Goal: Task Accomplishment & Management: Use online tool/utility

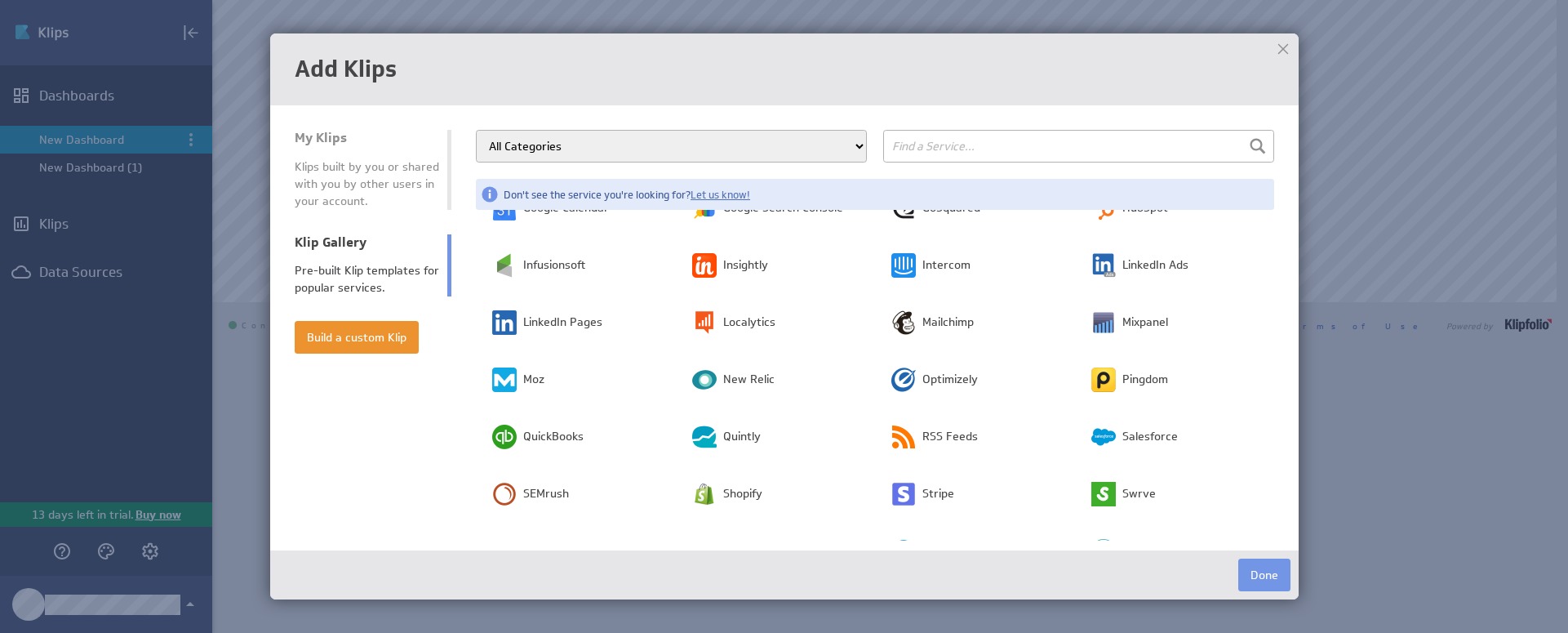
scroll to position [272, 0]
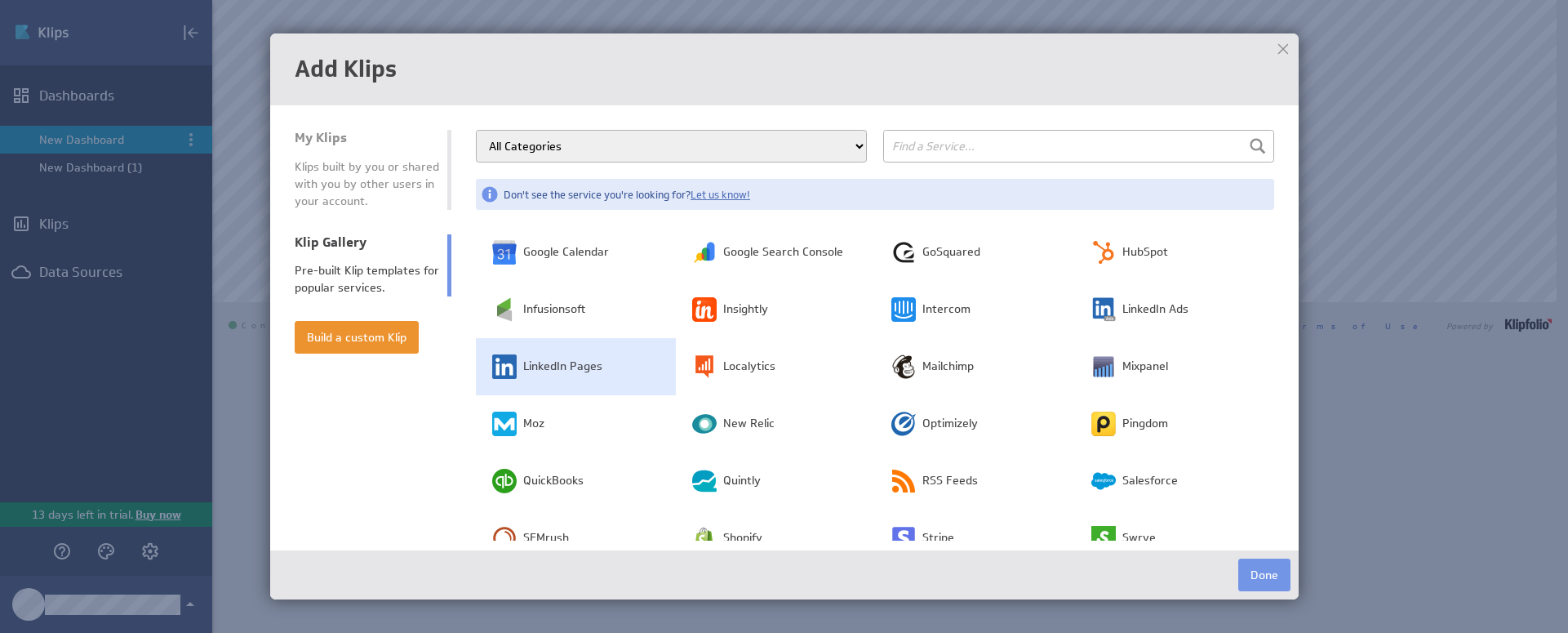
click at [595, 364] on span "LinkedIn Pages" at bounding box center [562, 367] width 79 height 17
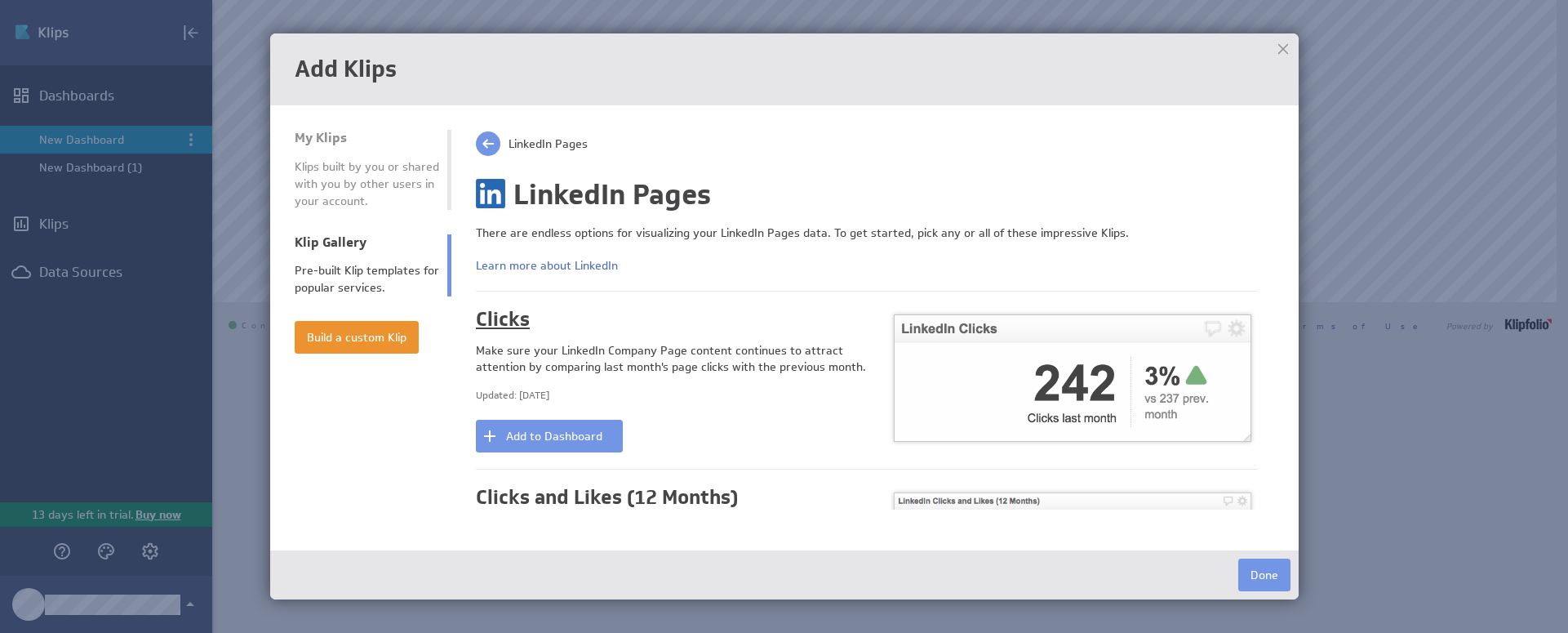
scroll to position [31, 0]
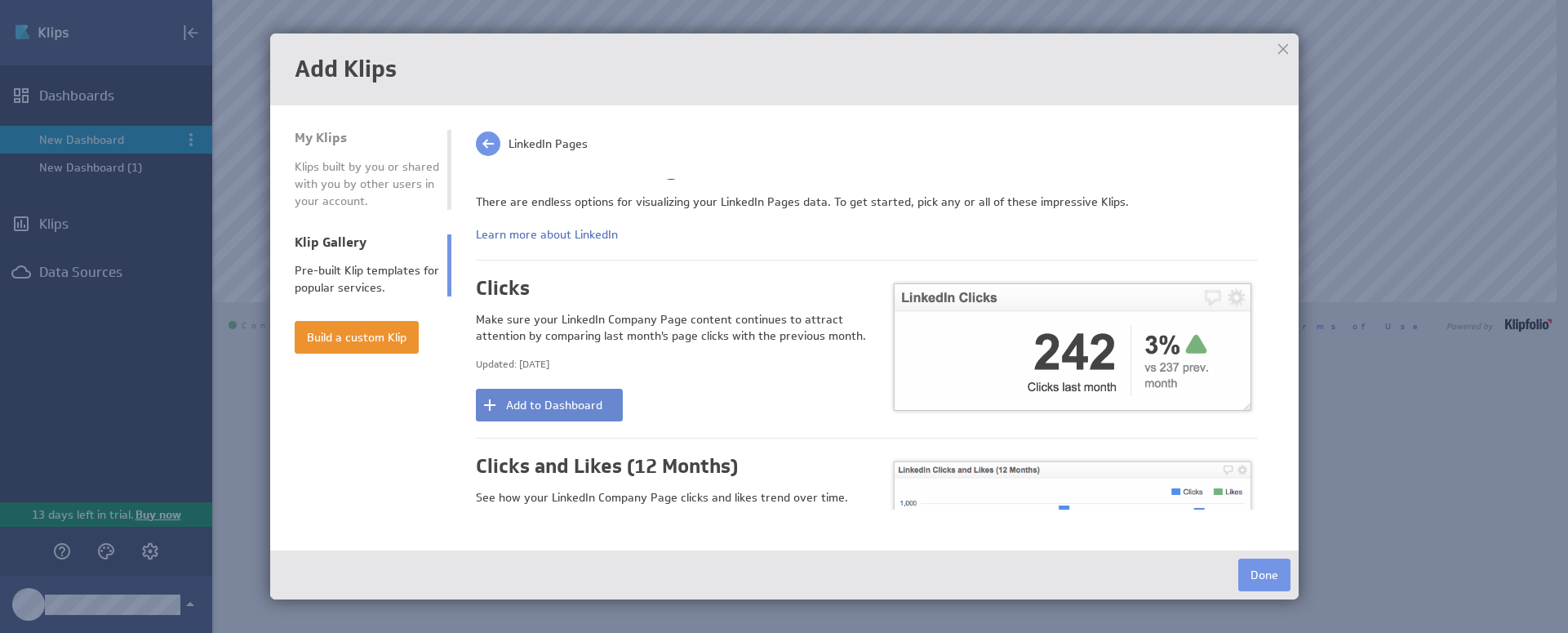
click at [552, 404] on button "Add to Dashboard" at bounding box center [549, 404] width 147 height 32
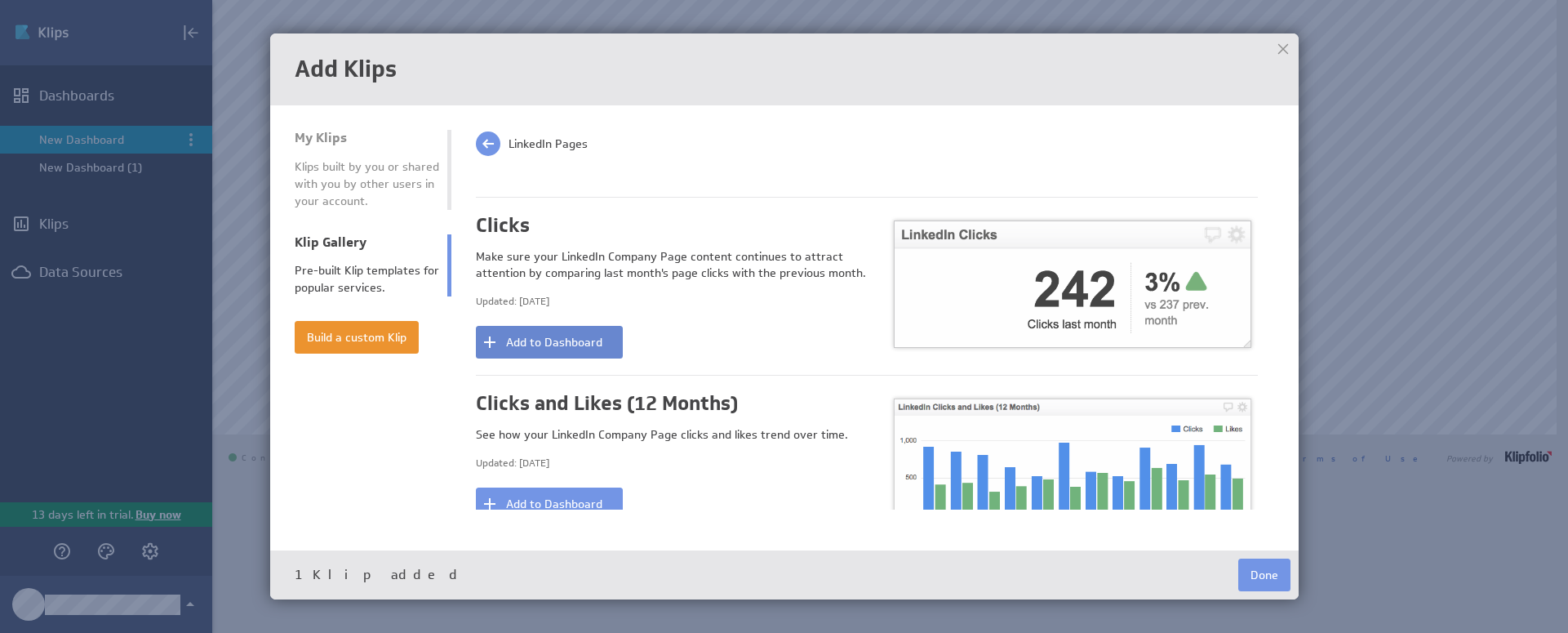
scroll to position [233, 0]
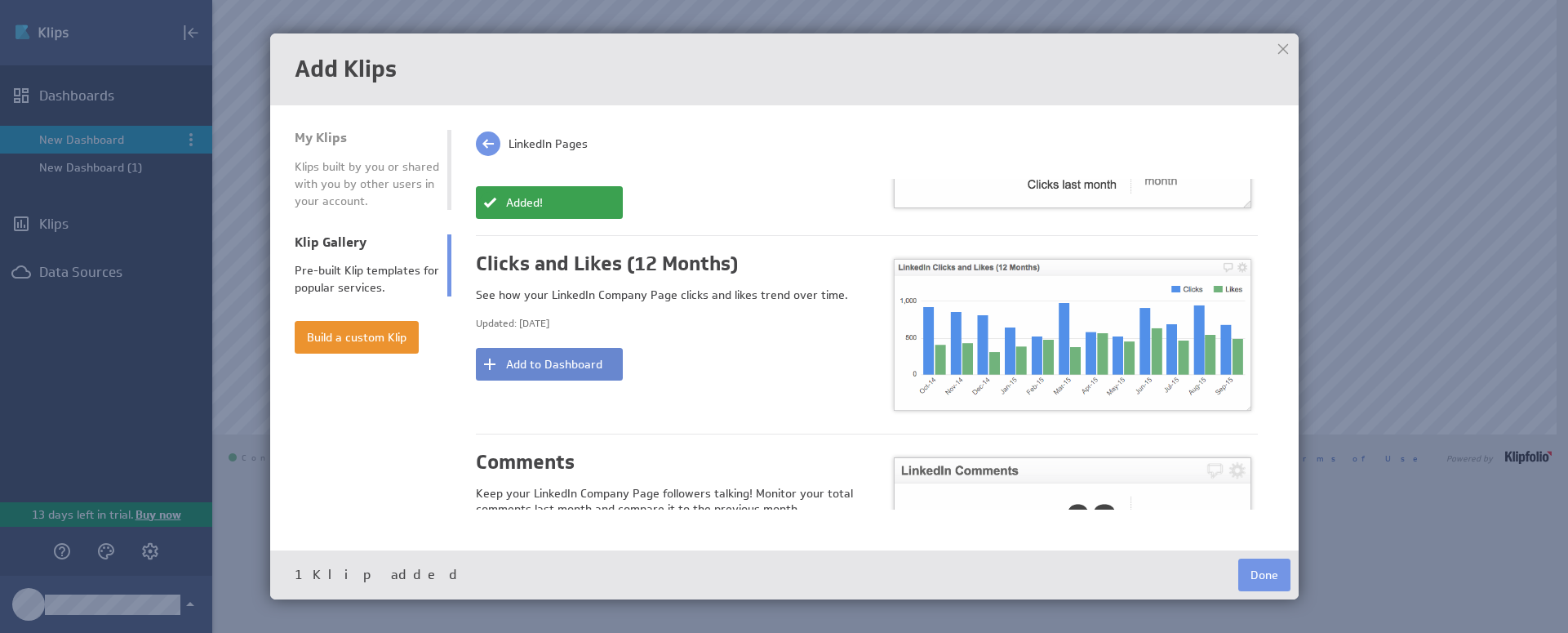
click at [557, 364] on button "Add to Dashboard" at bounding box center [549, 363] width 147 height 32
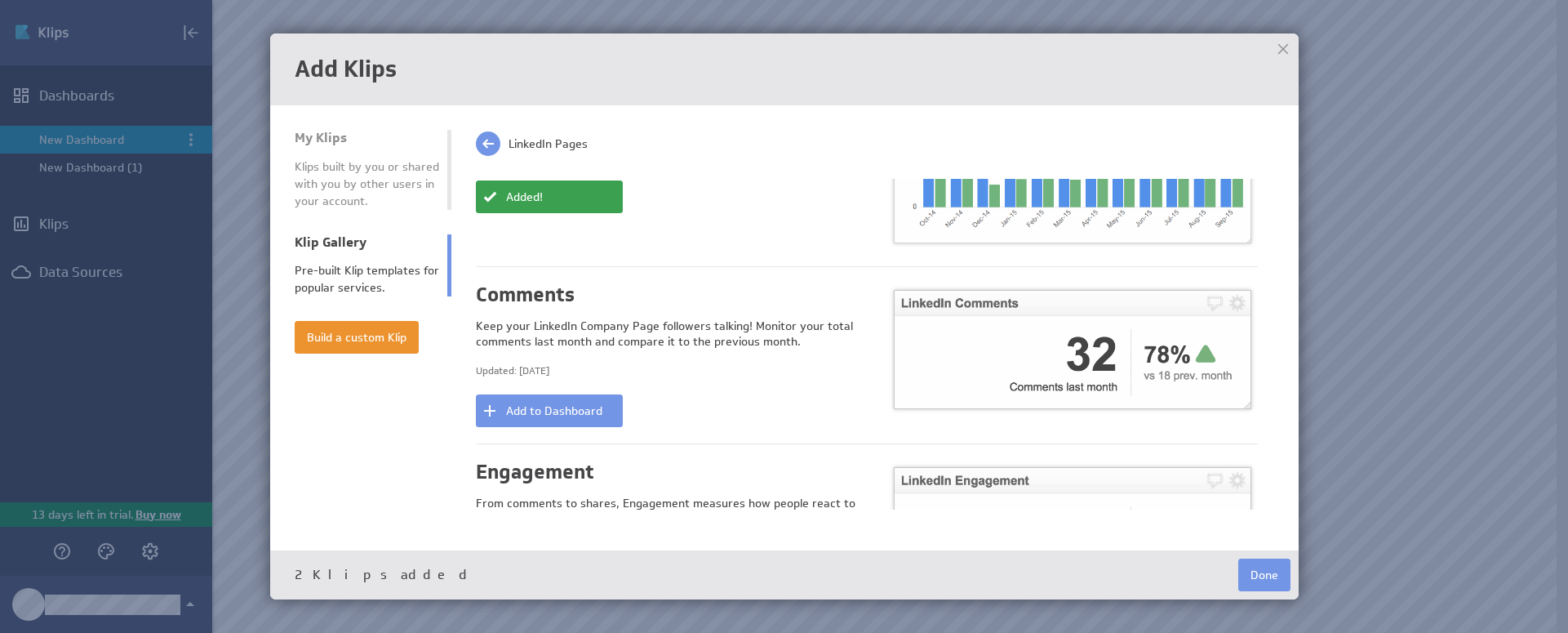
scroll to position [414, 0]
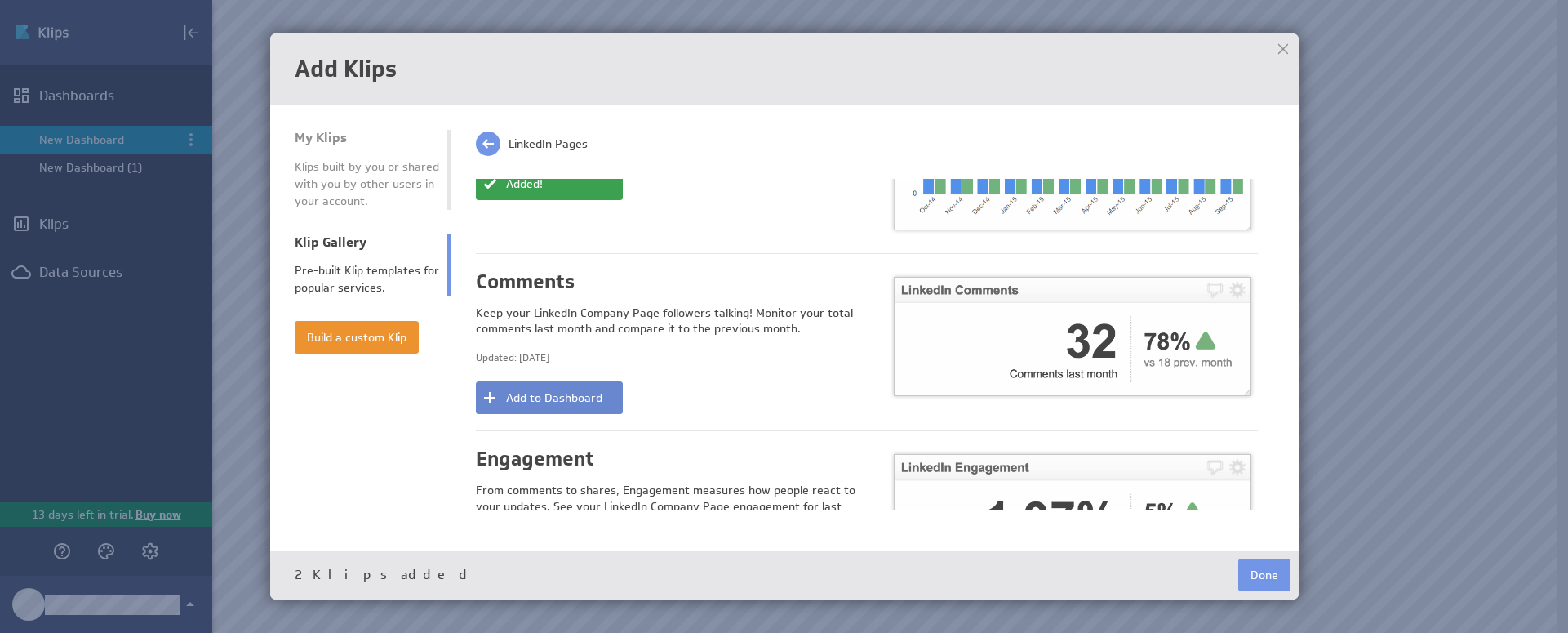
click at [558, 386] on button "Add to Dashboard" at bounding box center [549, 397] width 147 height 32
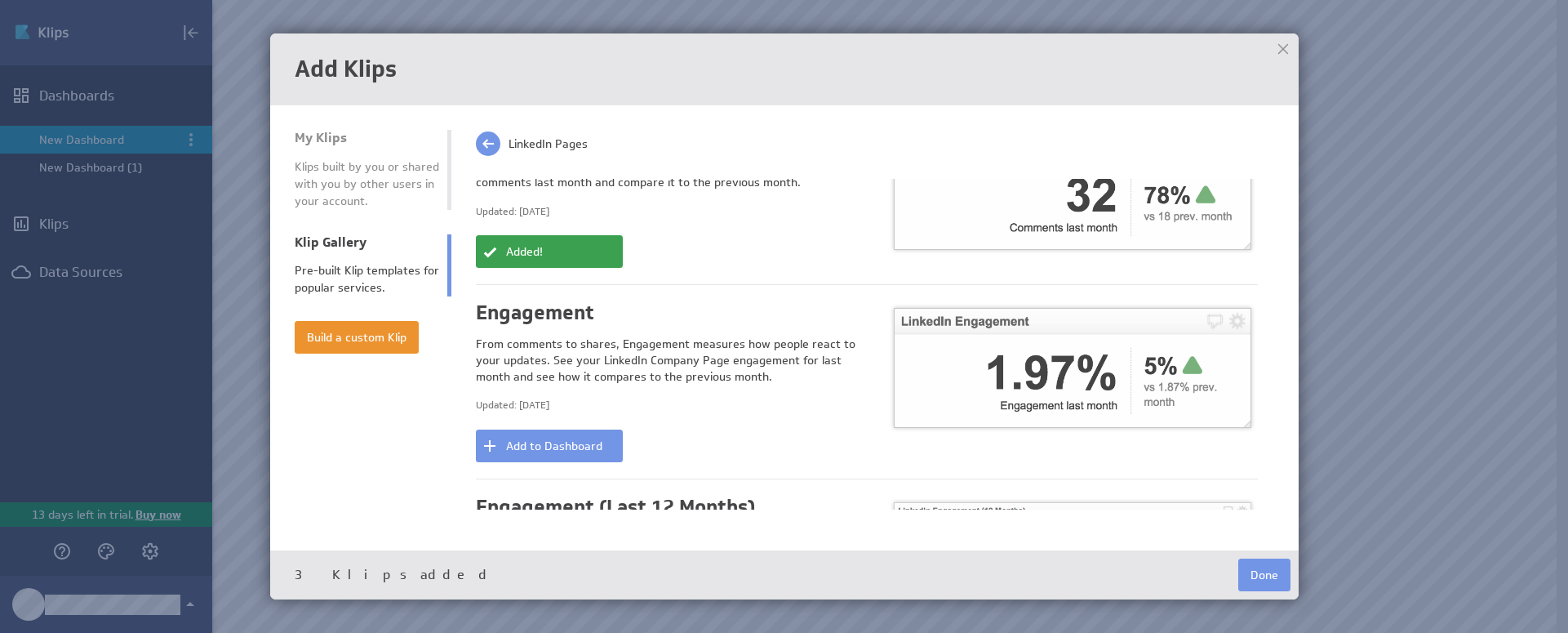
scroll to position [592, 0]
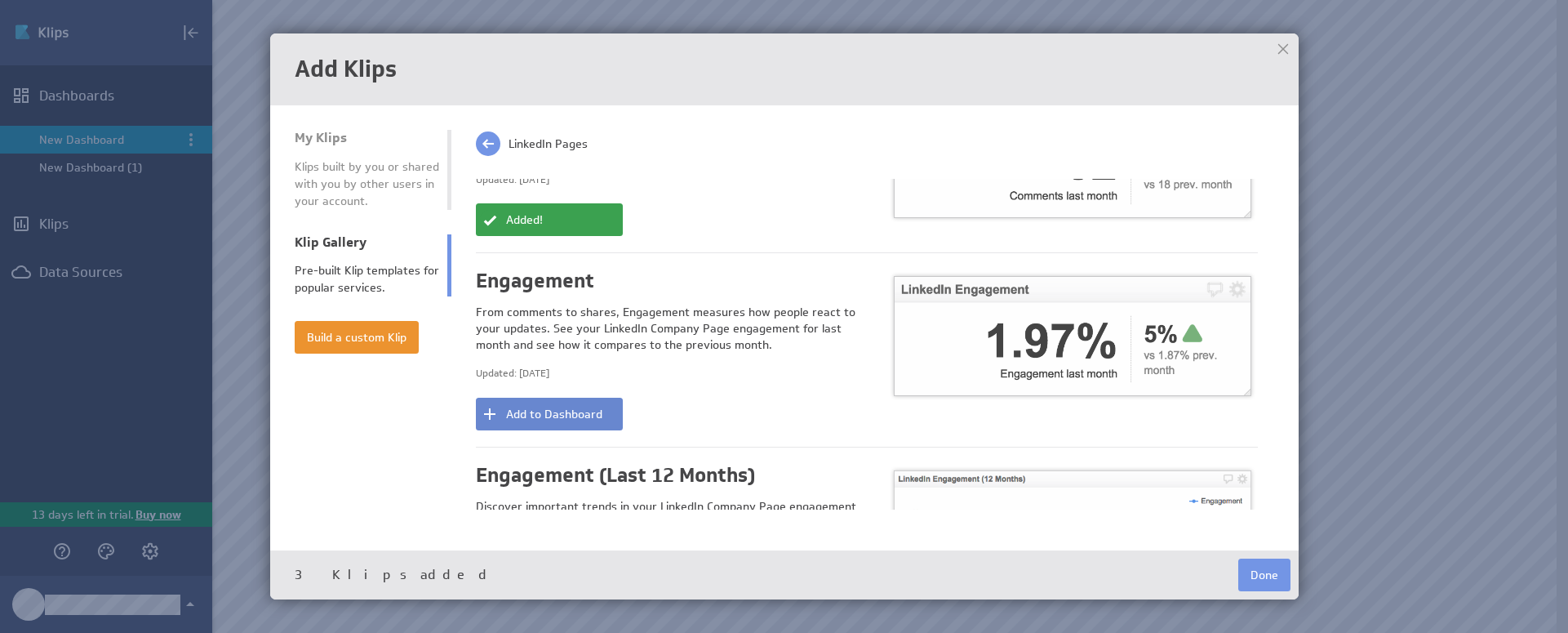
click at [557, 409] on button "Add to Dashboard" at bounding box center [549, 413] width 147 height 32
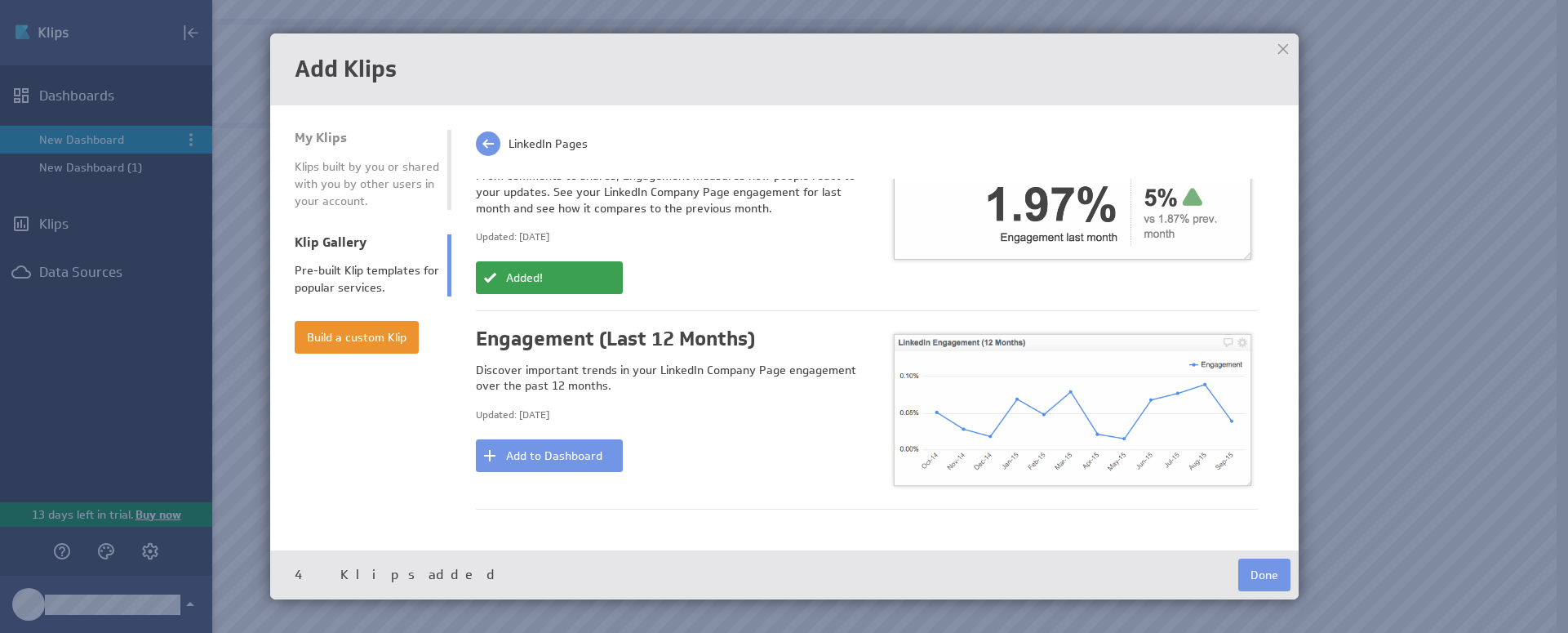
scroll to position [812, 0]
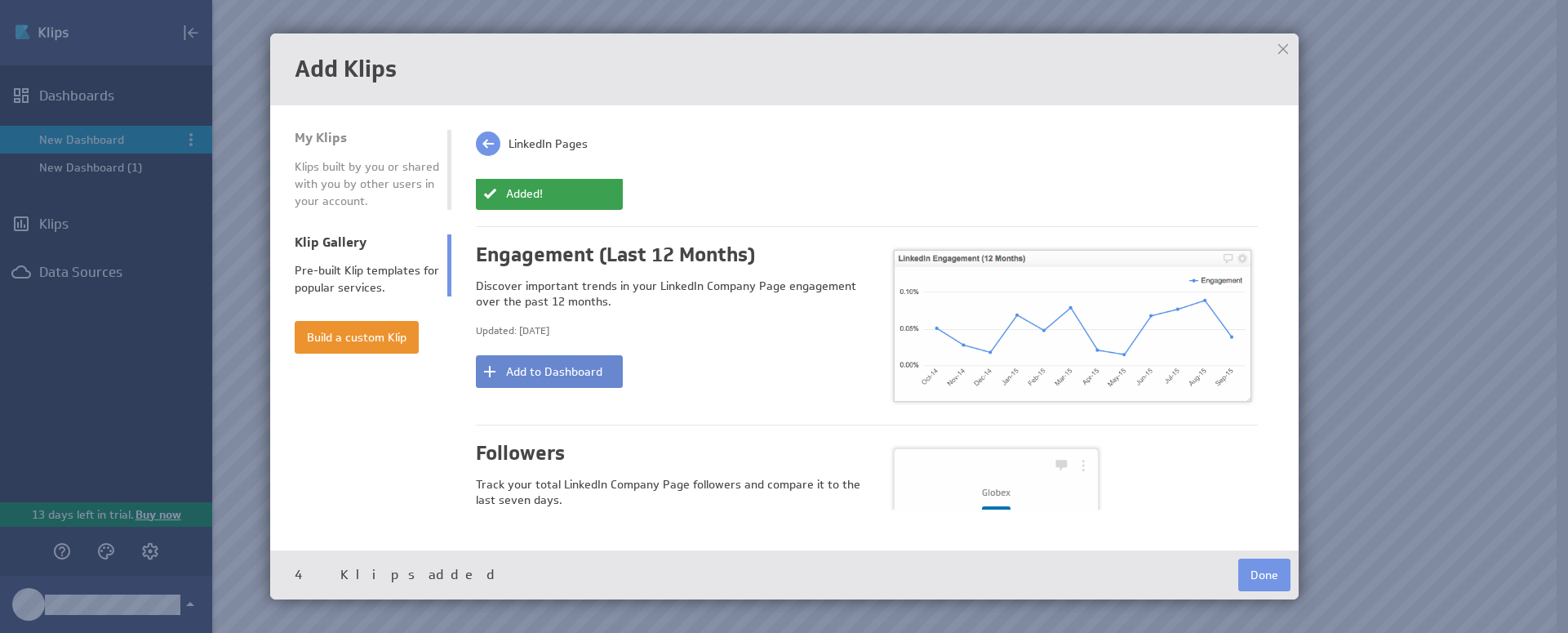
click at [558, 360] on button "Add to Dashboard" at bounding box center [549, 371] width 147 height 32
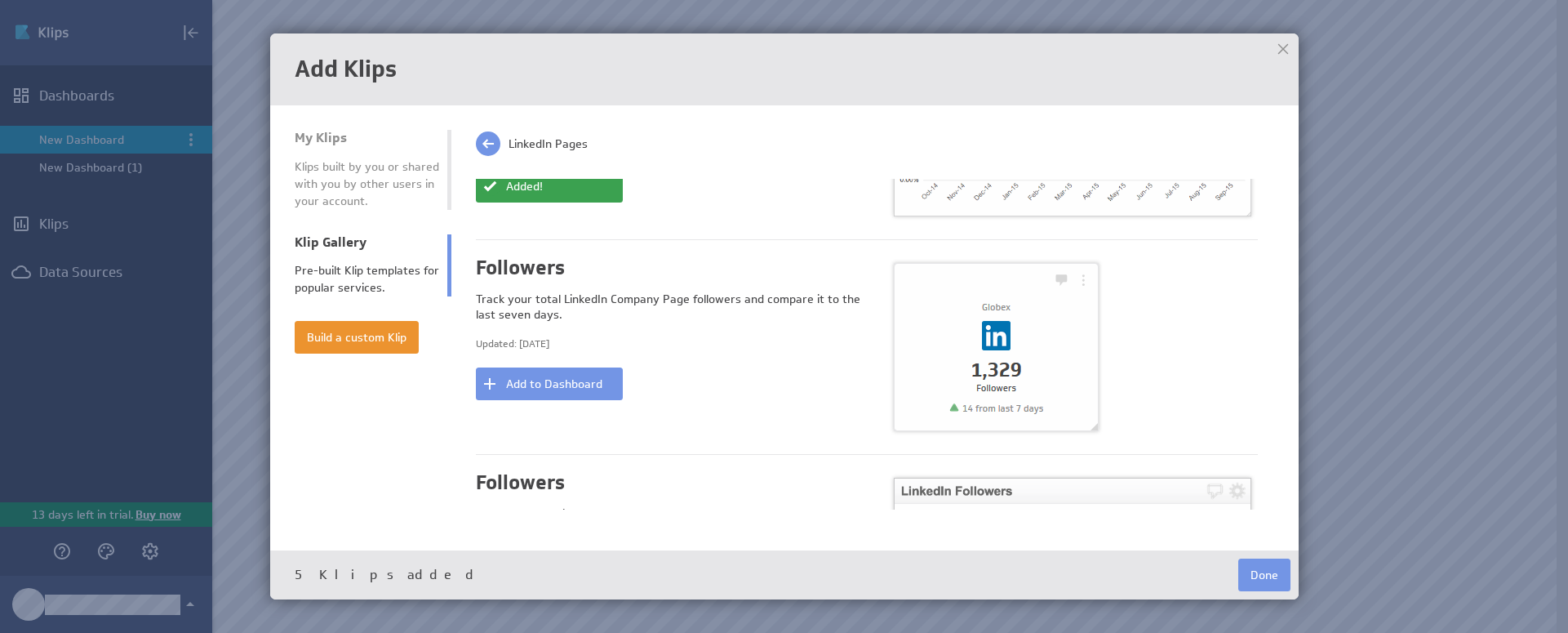
scroll to position [1037, 0]
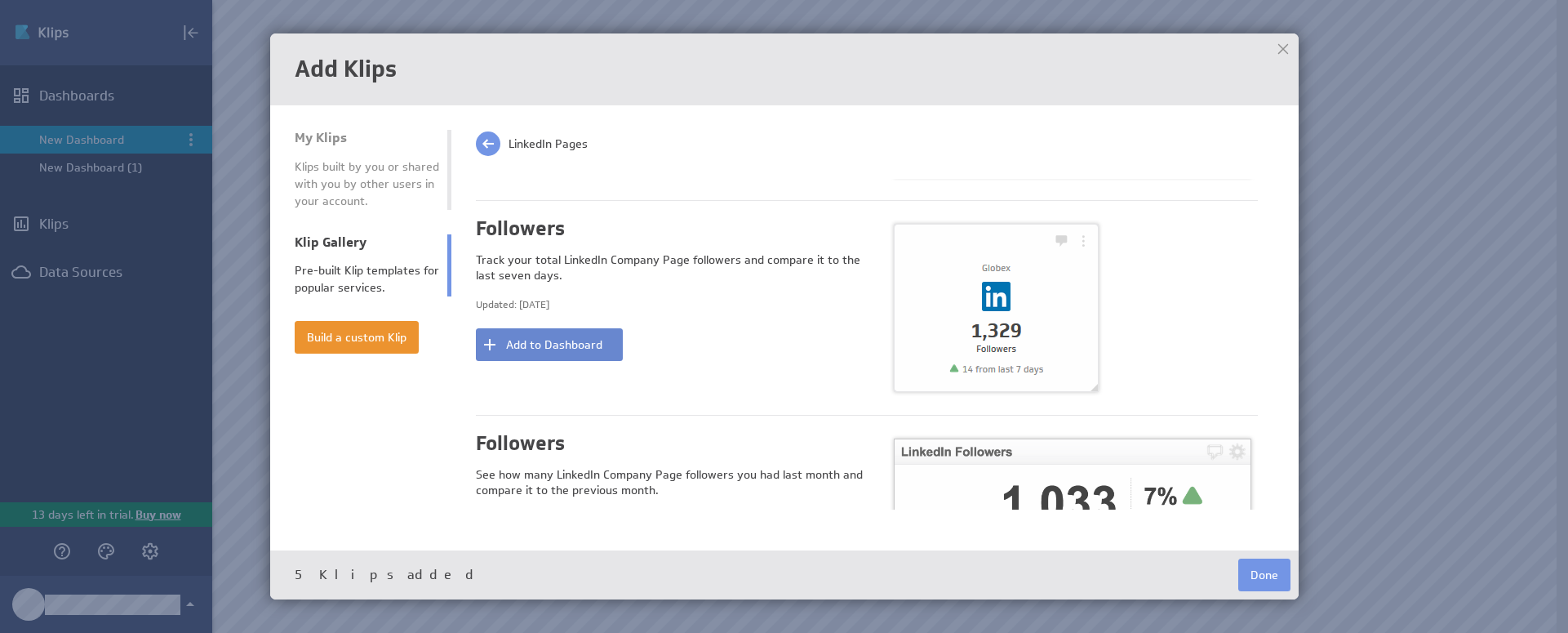
click at [563, 341] on button "Add to Dashboard" at bounding box center [549, 344] width 147 height 32
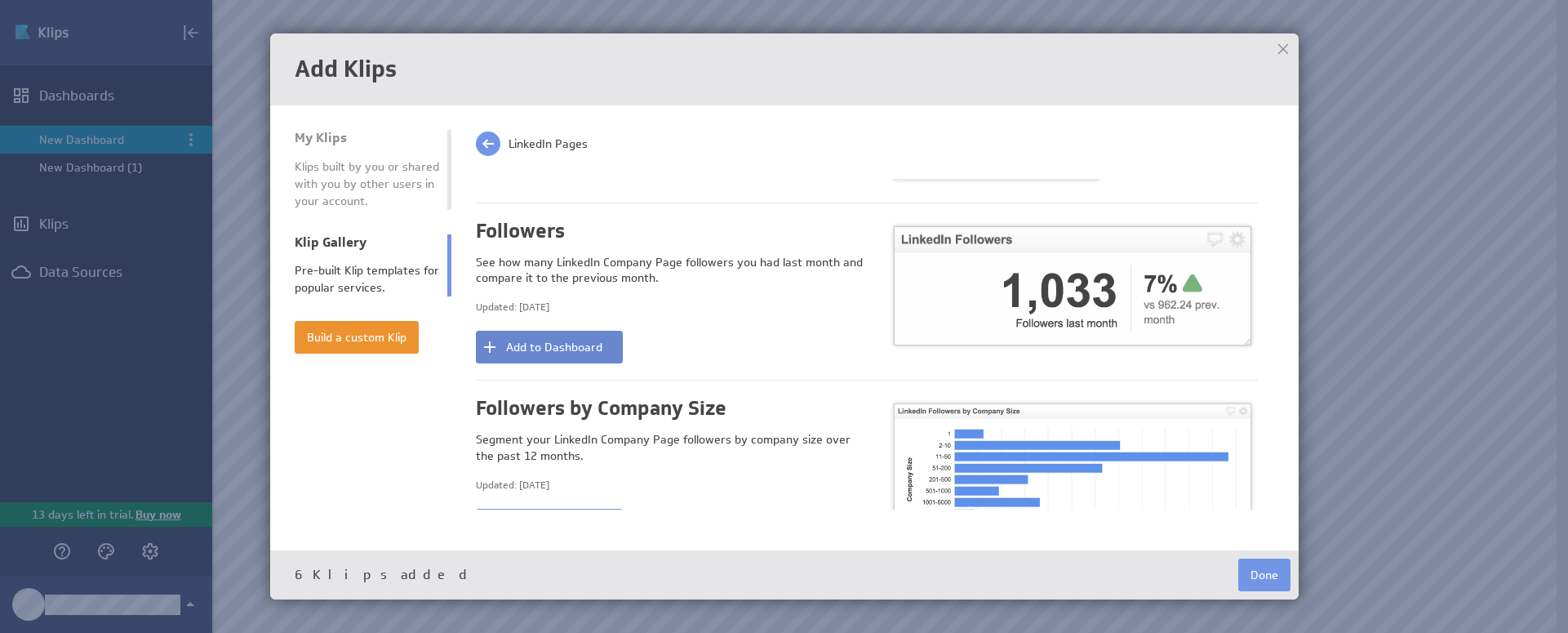
scroll to position [1259, 0]
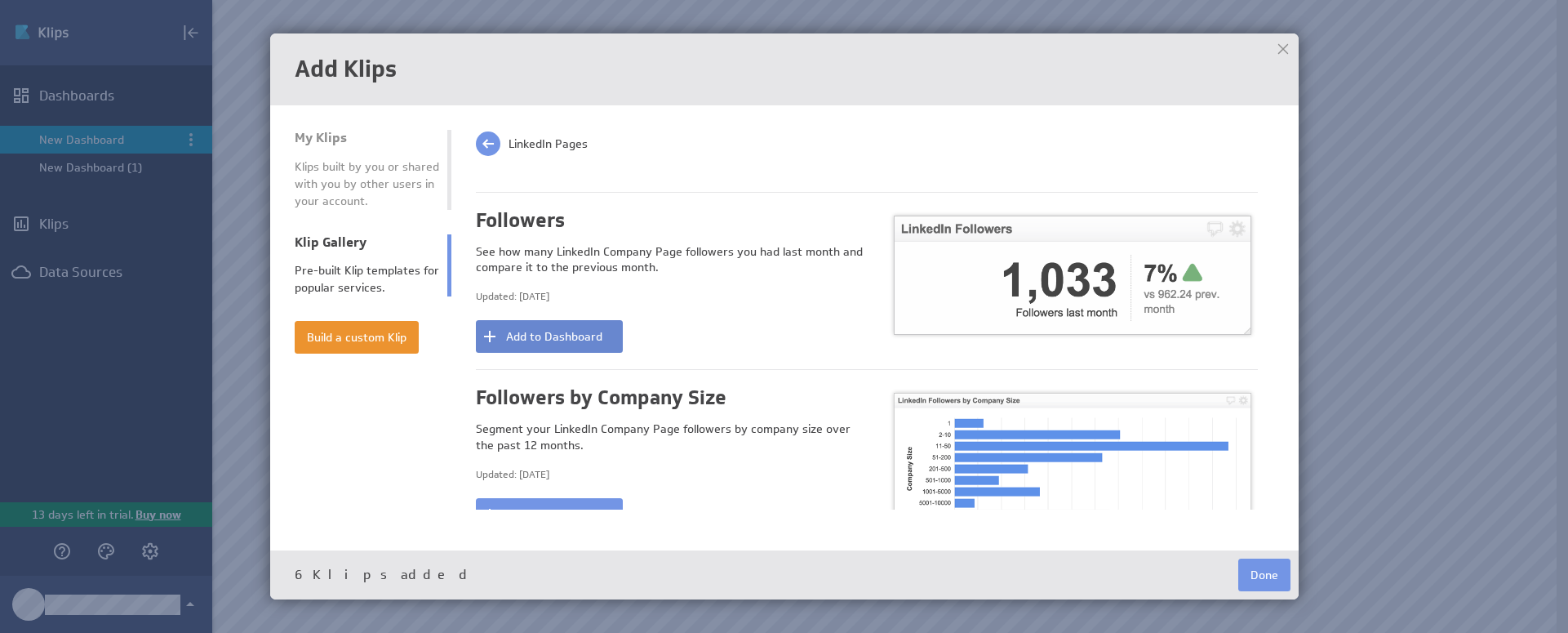
click at [559, 332] on button "Add to Dashboard" at bounding box center [549, 336] width 147 height 32
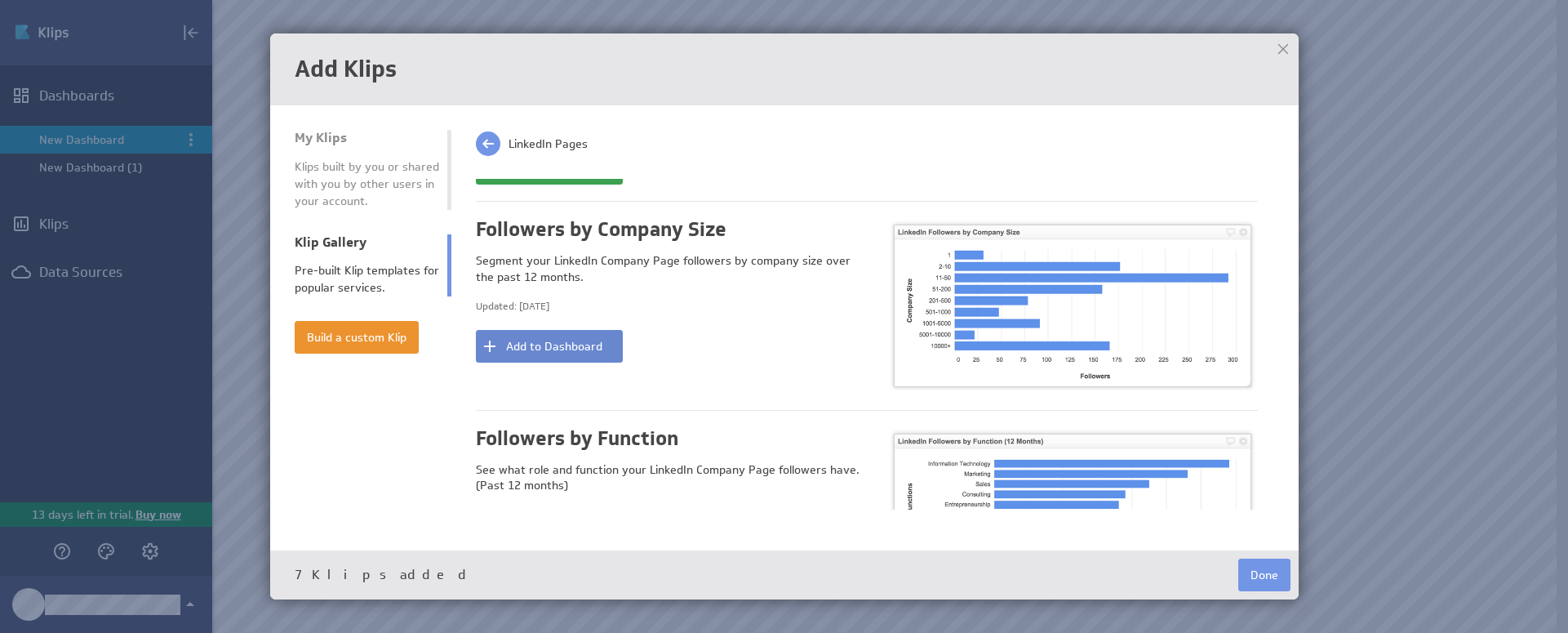
click at [554, 334] on button "Add to Dashboard" at bounding box center [549, 346] width 147 height 32
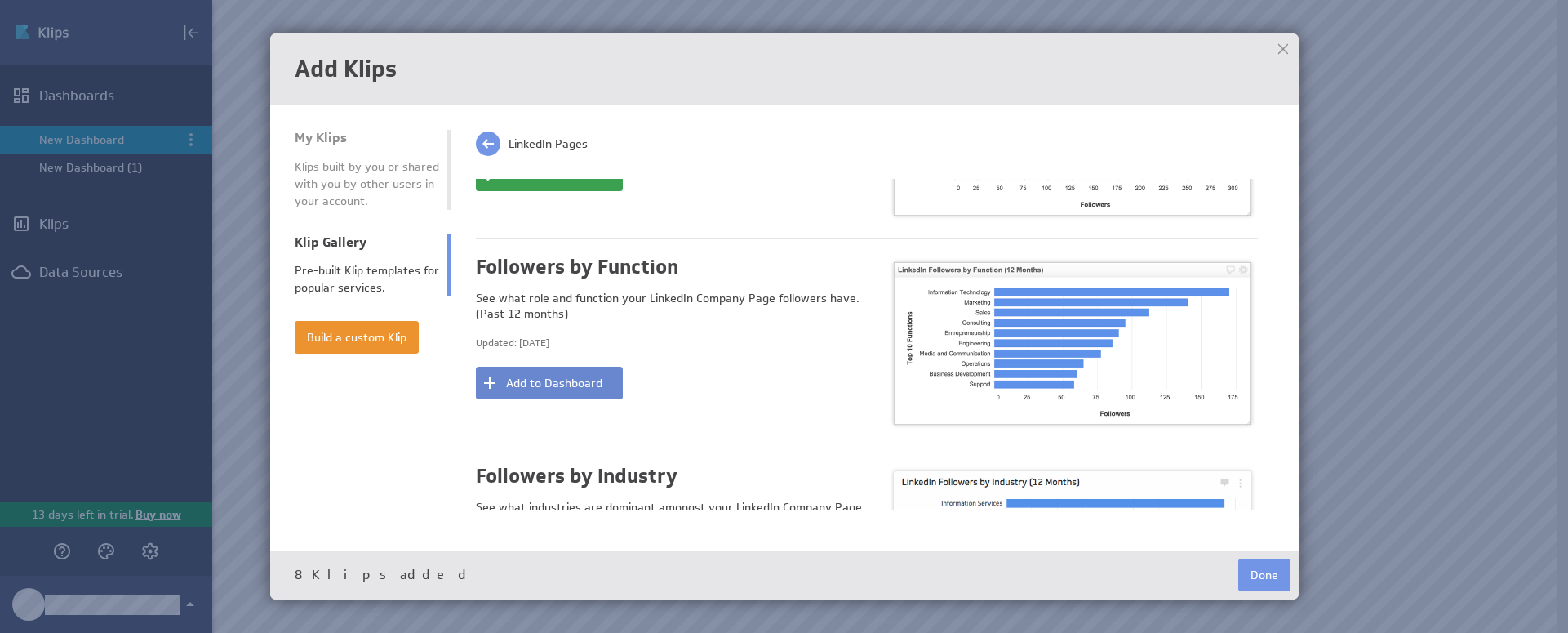
click at [546, 370] on button "Add to Dashboard" at bounding box center [549, 382] width 147 height 32
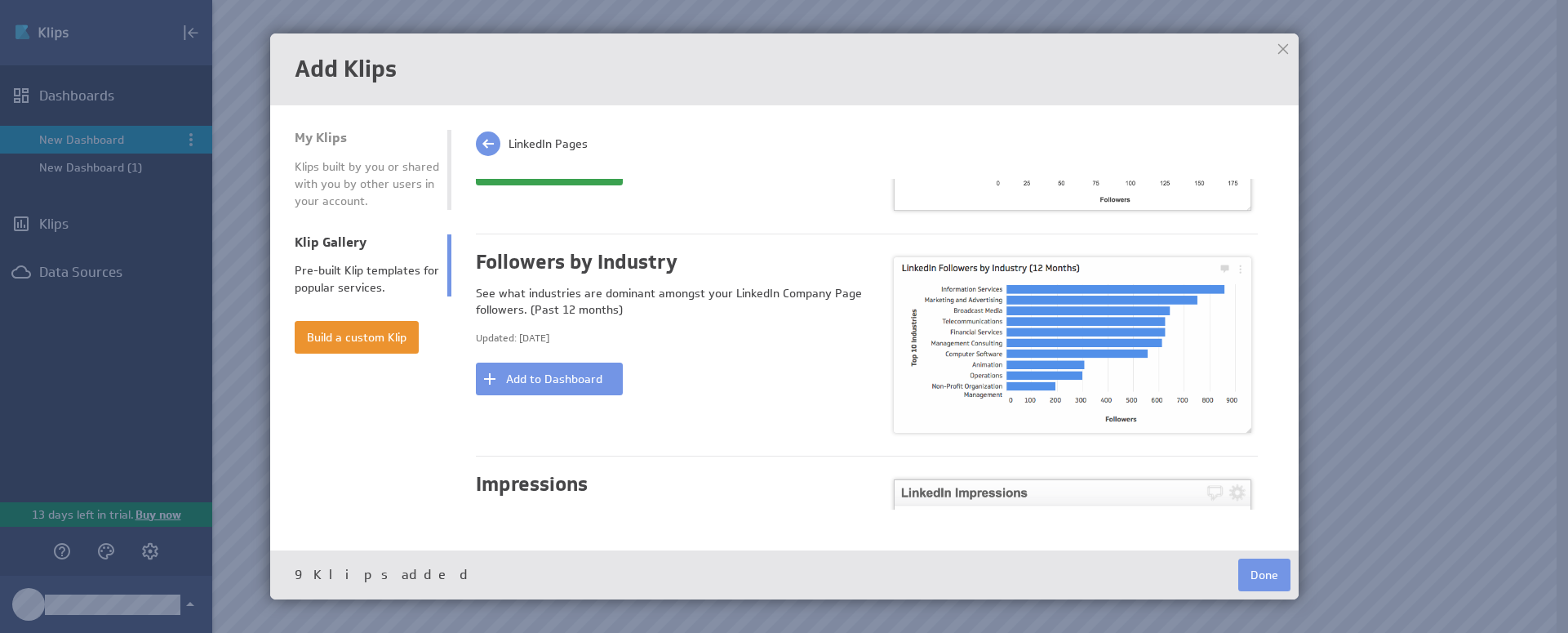
scroll to position [1856, 0]
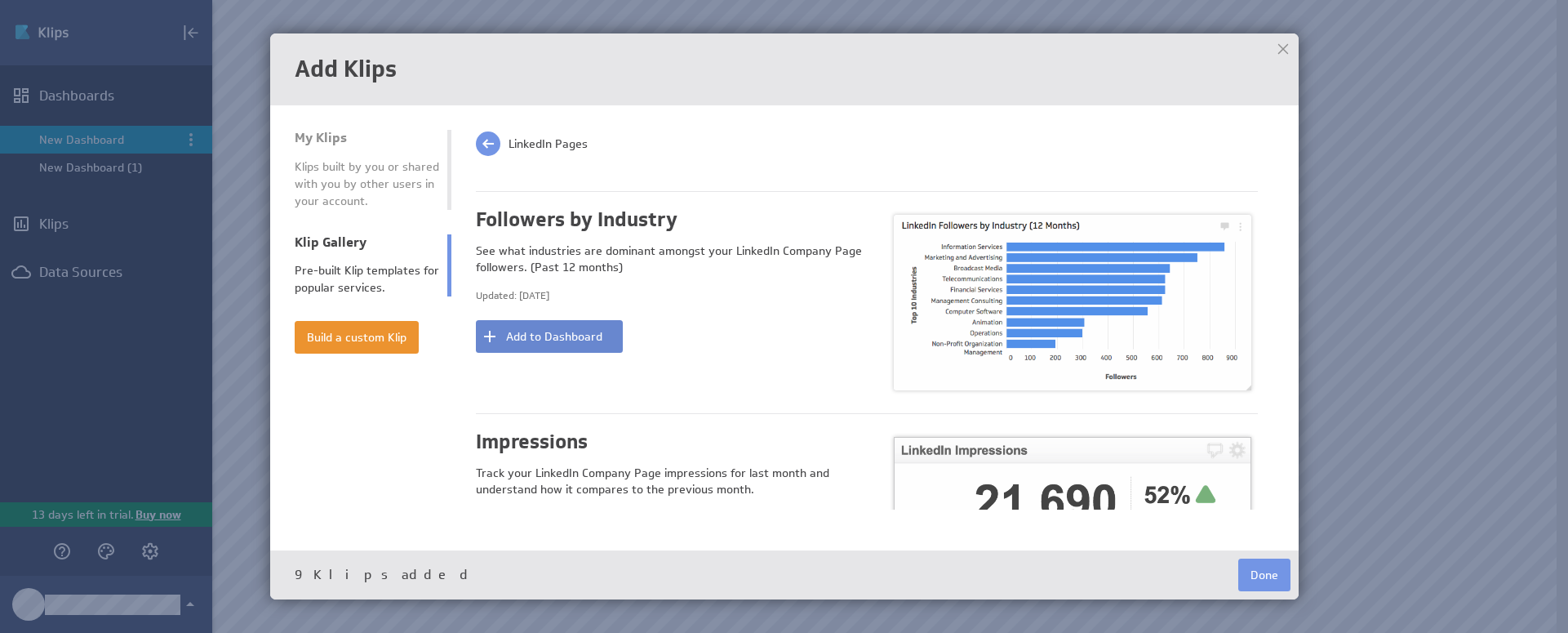
click at [563, 322] on button "Add to Dashboard" at bounding box center [549, 336] width 147 height 32
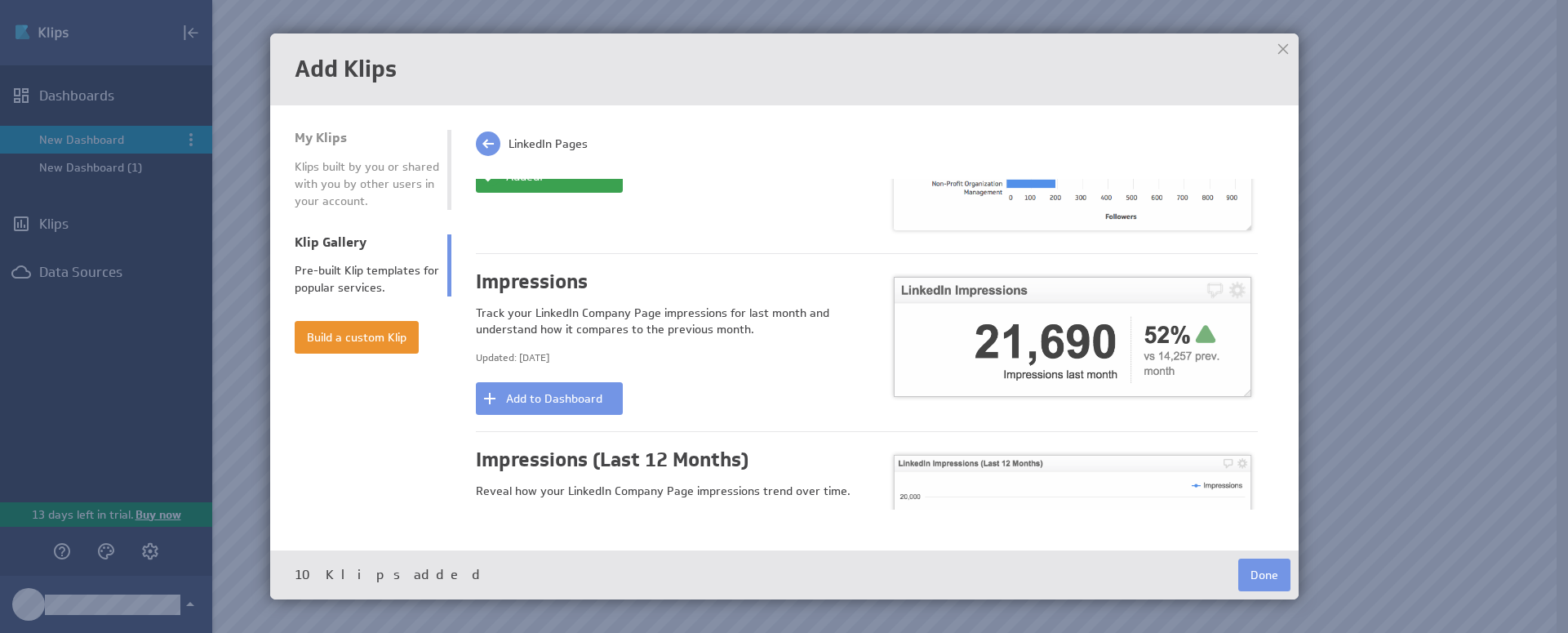
scroll to position [2100, 0]
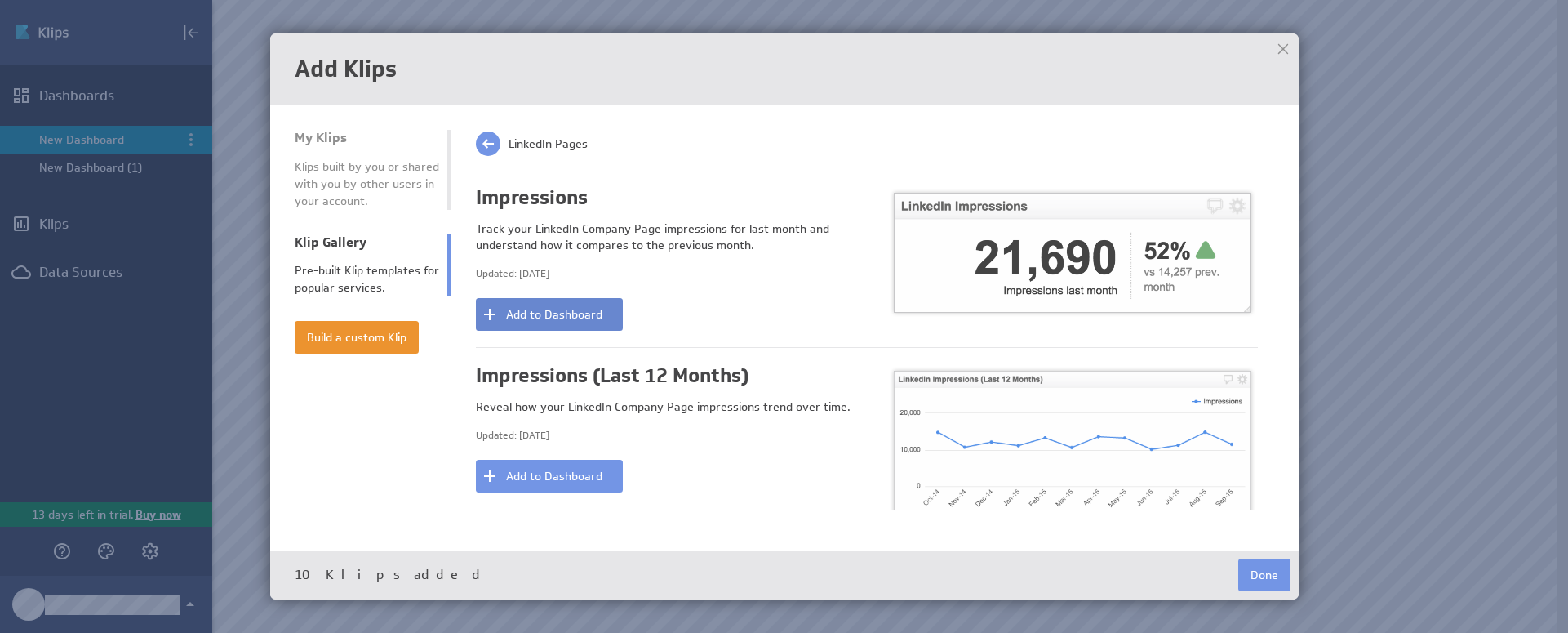
click at [563, 303] on button "Add to Dashboard" at bounding box center [549, 314] width 147 height 32
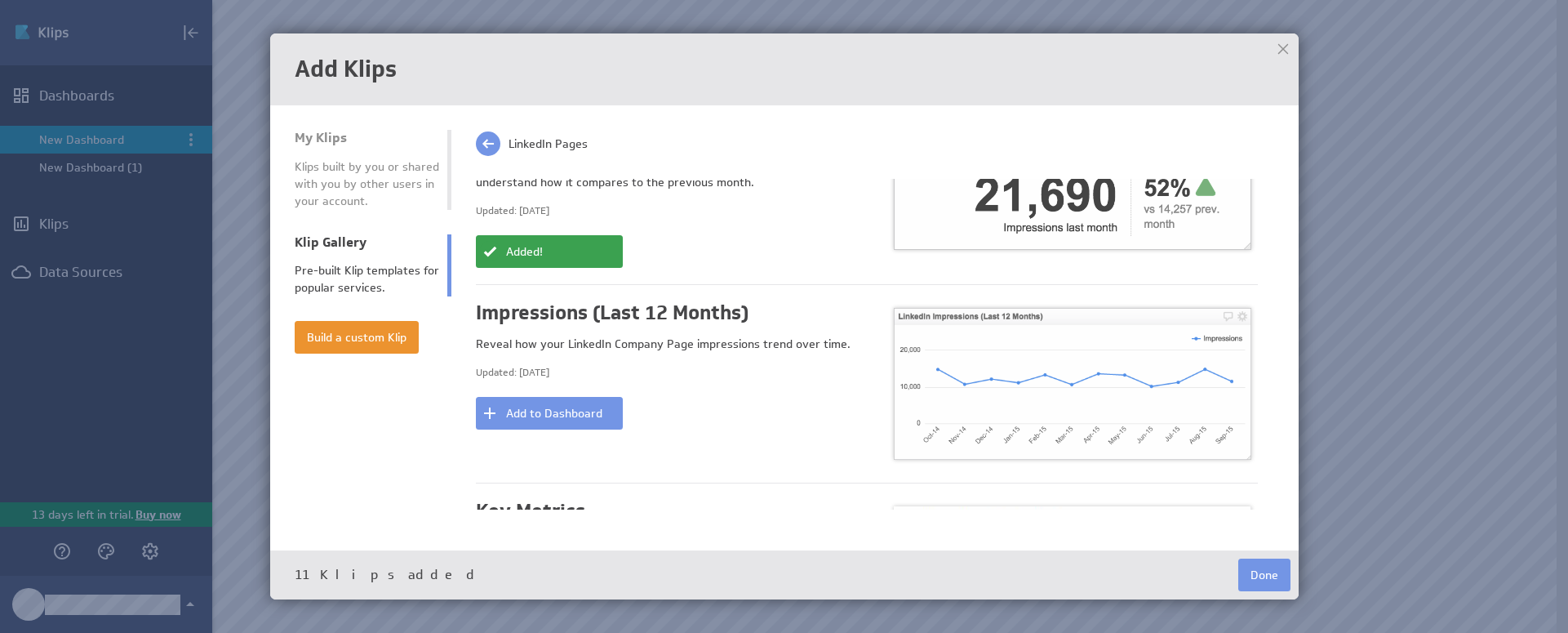
scroll to position [2194, 0]
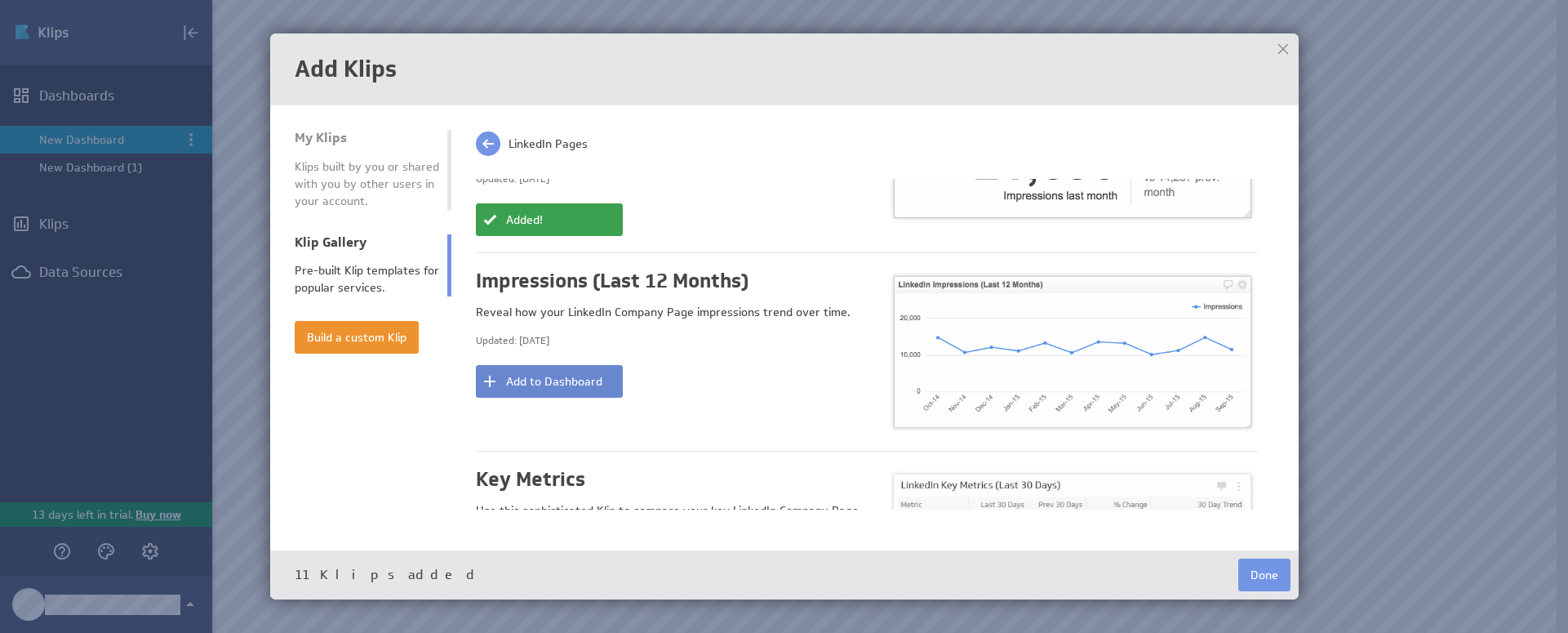
click at [546, 365] on button "Add to Dashboard" at bounding box center [549, 381] width 147 height 32
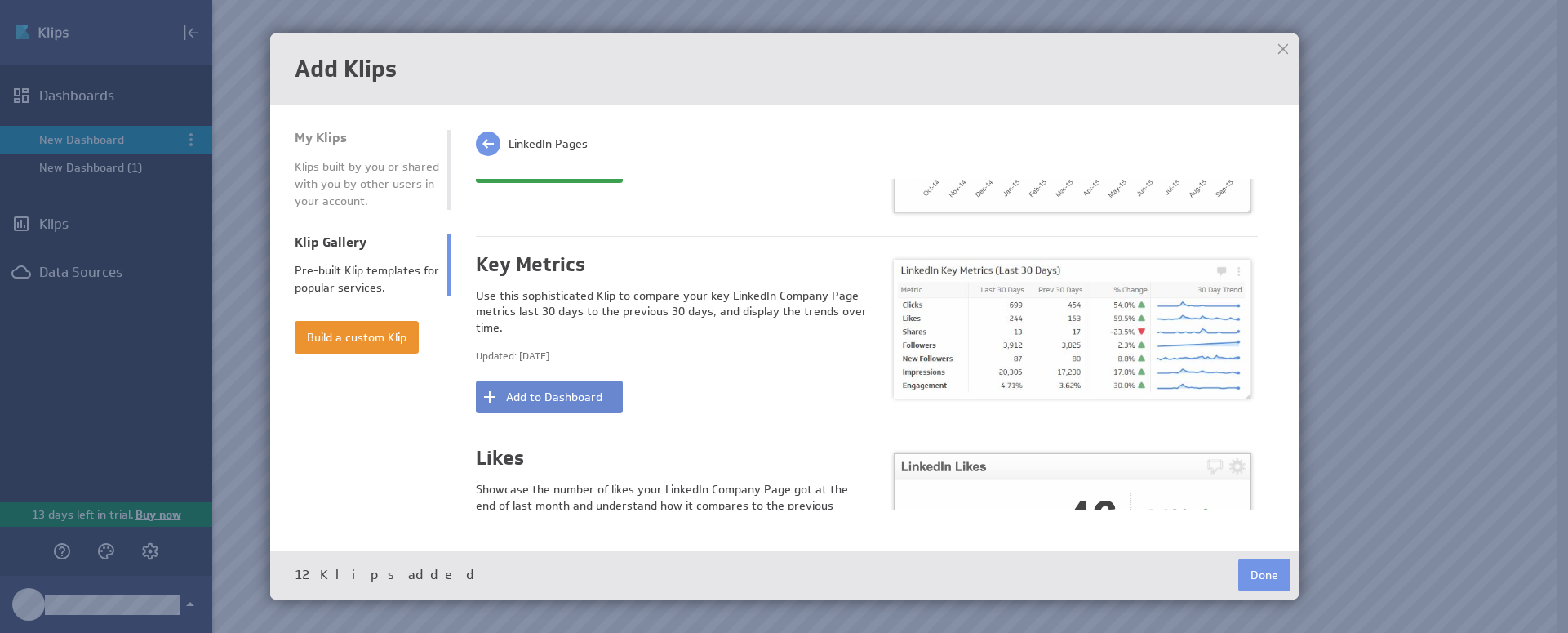
scroll to position [2420, 0]
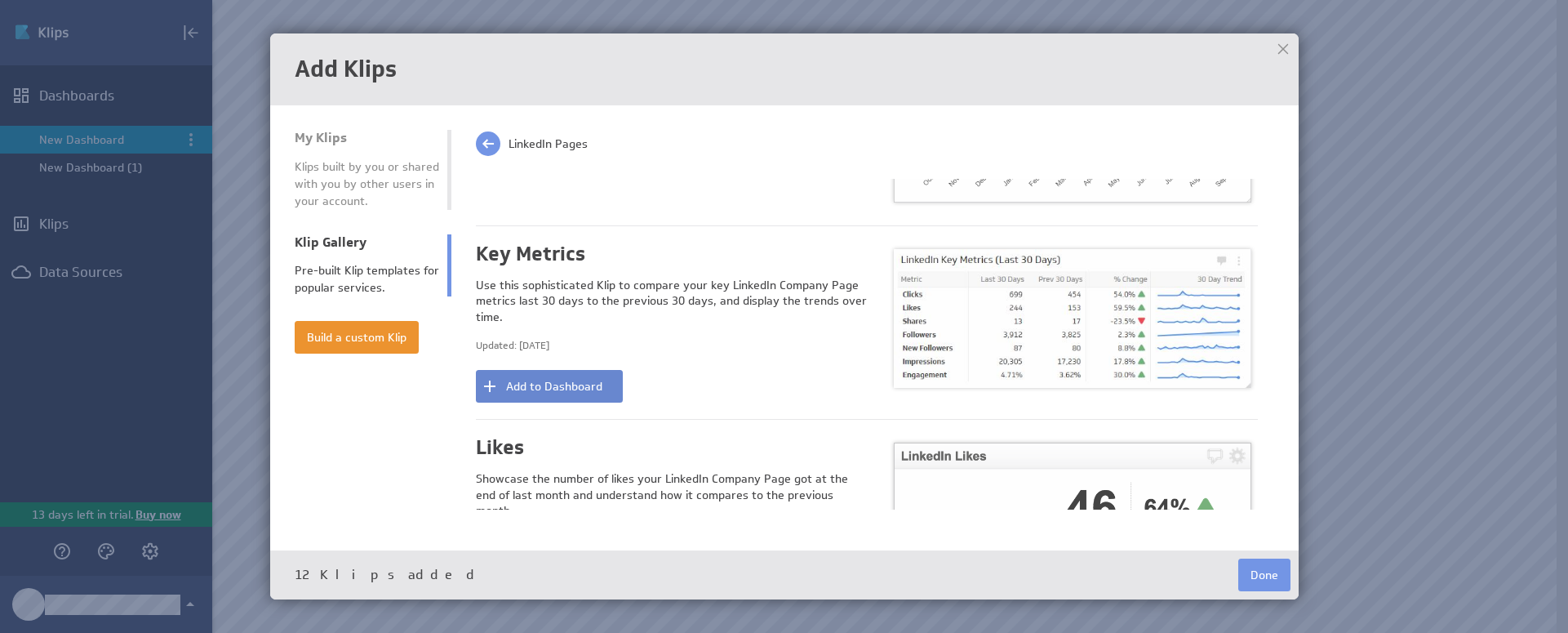
click at [547, 370] on button "Add to Dashboard" at bounding box center [549, 386] width 147 height 32
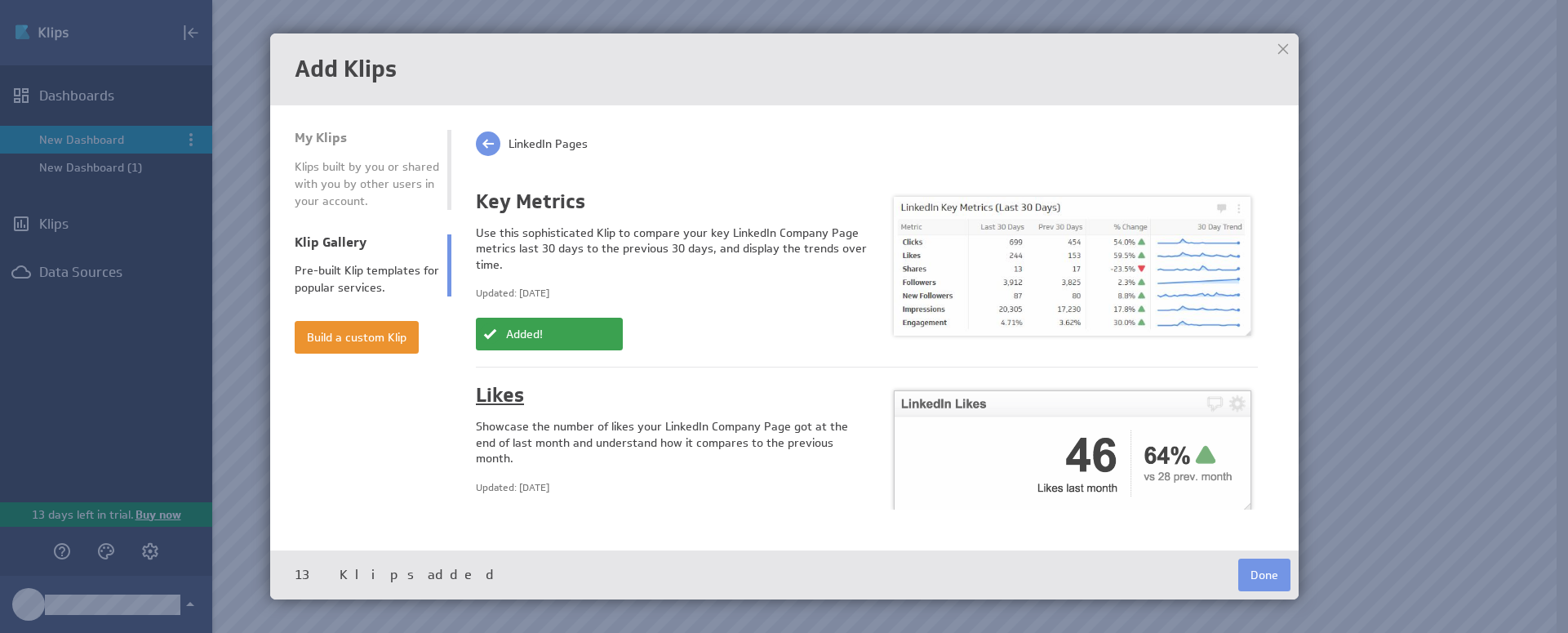
scroll to position [2671, 0]
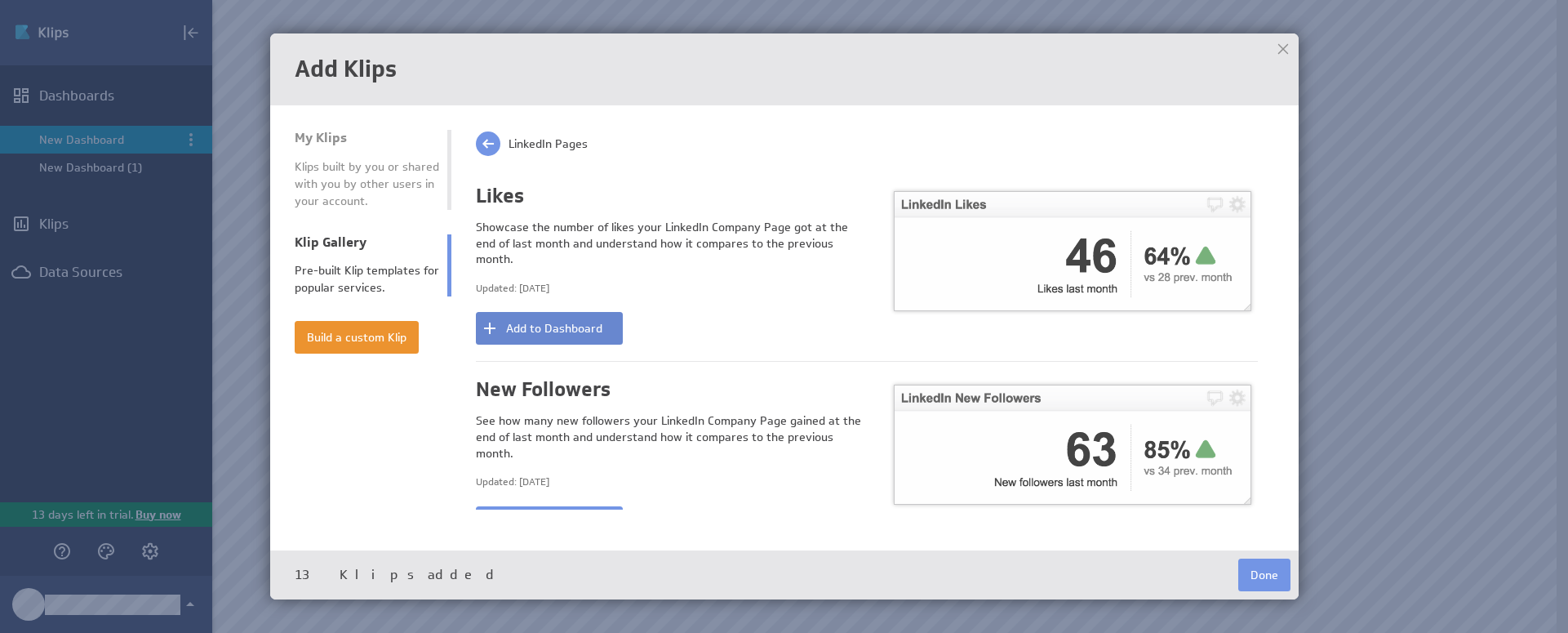
click at [566, 312] on button "Add to Dashboard" at bounding box center [549, 328] width 147 height 32
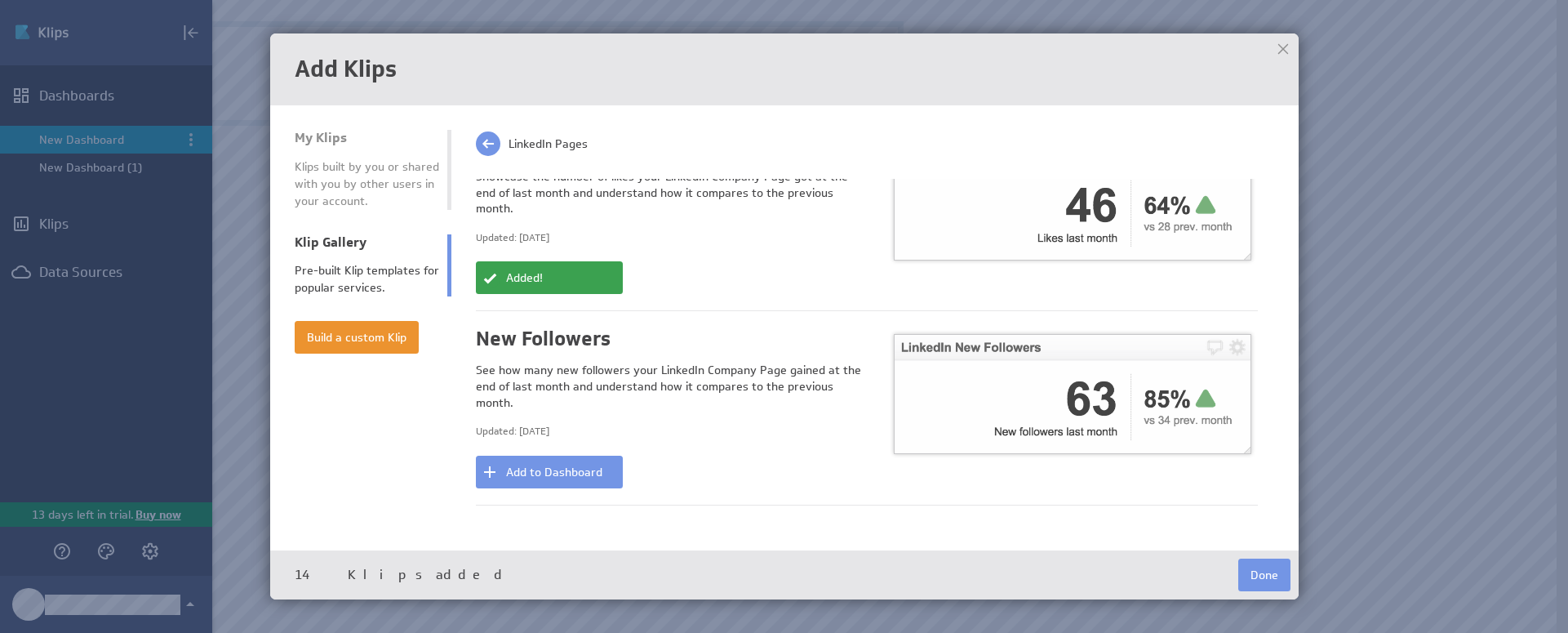
scroll to position [2841, 0]
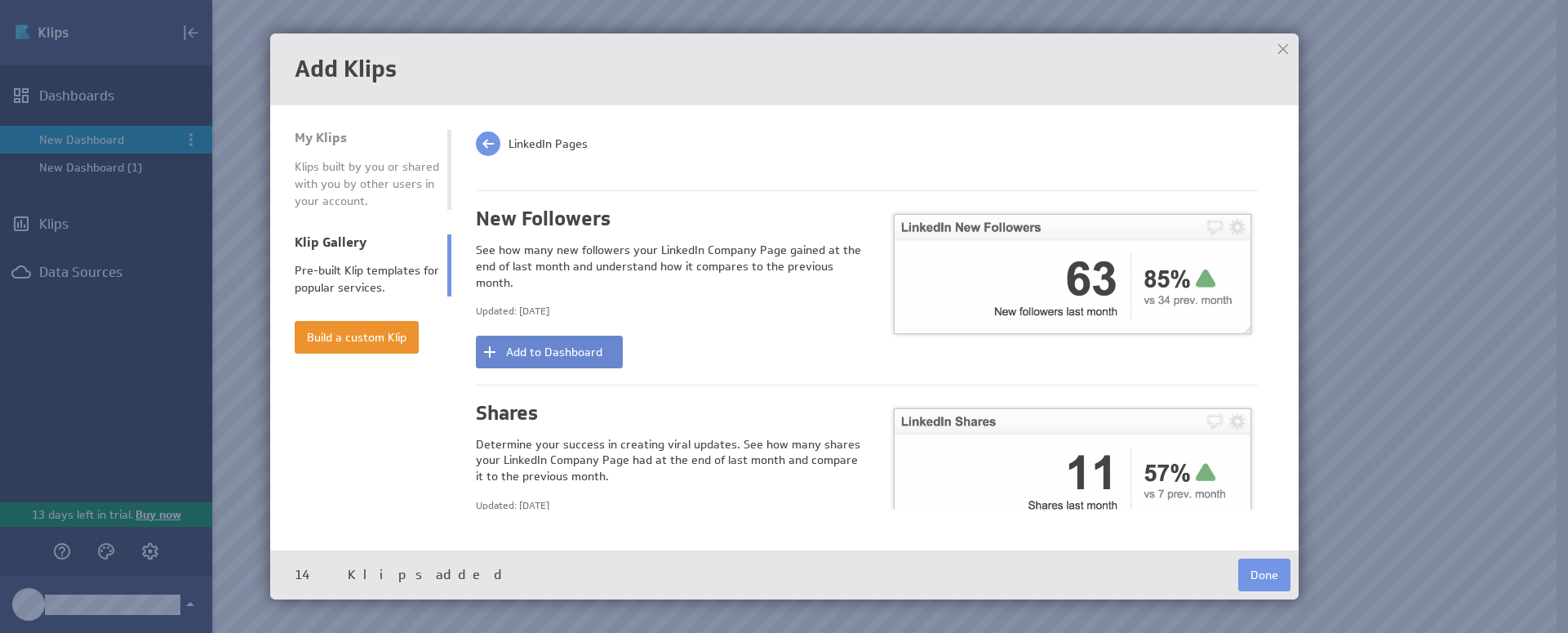
click at [559, 335] on button "Add to Dashboard" at bounding box center [549, 351] width 147 height 32
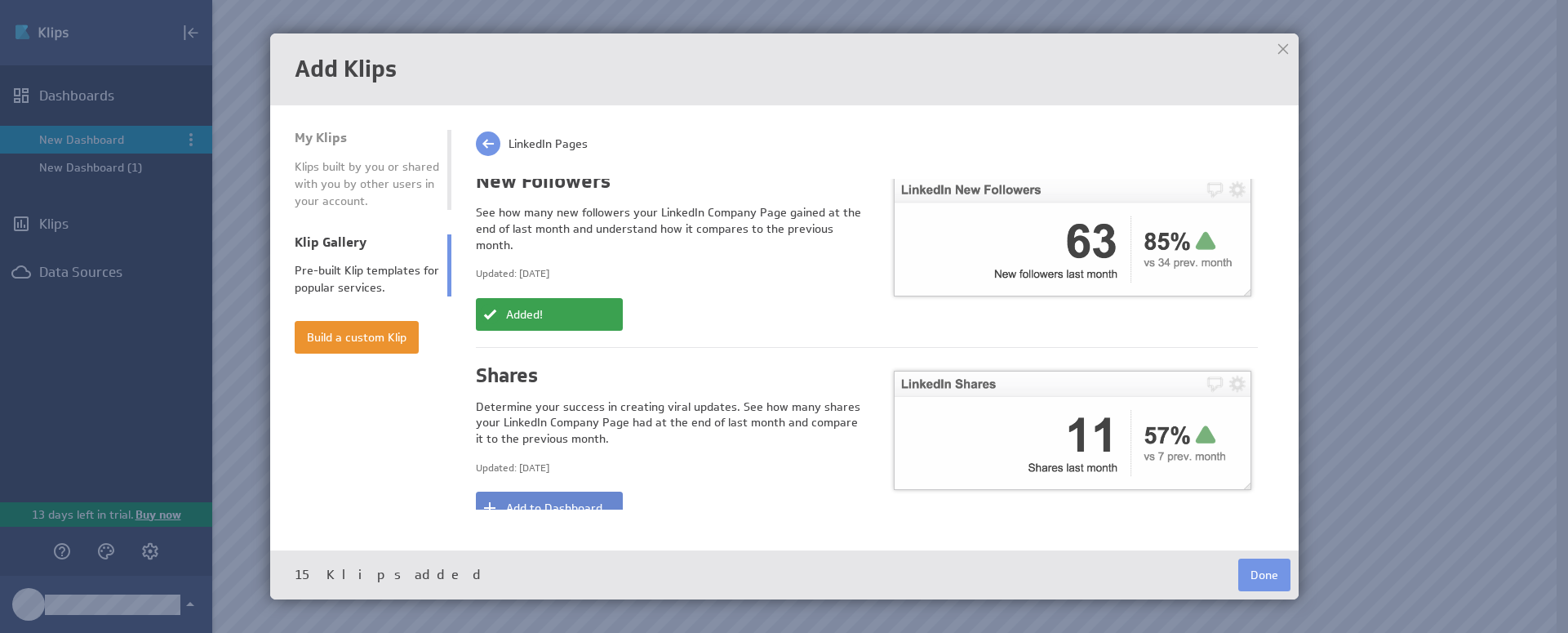
click at [576, 491] on button "Add to Dashboard" at bounding box center [549, 507] width 147 height 32
click at [1285, 52] on div at bounding box center [1283, 49] width 25 height 25
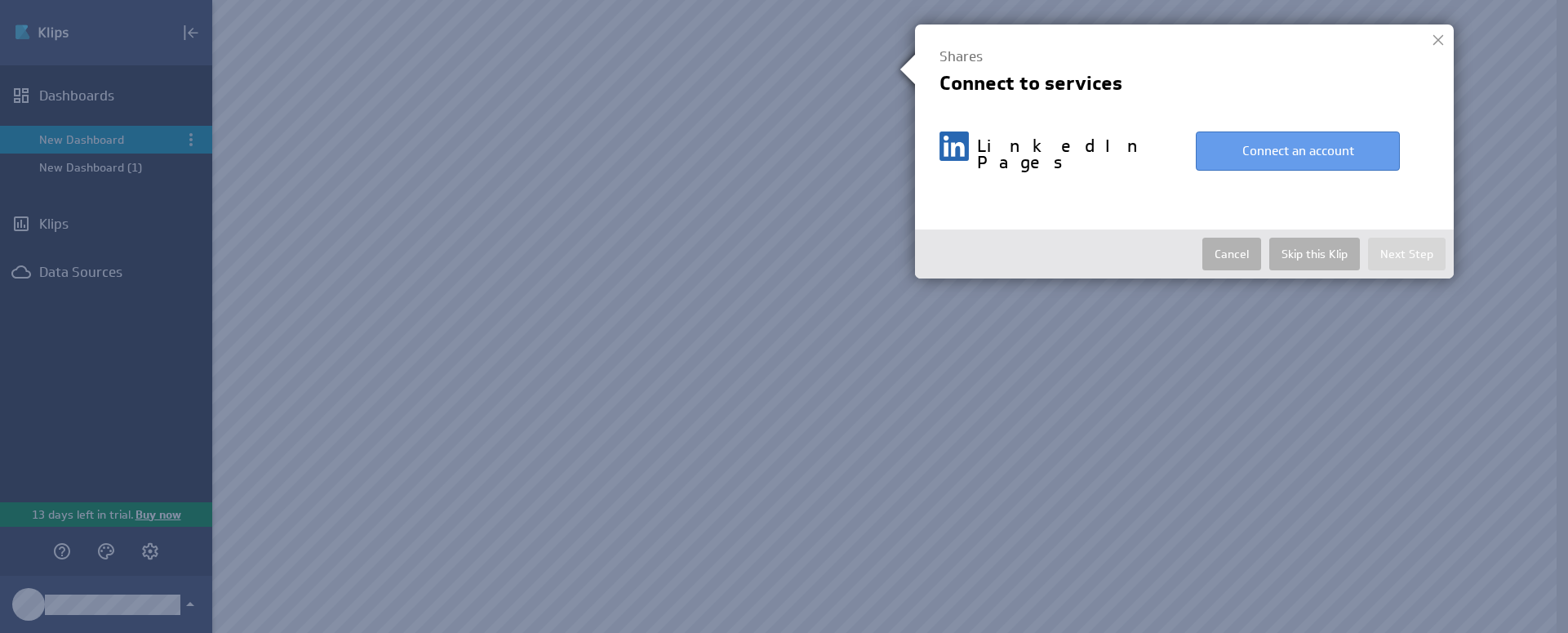
click at [1312, 152] on button "Connect an account" at bounding box center [1298, 150] width 204 height 39
click at [1206, 412] on div at bounding box center [784, 316] width 1568 height 633
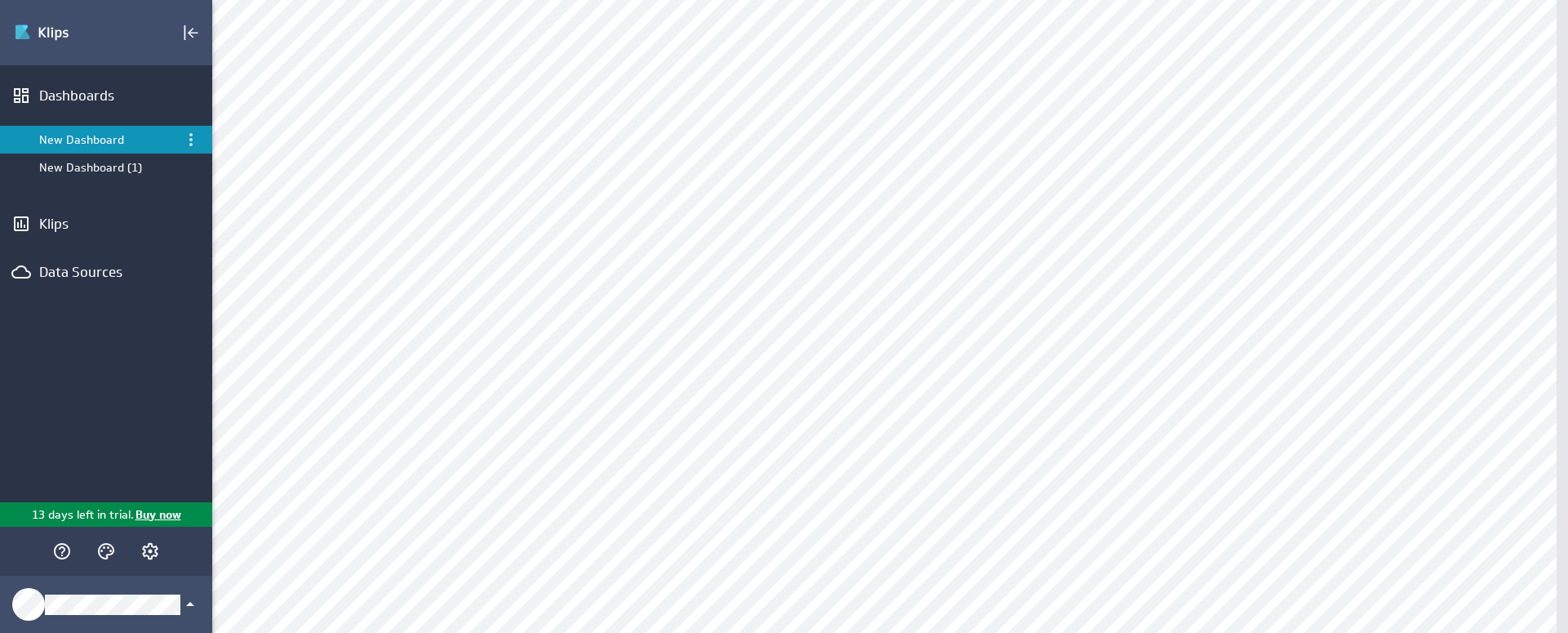
click at [109, 138] on div "New Dashboard" at bounding box center [107, 139] width 136 height 15
click at [52, 90] on div "Dashboards" at bounding box center [105, 95] width 134 height 18
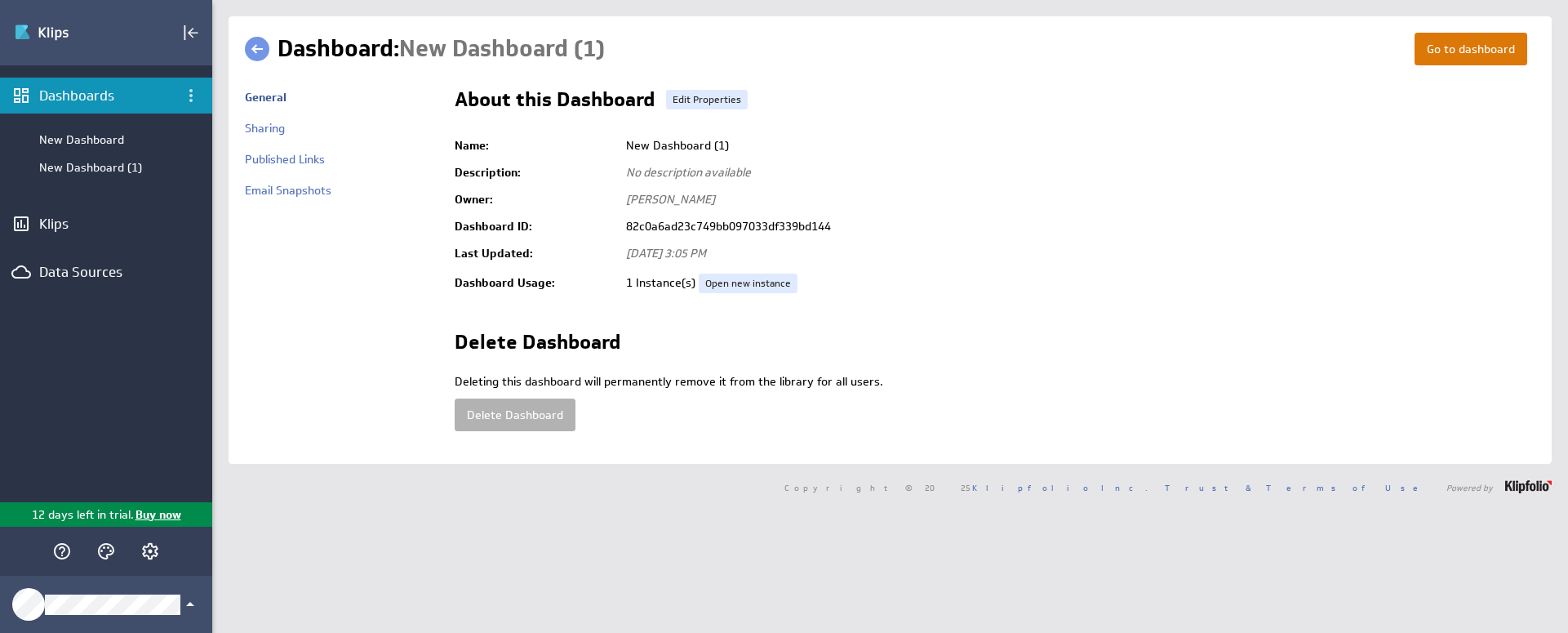
click at [1462, 53] on link "Go to dashboard" at bounding box center [1471, 48] width 113 height 32
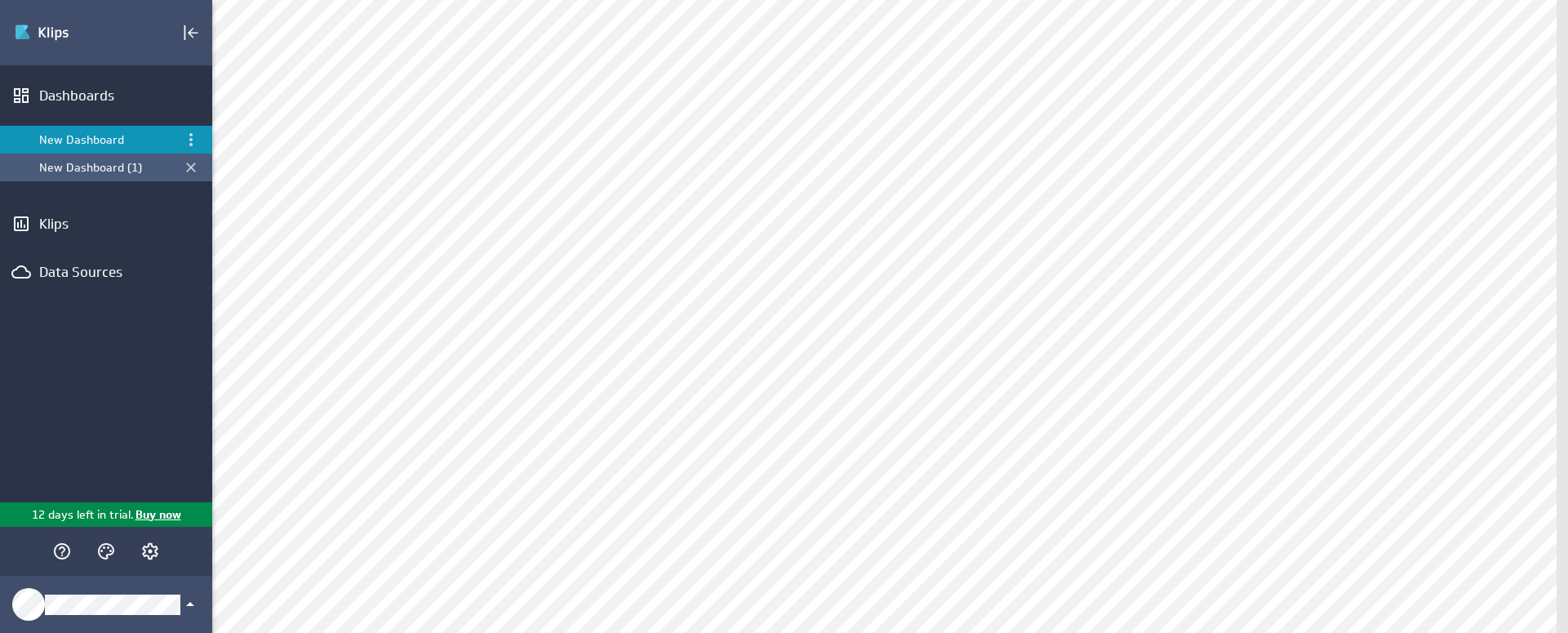
click at [86, 167] on div "New Dashboard (1)" at bounding box center [107, 168] width 136 height 15
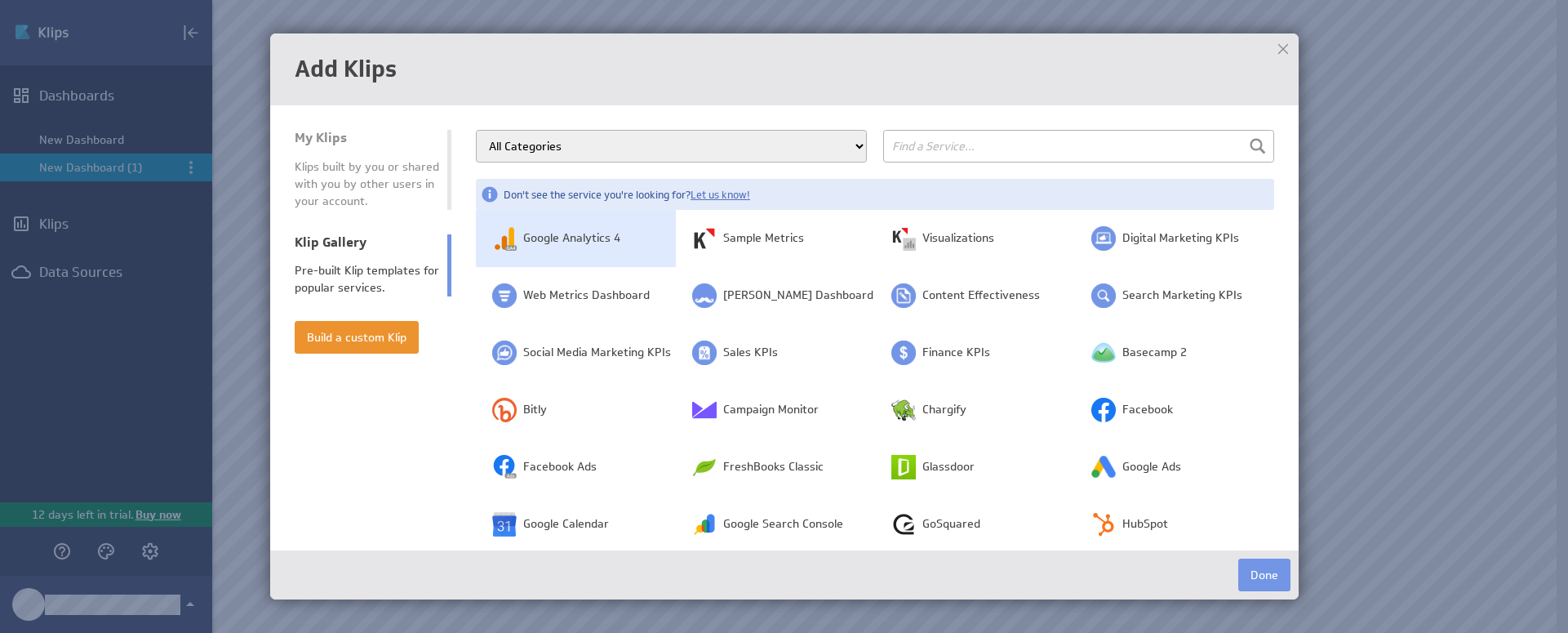
click at [589, 241] on span "Google Analytics 4" at bounding box center [572, 238] width 97 height 17
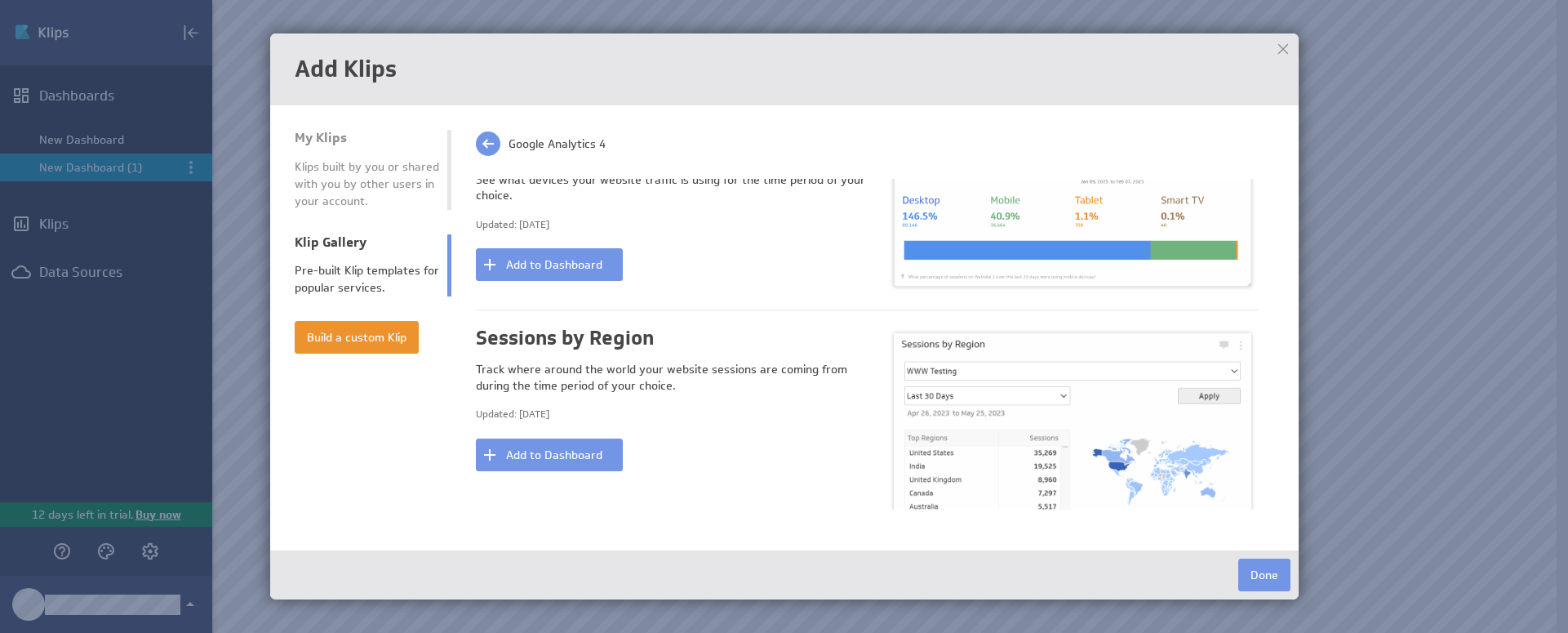
scroll to position [496, 0]
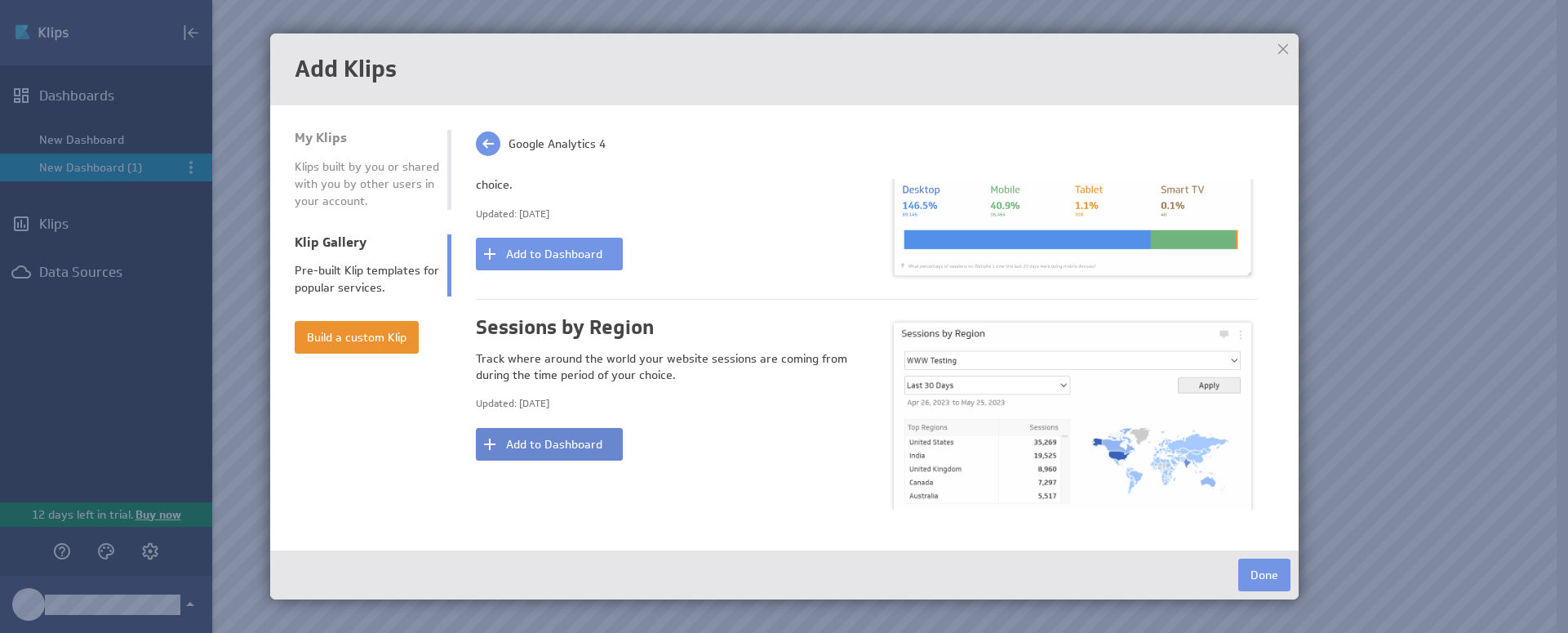
click at [531, 440] on button "Add to Dashboard" at bounding box center [549, 444] width 147 height 32
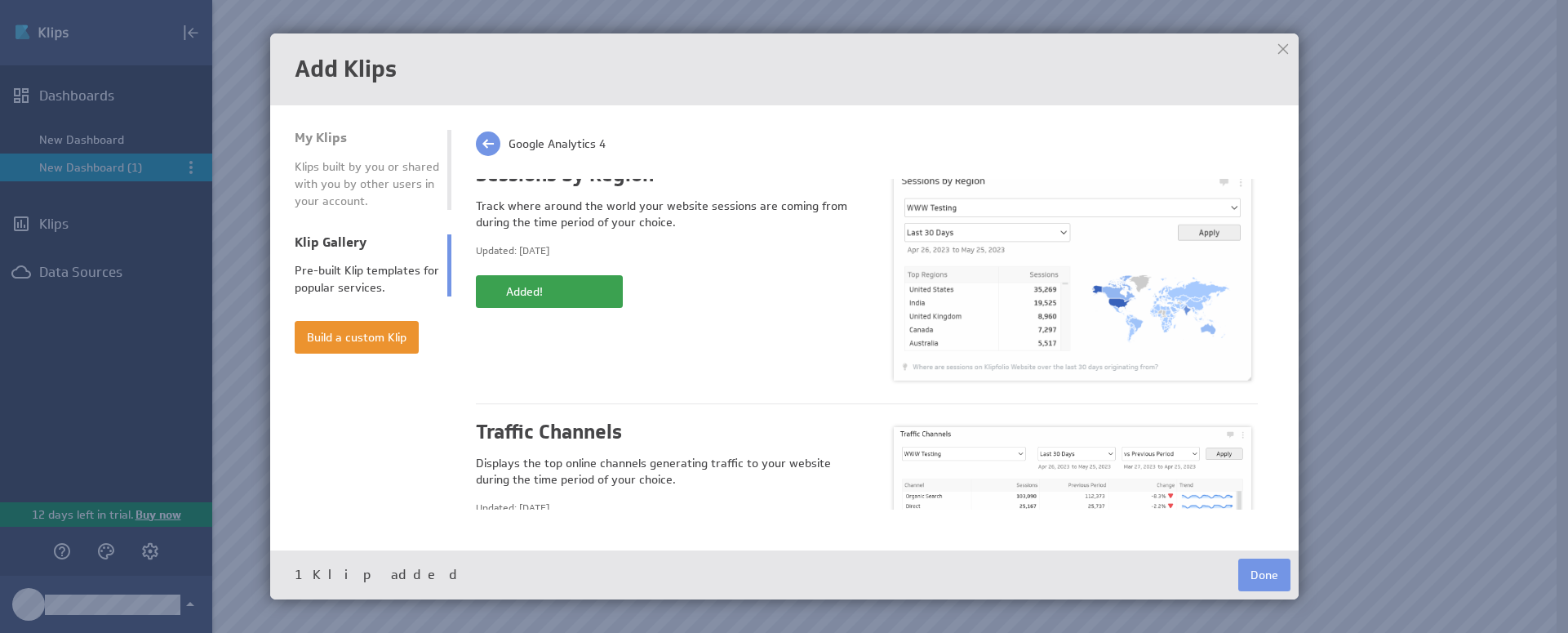
scroll to position [740, 0]
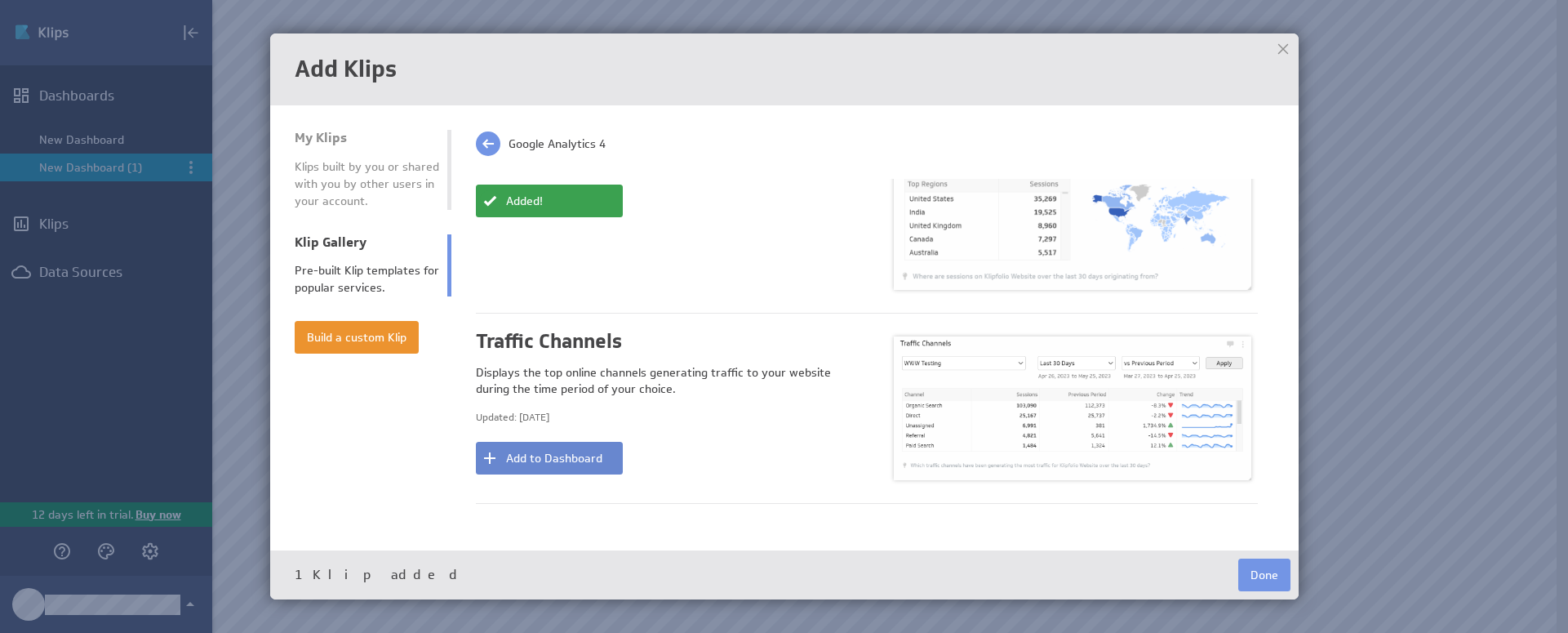
click at [530, 441] on button "Add to Dashboard" at bounding box center [549, 457] width 147 height 32
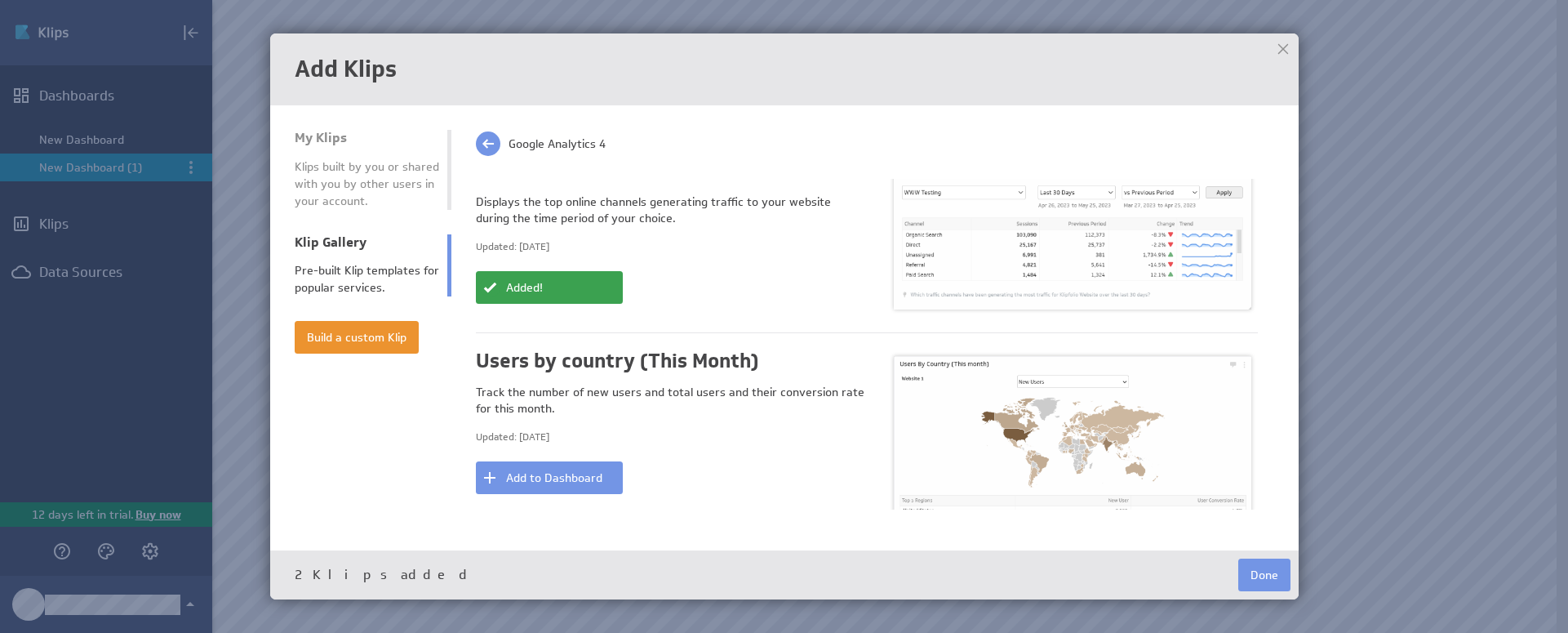
scroll to position [939, 0]
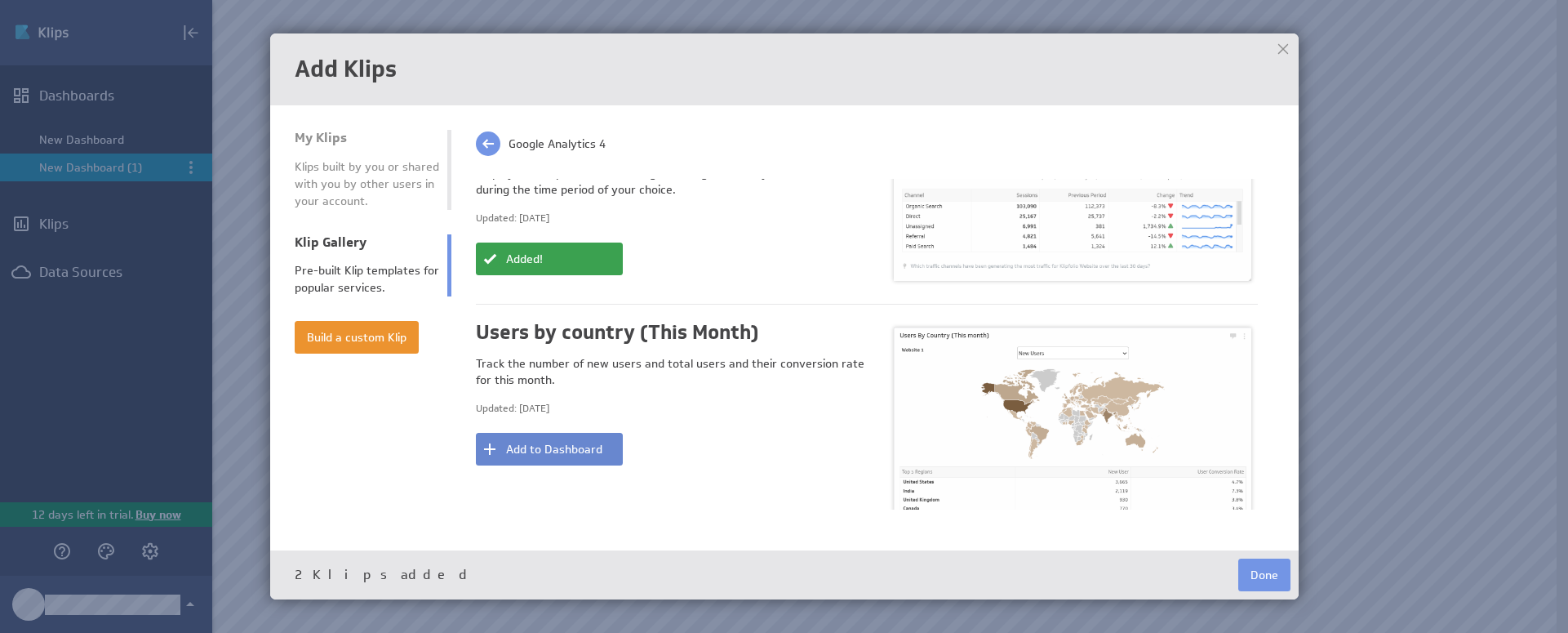
click at [528, 436] on button "Add to Dashboard" at bounding box center [549, 449] width 147 height 32
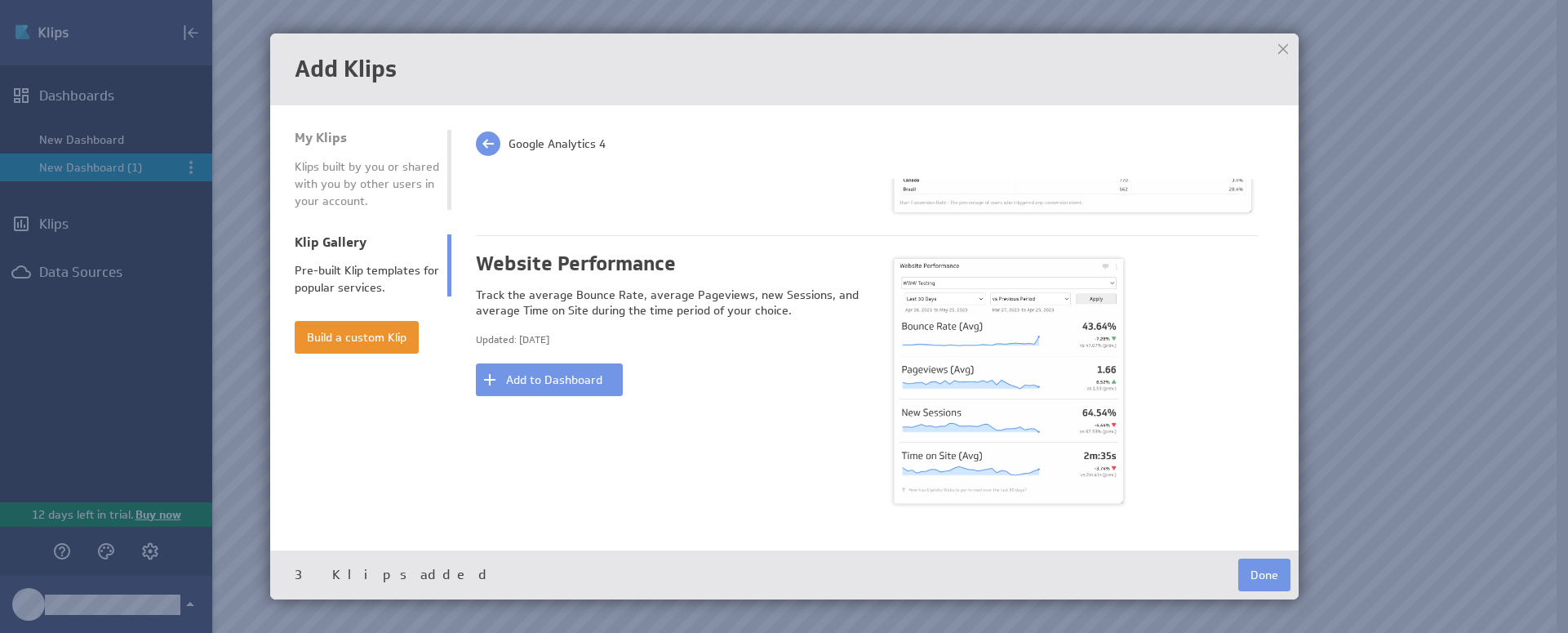
scroll to position [1269, 0]
click at [543, 366] on button "Add to Dashboard" at bounding box center [549, 377] width 147 height 32
click at [1262, 576] on button "Done" at bounding box center [1264, 574] width 52 height 32
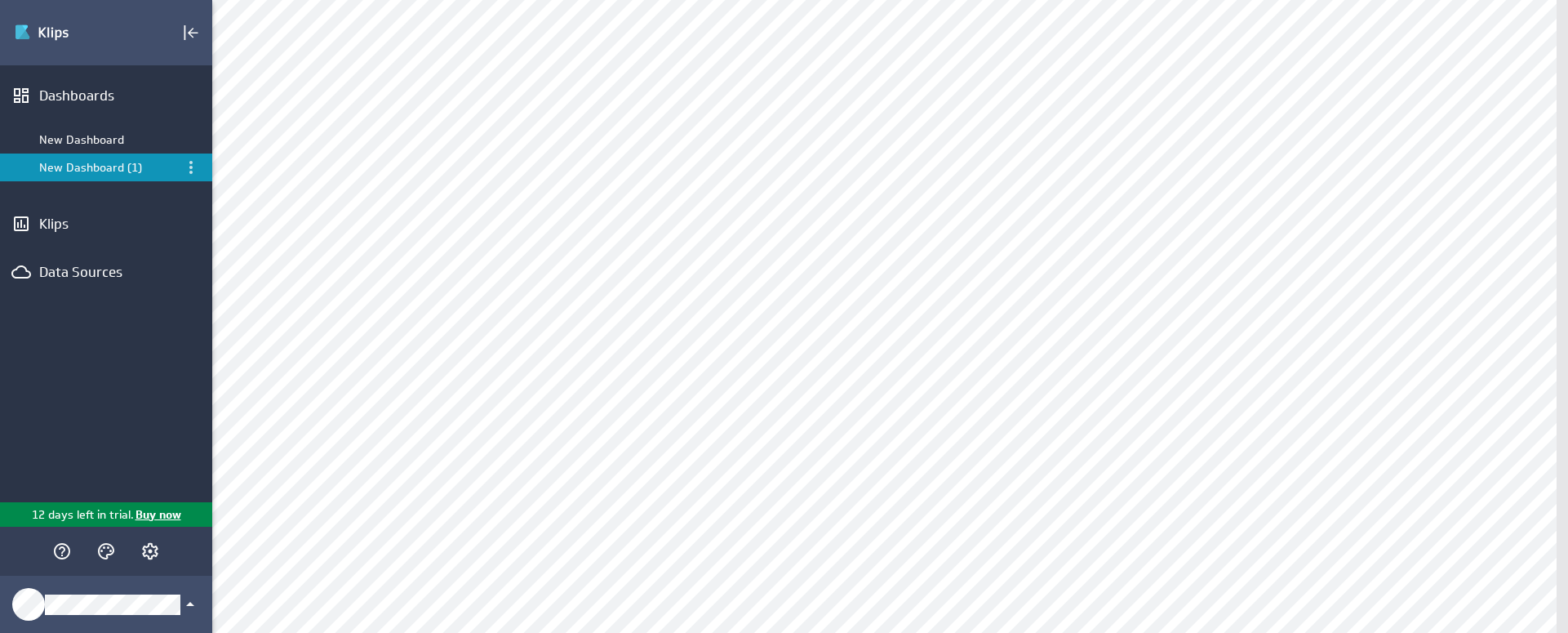
scroll to position [502, 0]
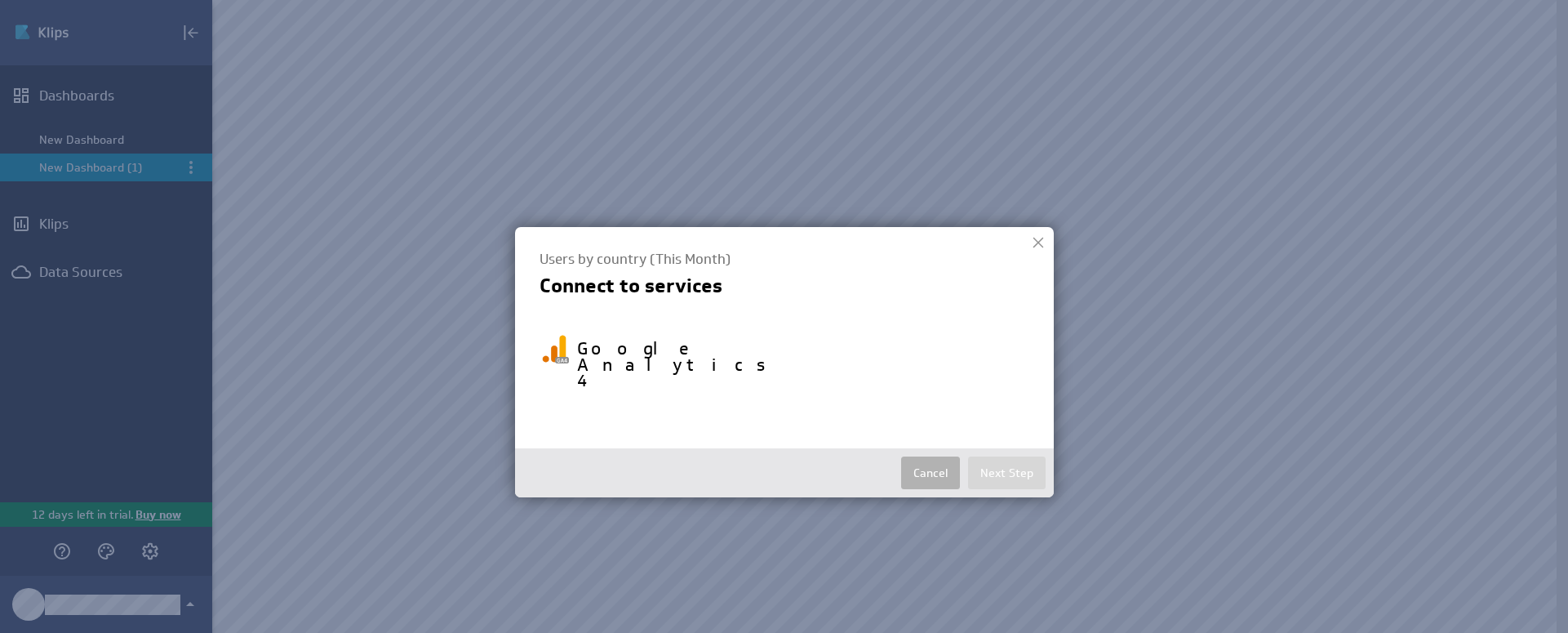
select select "59ffe10ace2c4af8194598f0c7fe0ff6"
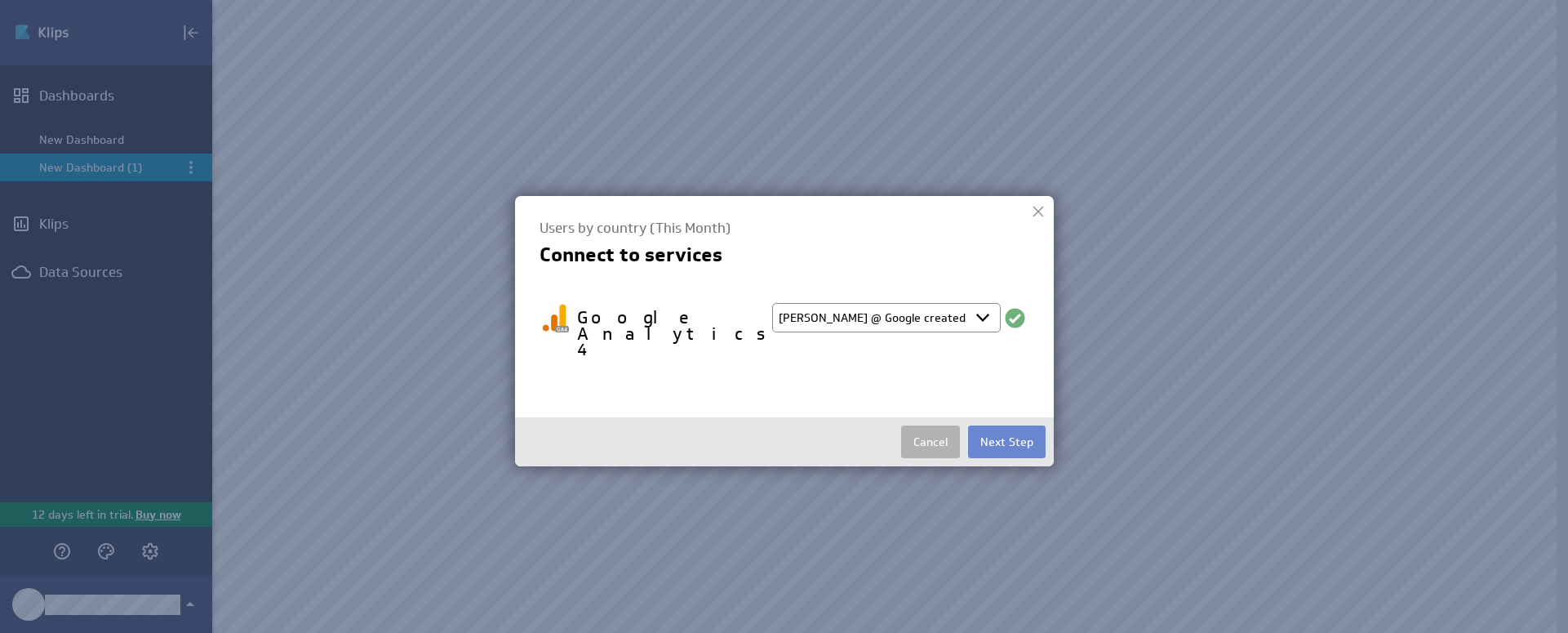
click at [1015, 426] on button "Next Step" at bounding box center [1006, 441] width 77 height 32
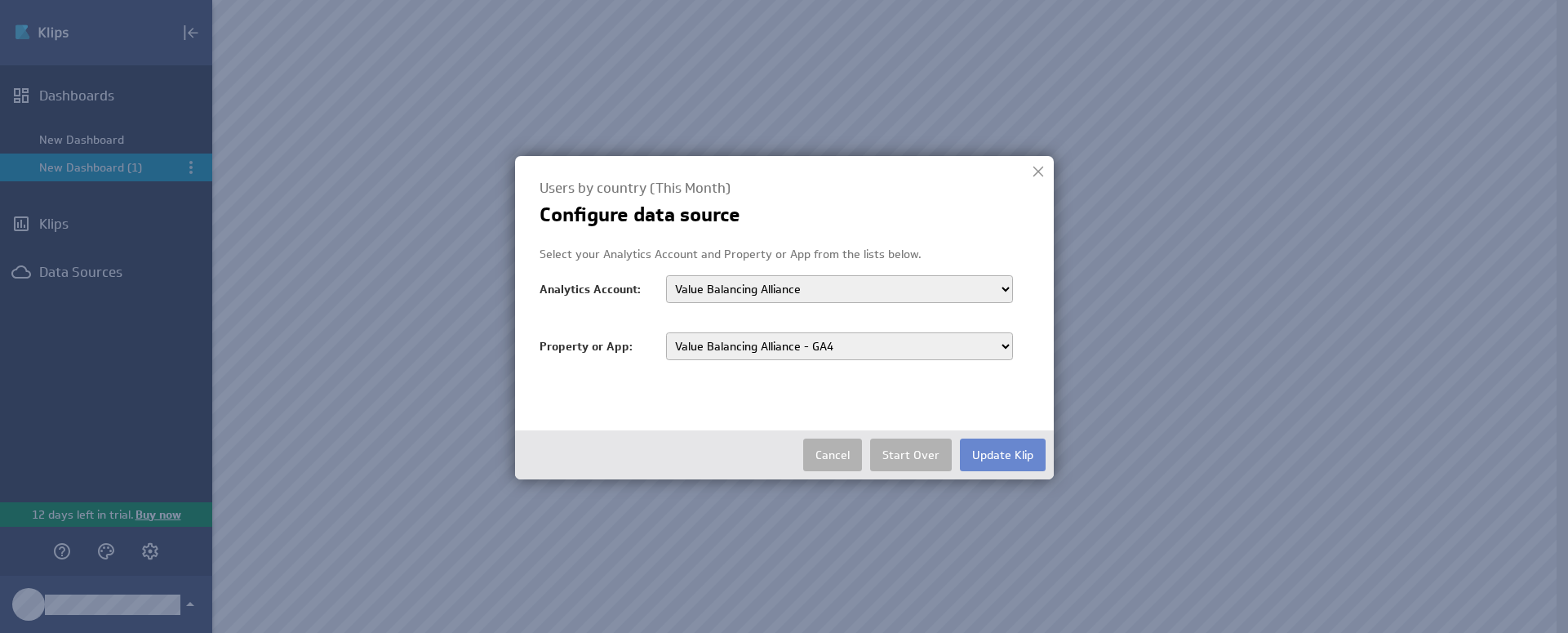
click at [1001, 451] on button "Update Klip" at bounding box center [1002, 454] width 85 height 32
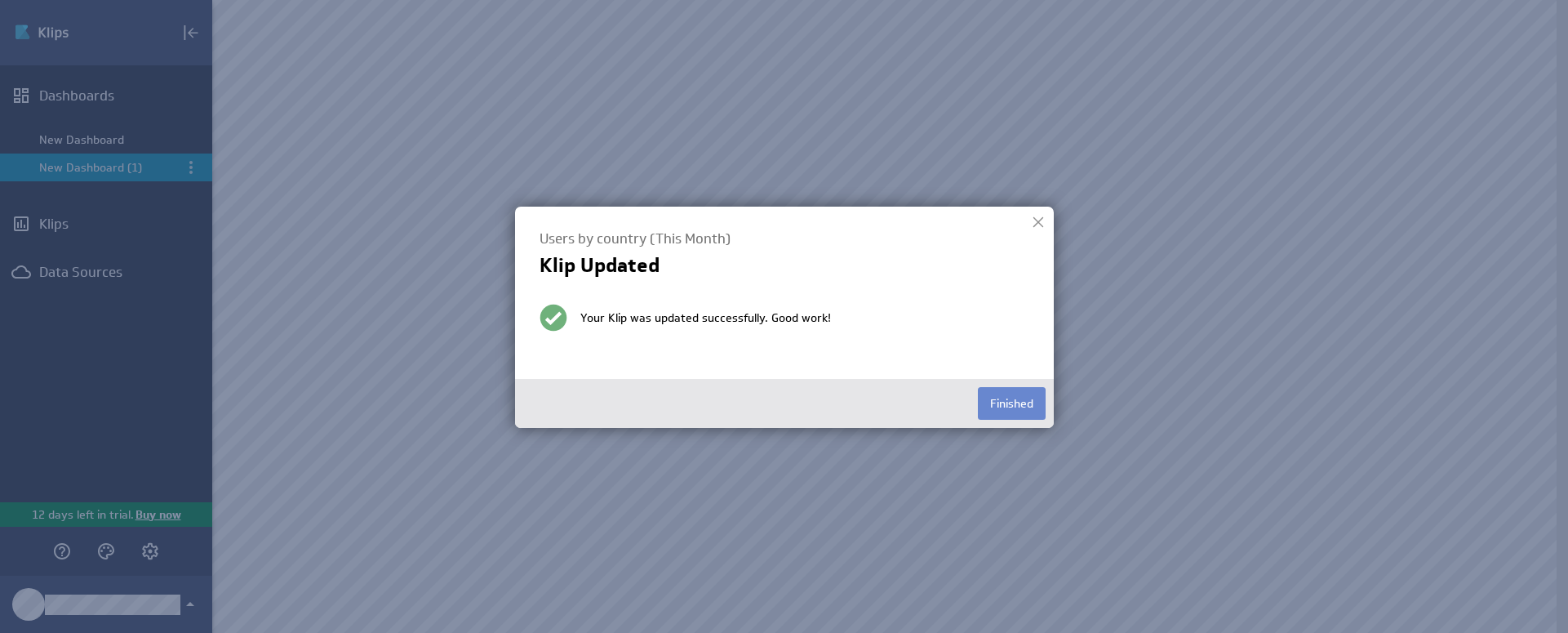
click at [1004, 409] on button "Finished" at bounding box center [1012, 402] width 68 height 32
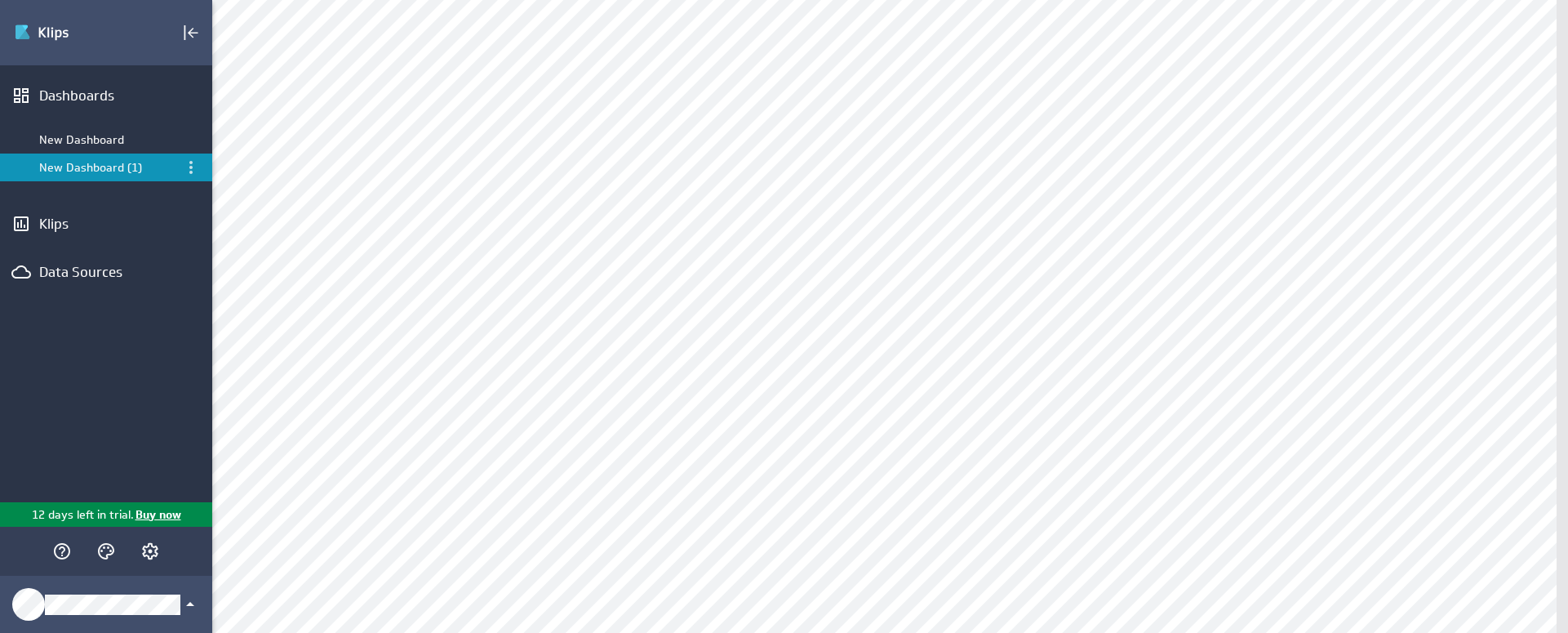
scroll to position [845, 0]
select select "59ffe10ace2c4af8194598f0c7fe0ff6"
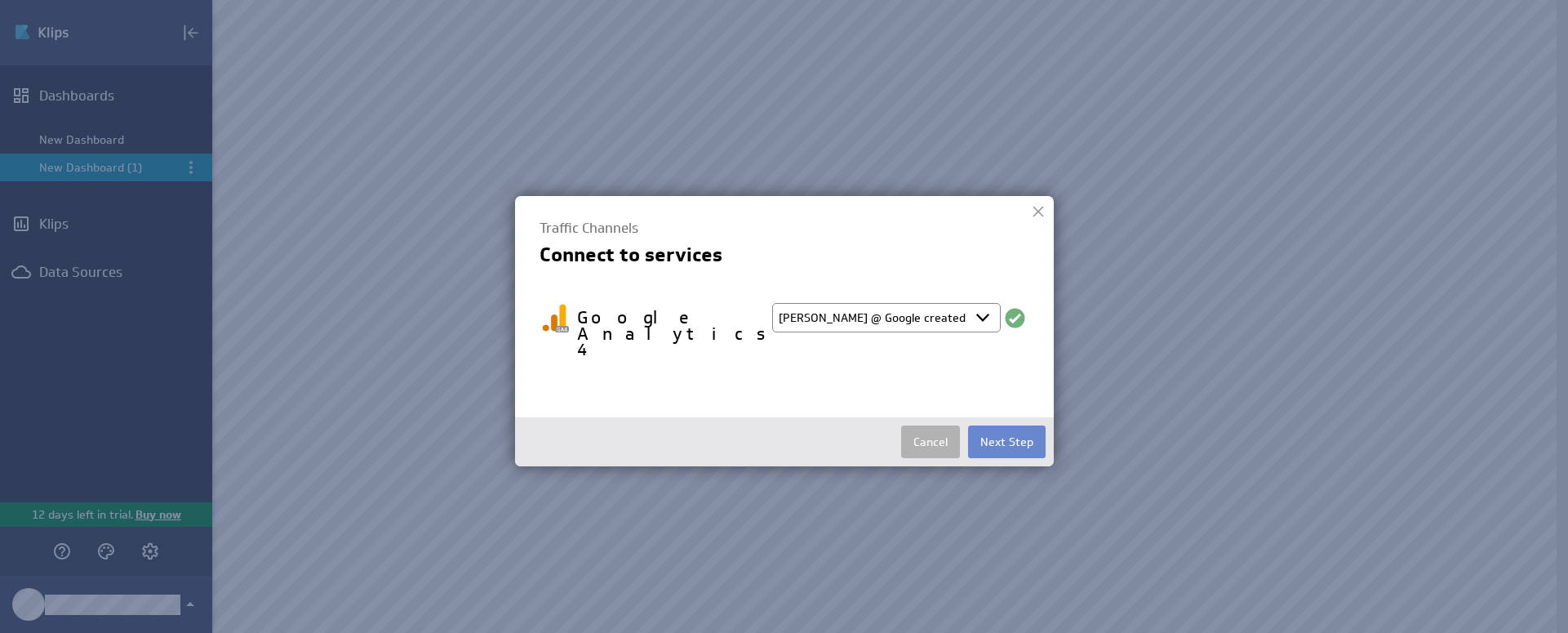
click at [1019, 426] on button "Next Step" at bounding box center [1006, 441] width 77 height 32
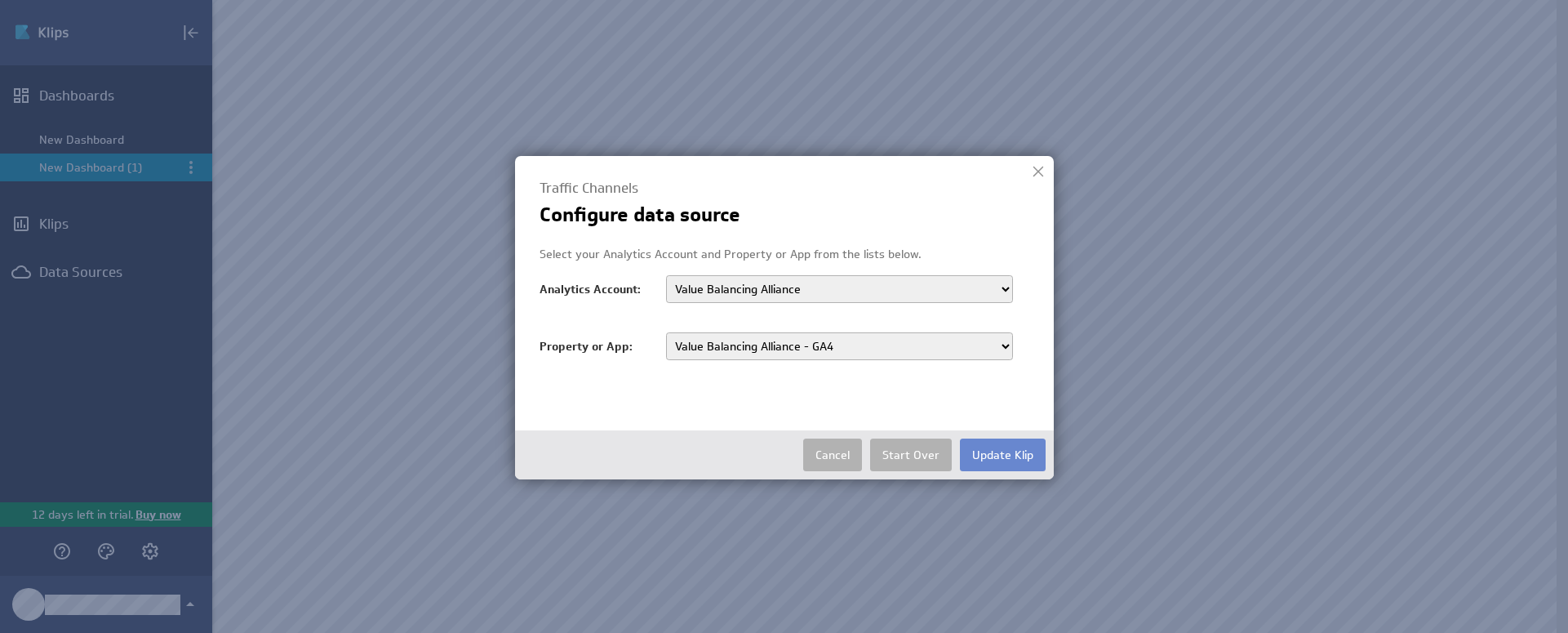
click at [1022, 455] on button "Update Klip" at bounding box center [1002, 454] width 85 height 32
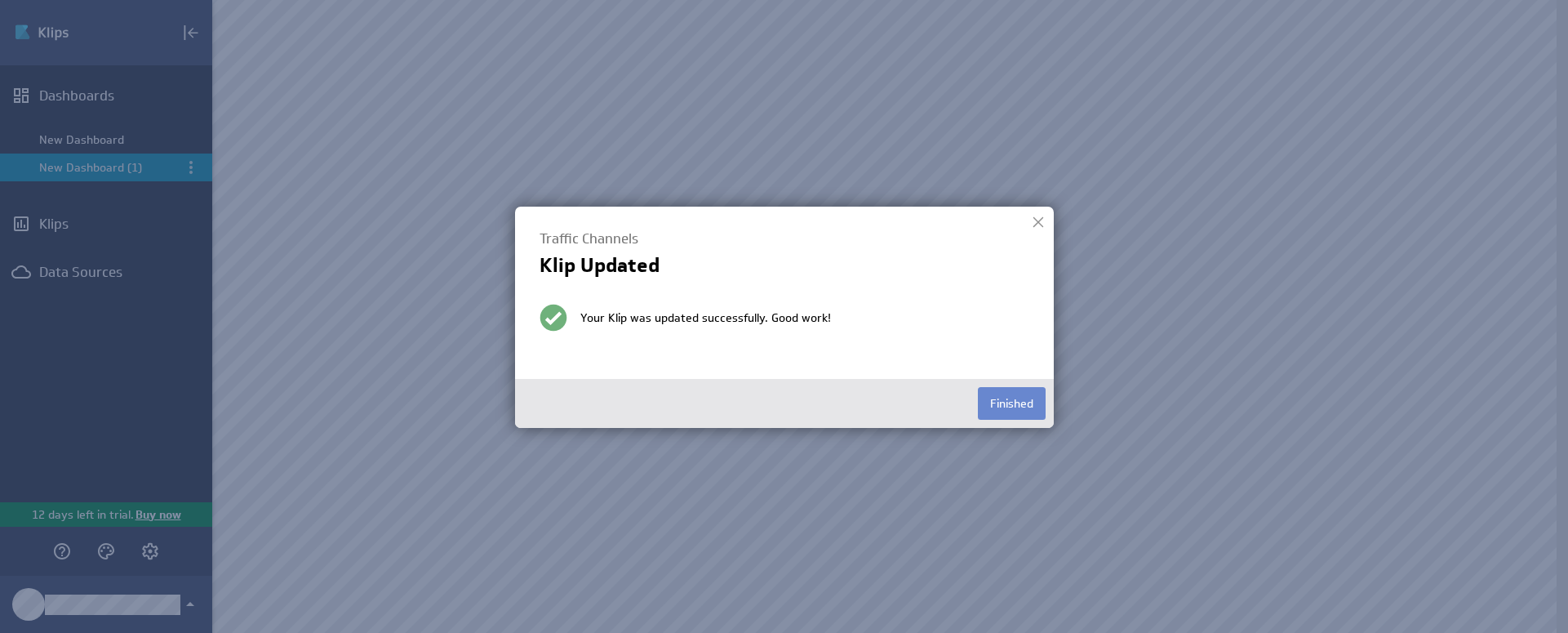
click at [1018, 407] on button "Finished" at bounding box center [1012, 402] width 68 height 32
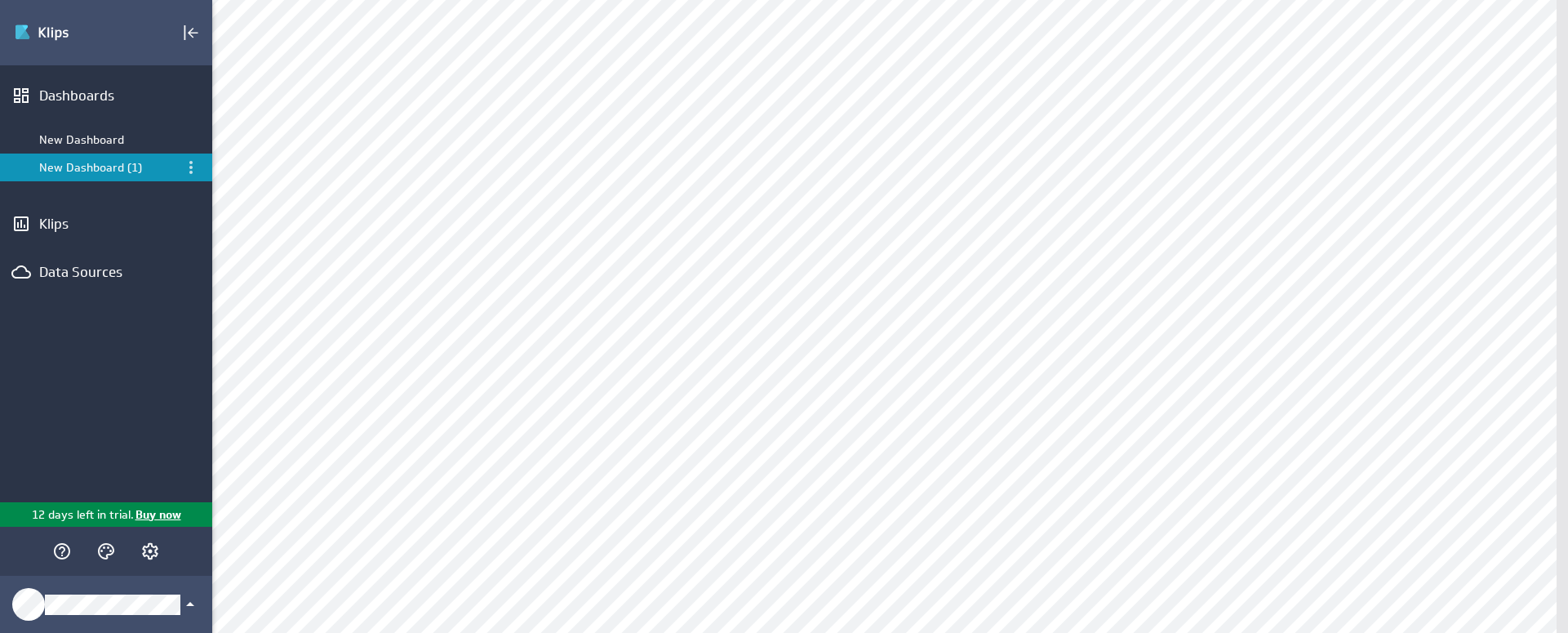
scroll to position [1098, 0]
select select "59ffe10ace2c4af8194598f0c7fe0ff6"
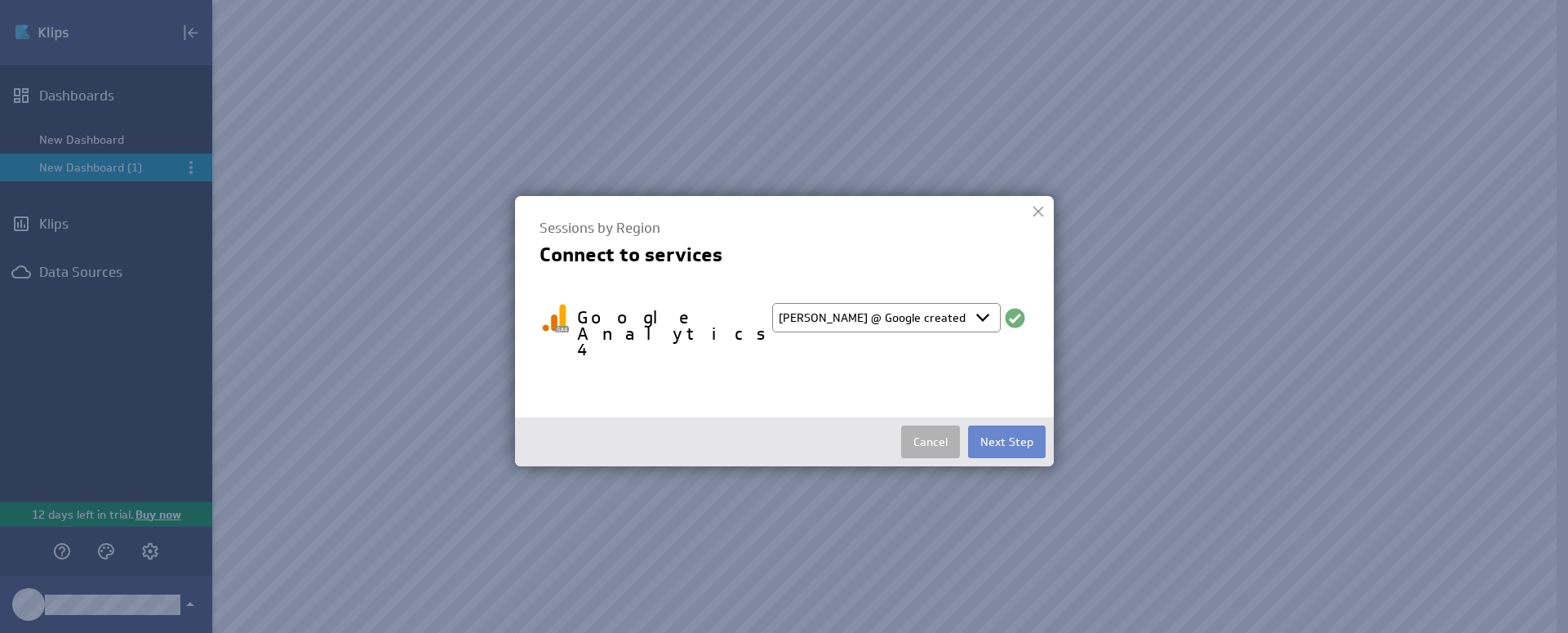
click at [1013, 426] on button "Next Step" at bounding box center [1006, 441] width 77 height 32
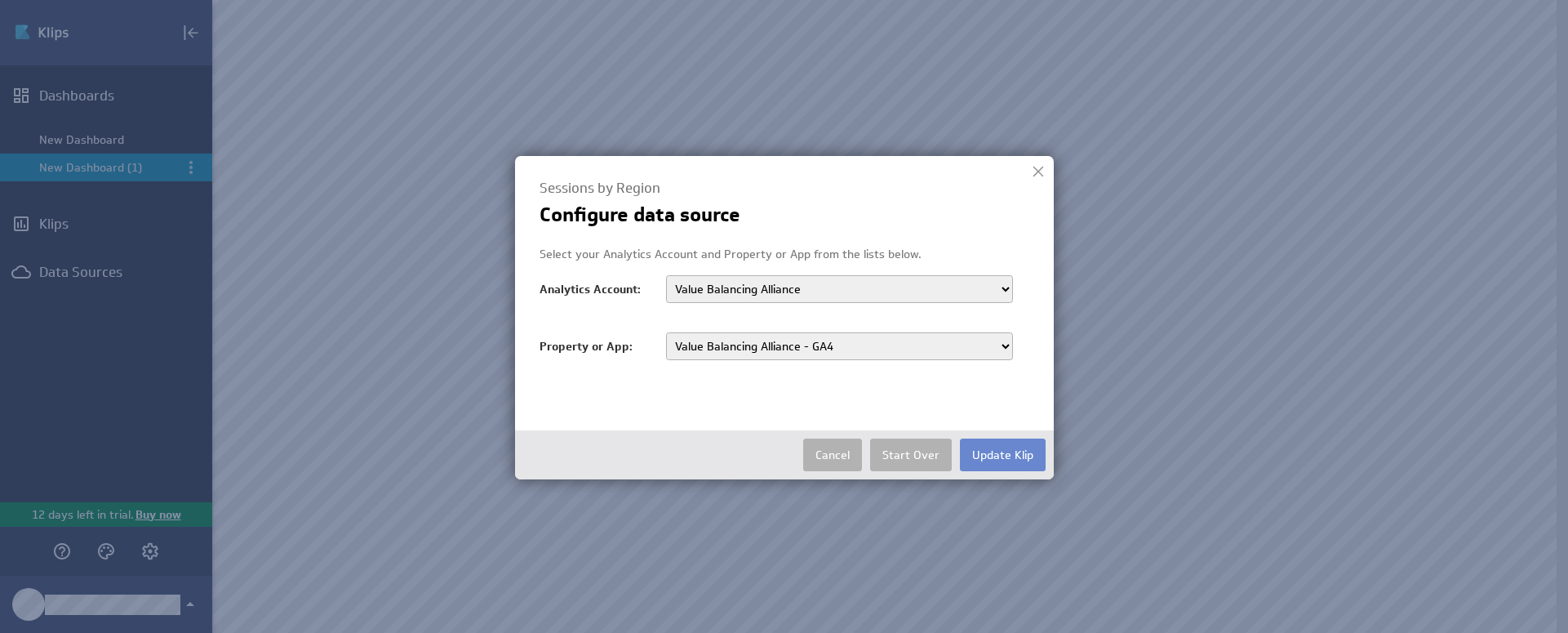
click at [1014, 449] on button "Update Klip" at bounding box center [1002, 454] width 85 height 32
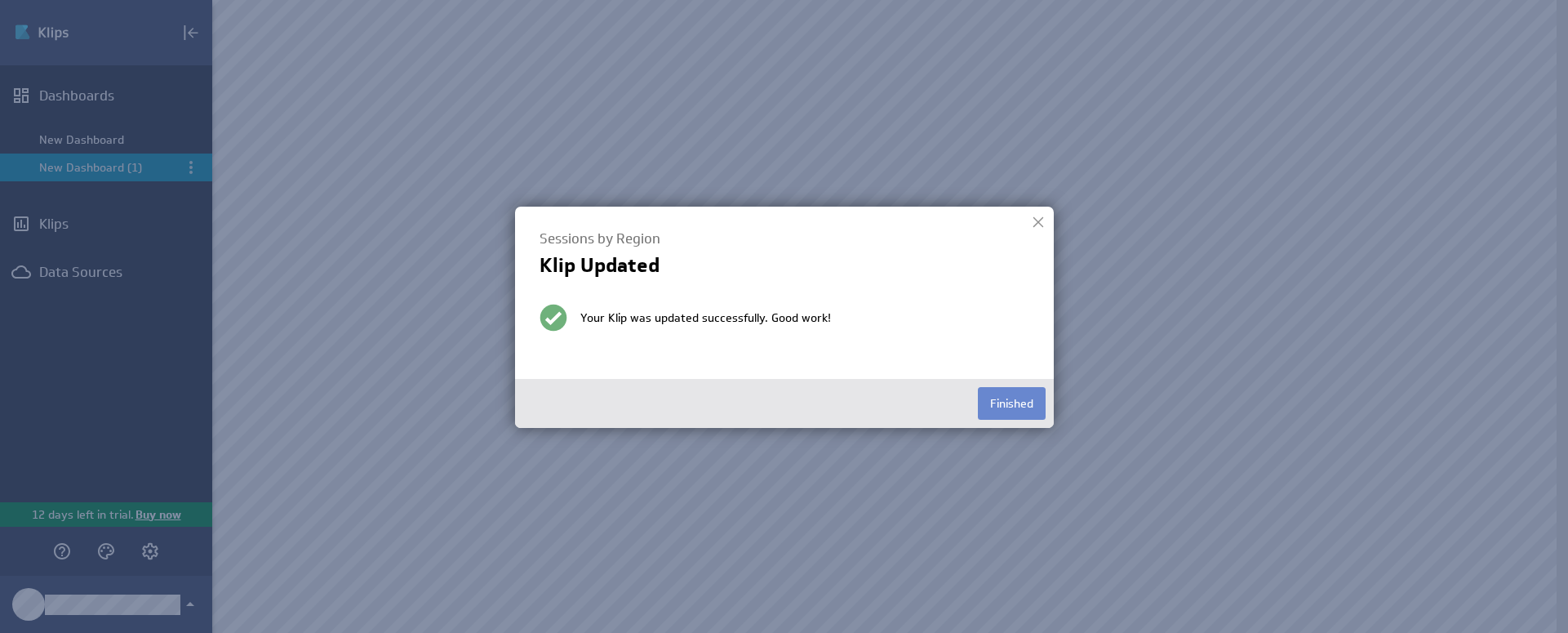
click at [1034, 403] on button "Finished" at bounding box center [1012, 402] width 68 height 32
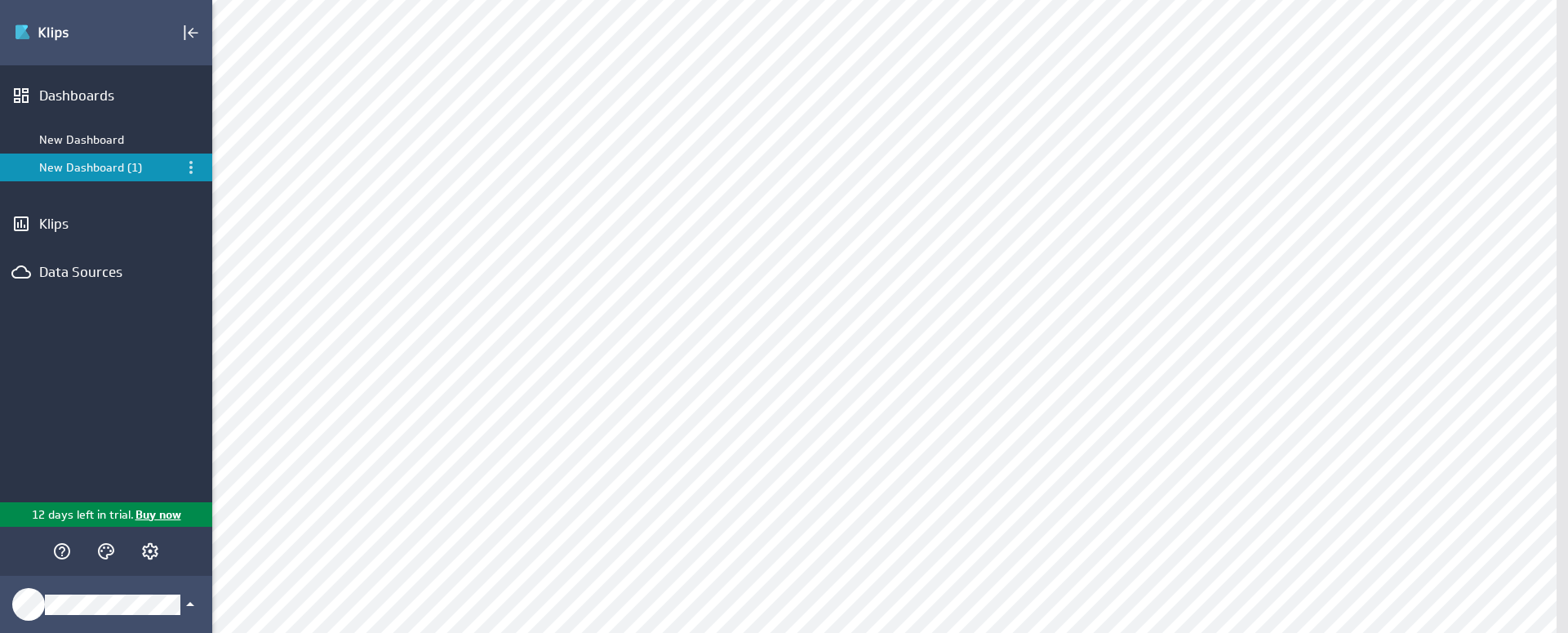
scroll to position [416, 0]
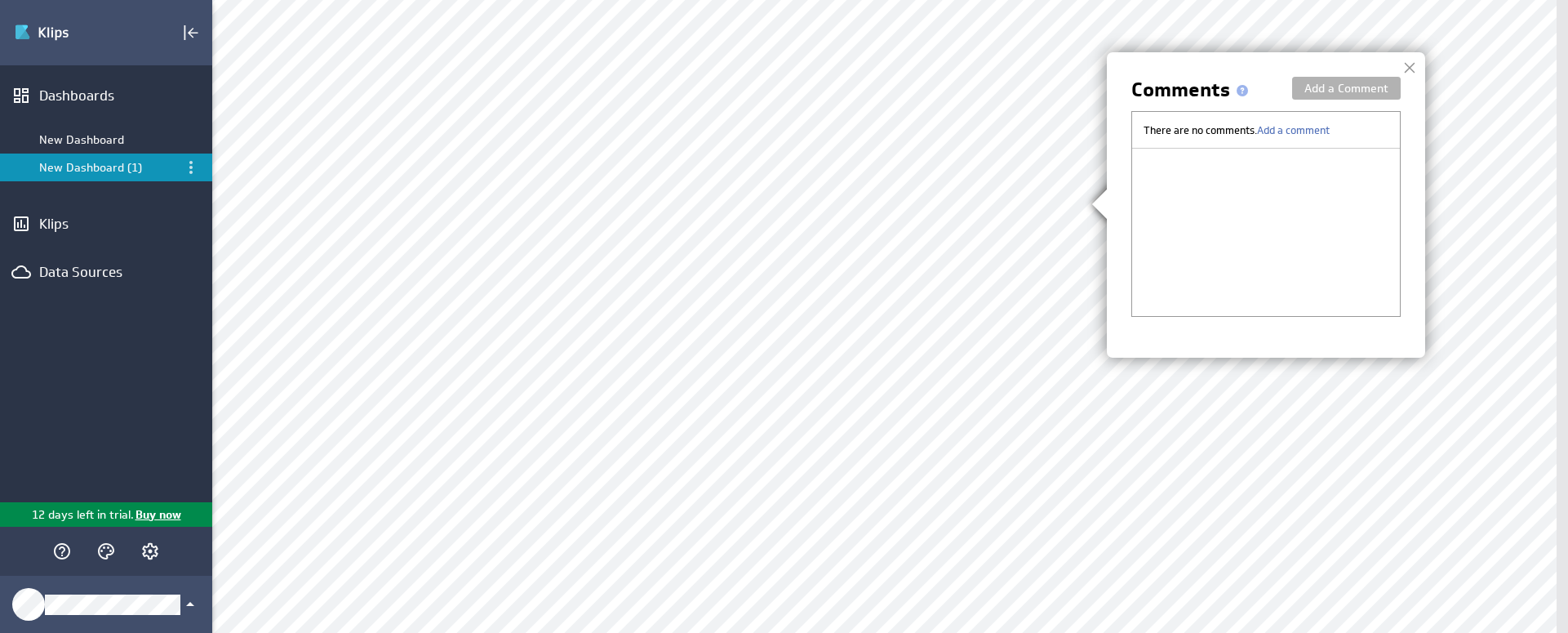
click at [1409, 66] on div at bounding box center [1410, 68] width 25 height 25
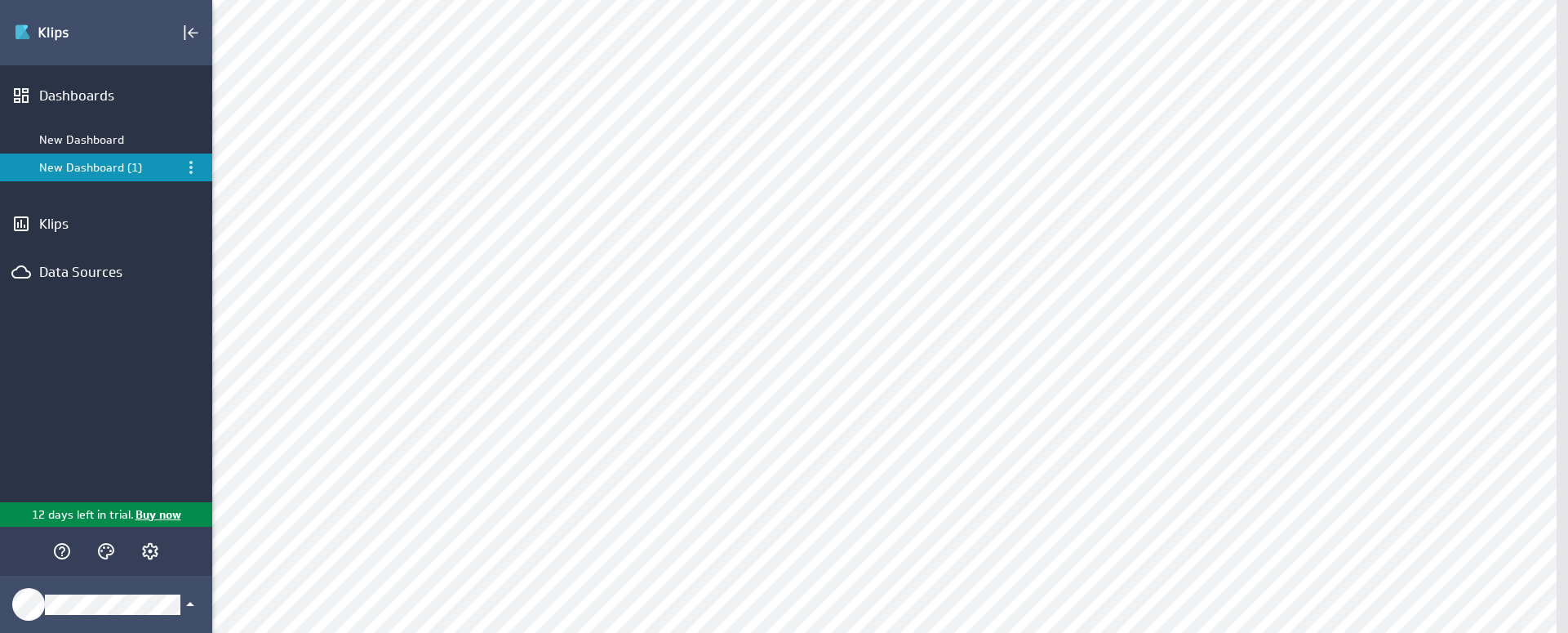
scroll to position [0, 0]
click at [56, 133] on div "New Dashboard" at bounding box center [107, 139] width 136 height 15
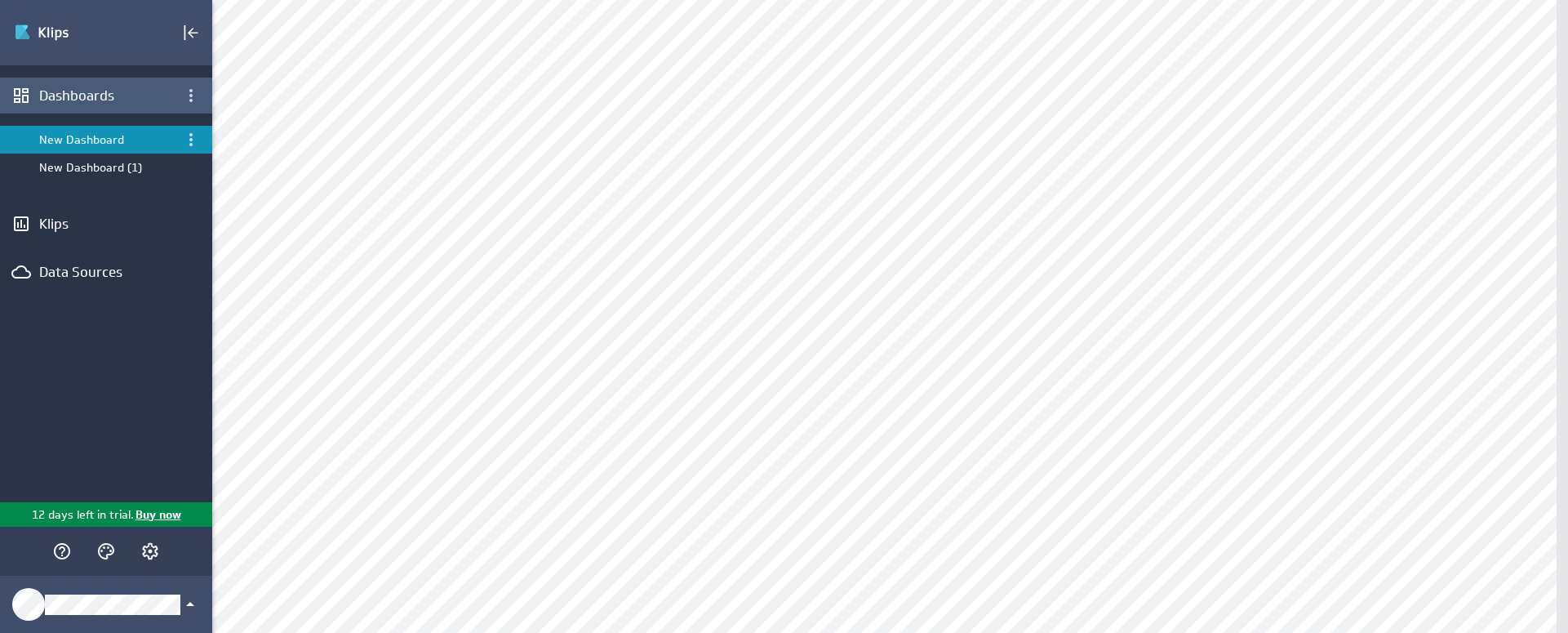
click at [93, 94] on div "Dashboards" at bounding box center [105, 95] width 134 height 18
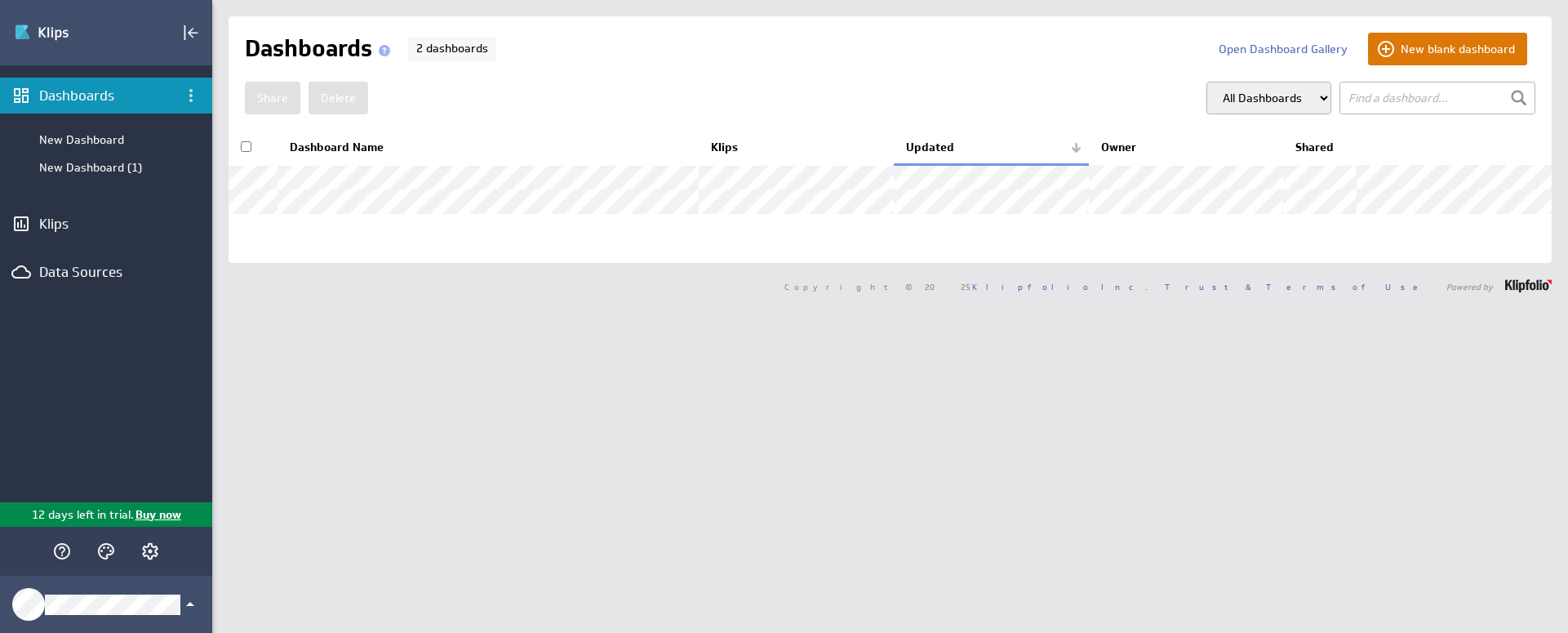
click at [1480, 48] on button "New blank dashboard" at bounding box center [1448, 48] width 159 height 32
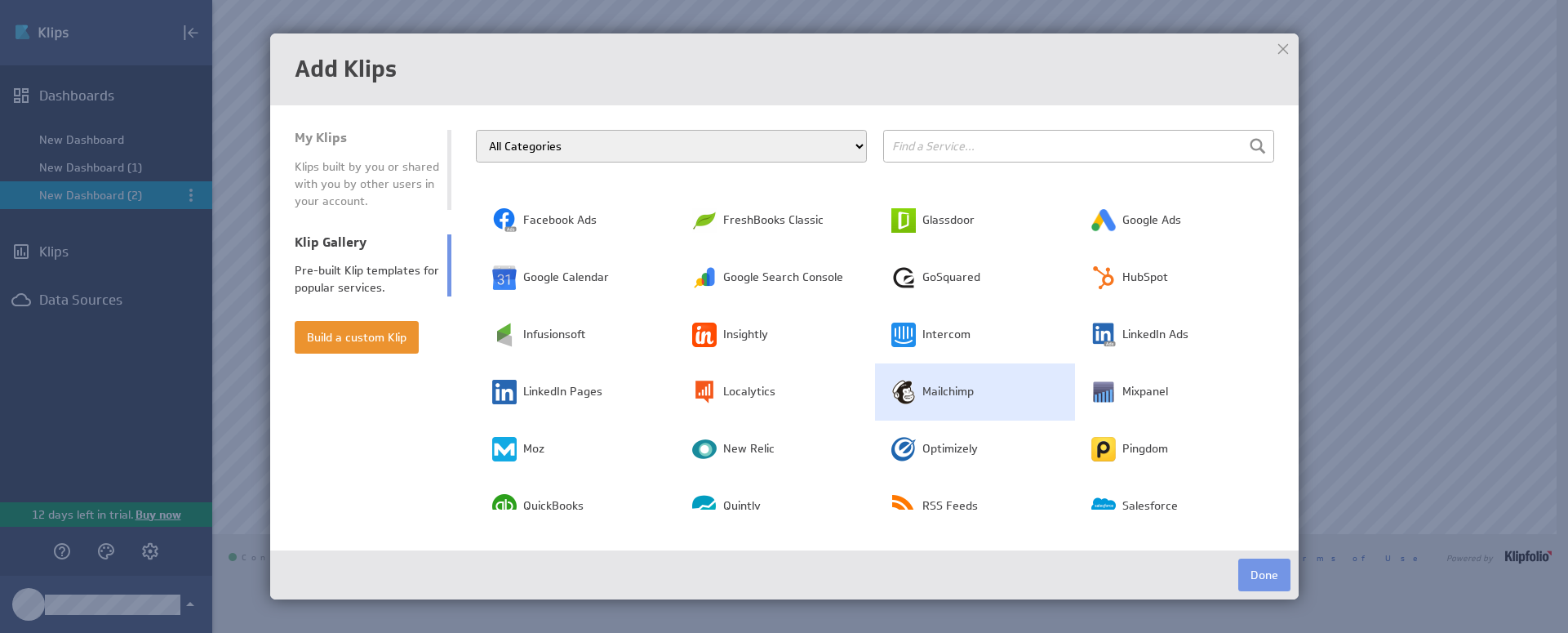
scroll to position [242, 0]
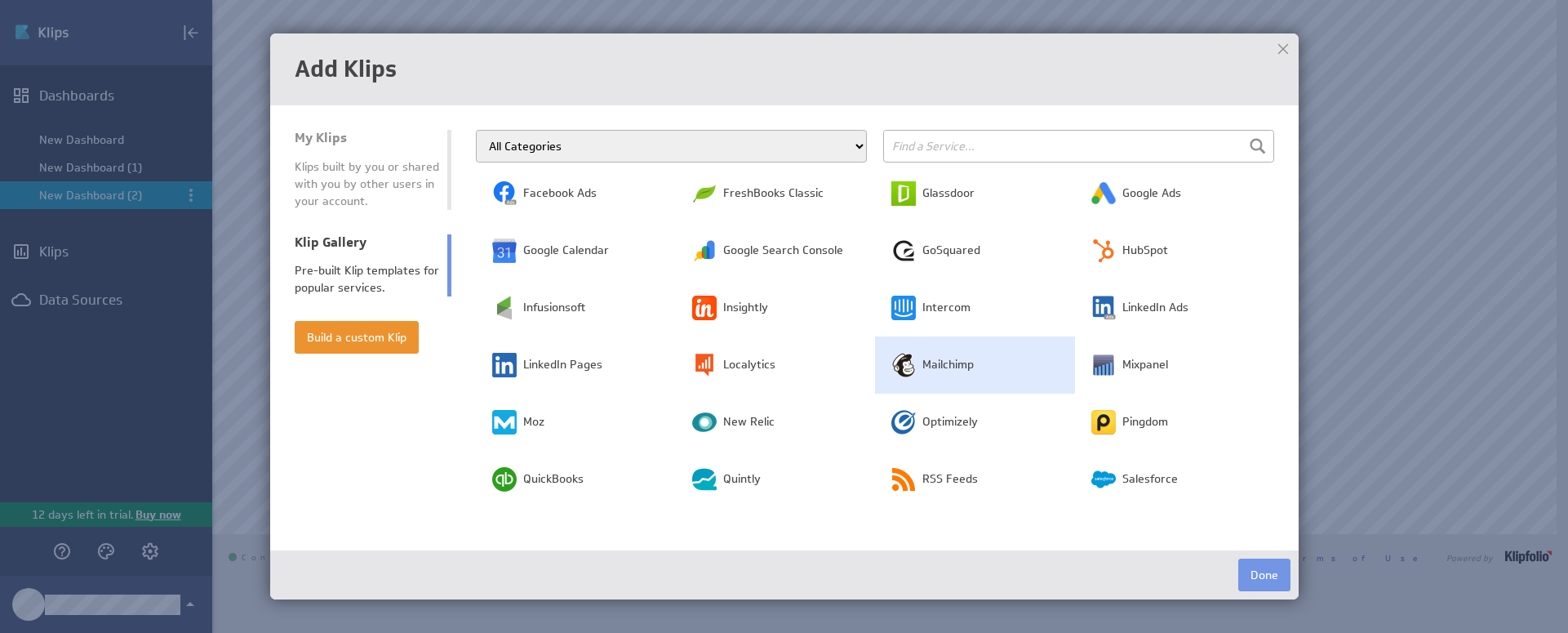
click at [940, 367] on span "Mailchimp" at bounding box center [948, 365] width 51 height 17
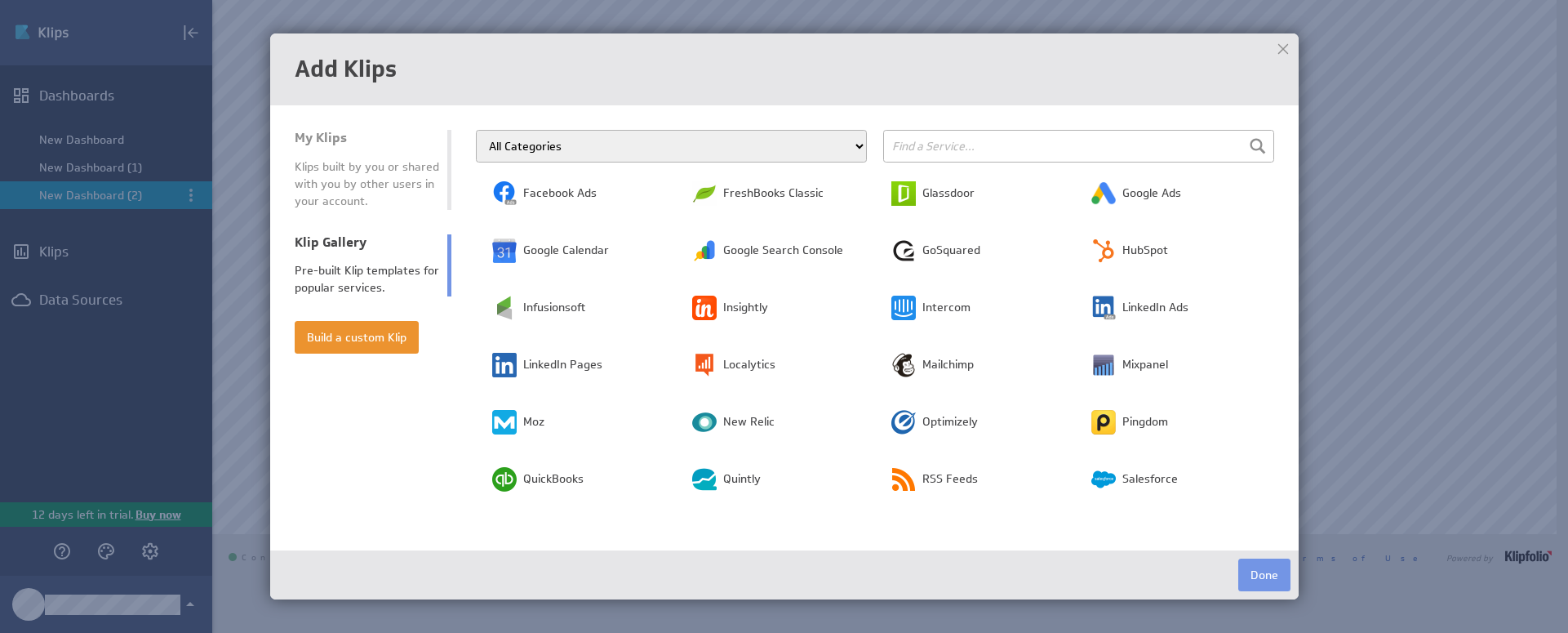
scroll to position [0, 0]
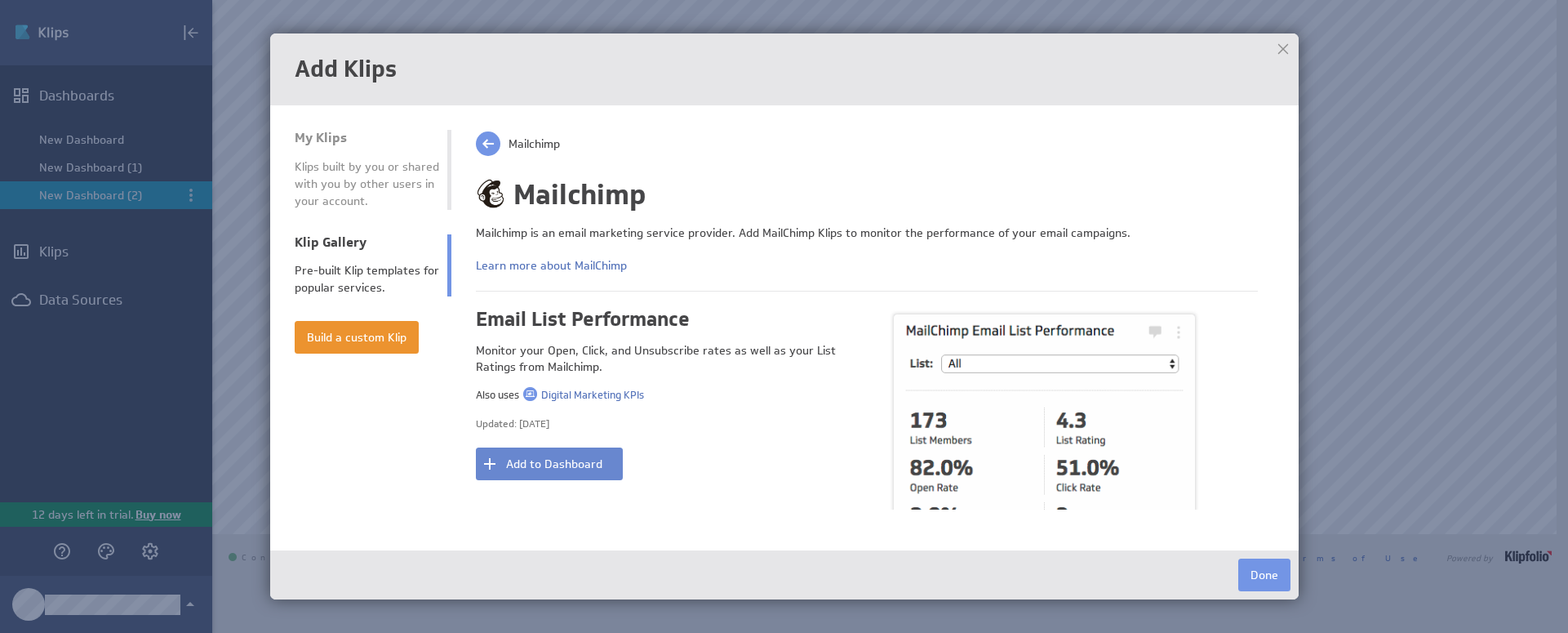
click at [607, 447] on button "Add to Dashboard" at bounding box center [549, 463] width 147 height 32
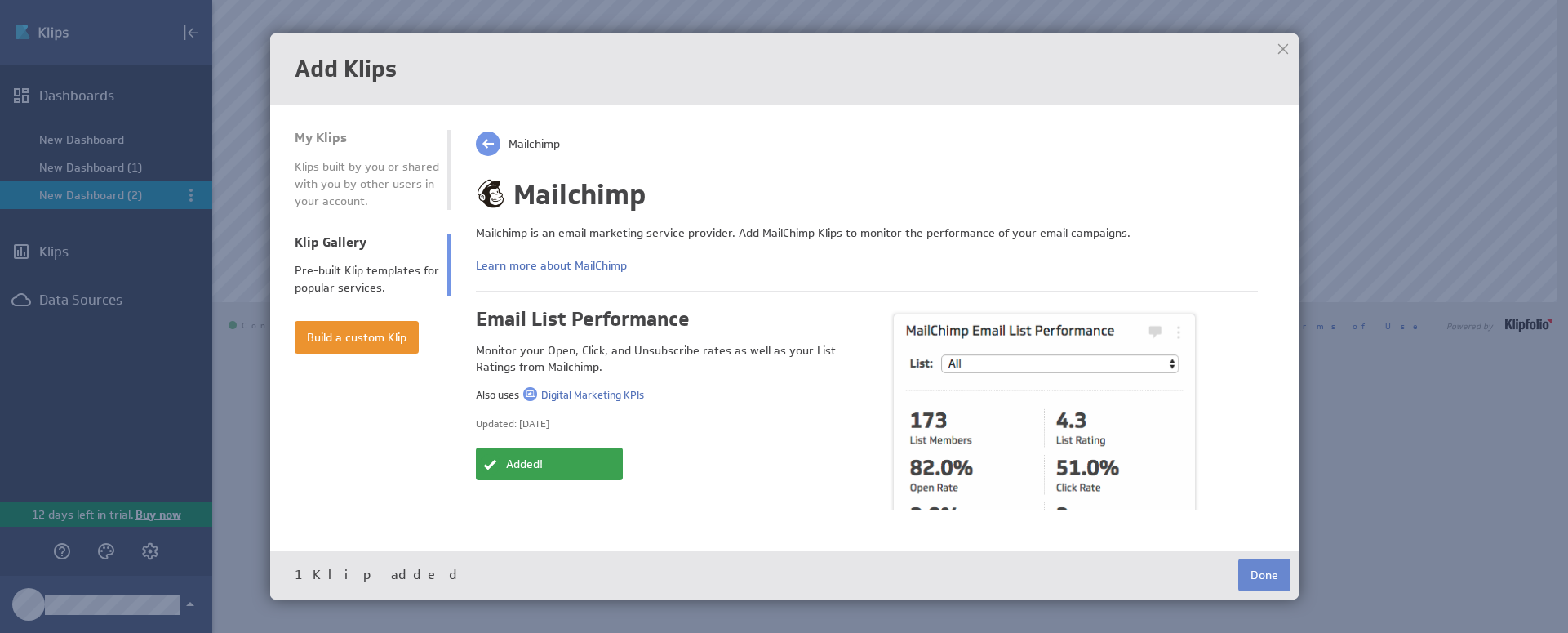
click at [1283, 577] on button "Done" at bounding box center [1264, 574] width 52 height 32
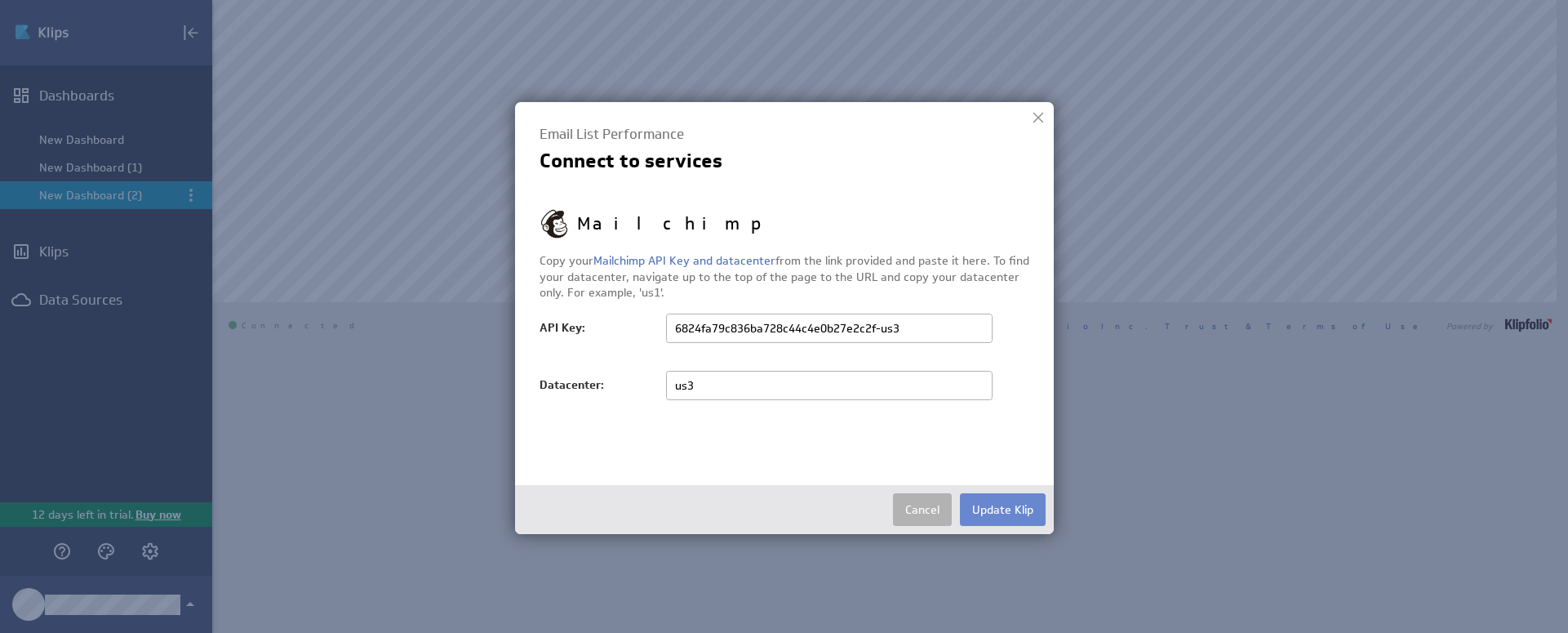
click at [1017, 511] on button "Update Klip" at bounding box center [1002, 509] width 85 height 32
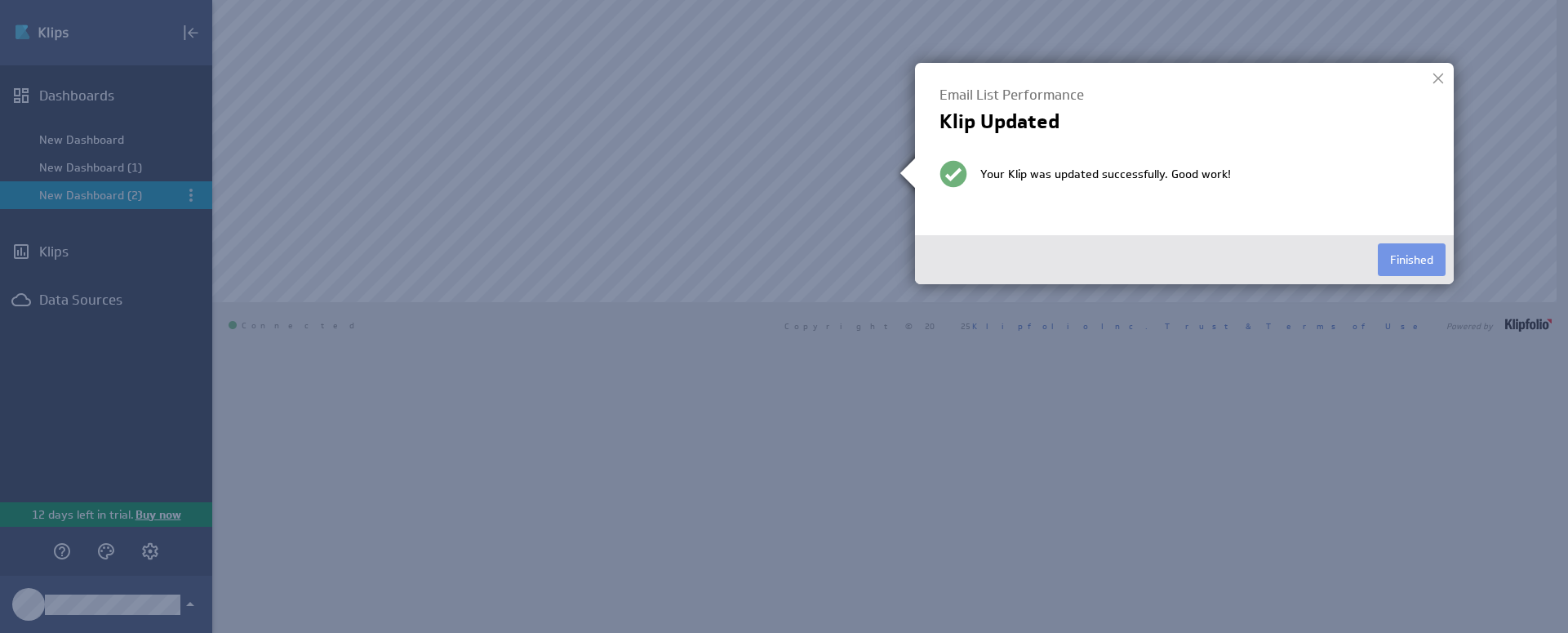
click at [1439, 78] on div at bounding box center [1439, 79] width 25 height 25
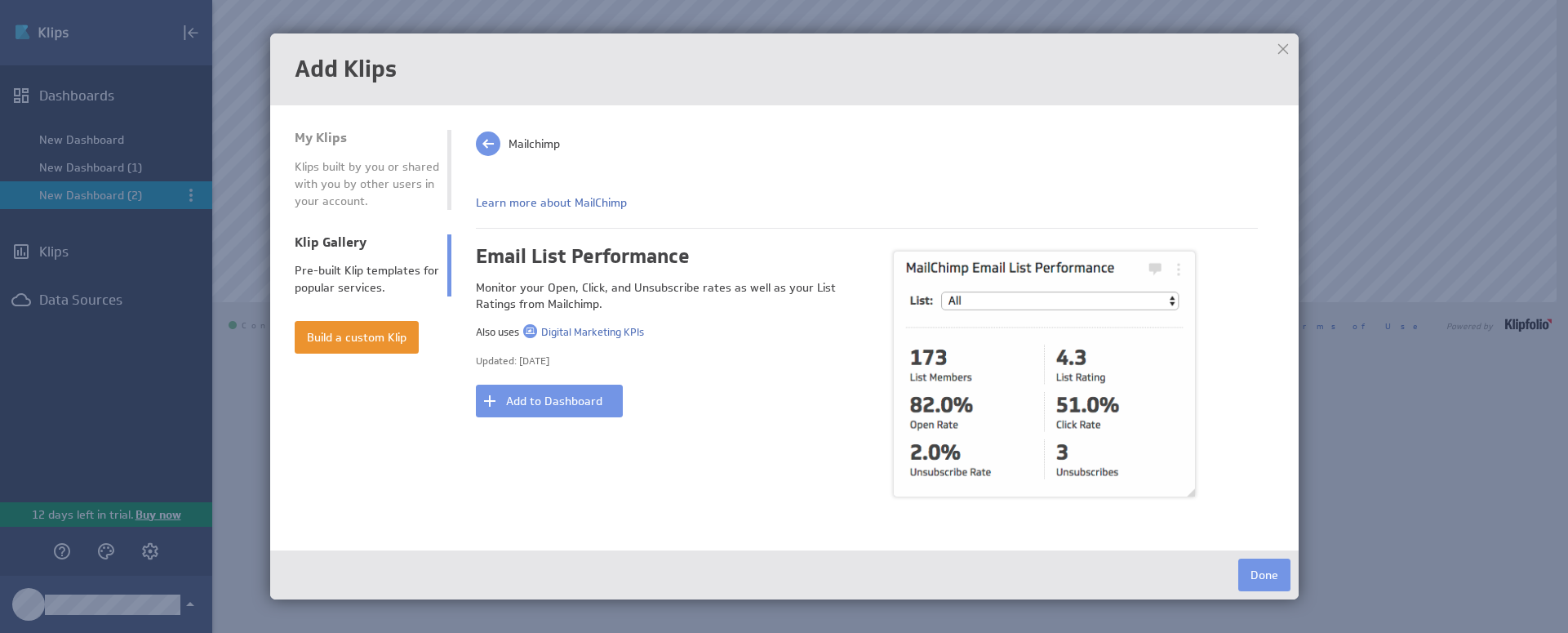
scroll to position [73, 0]
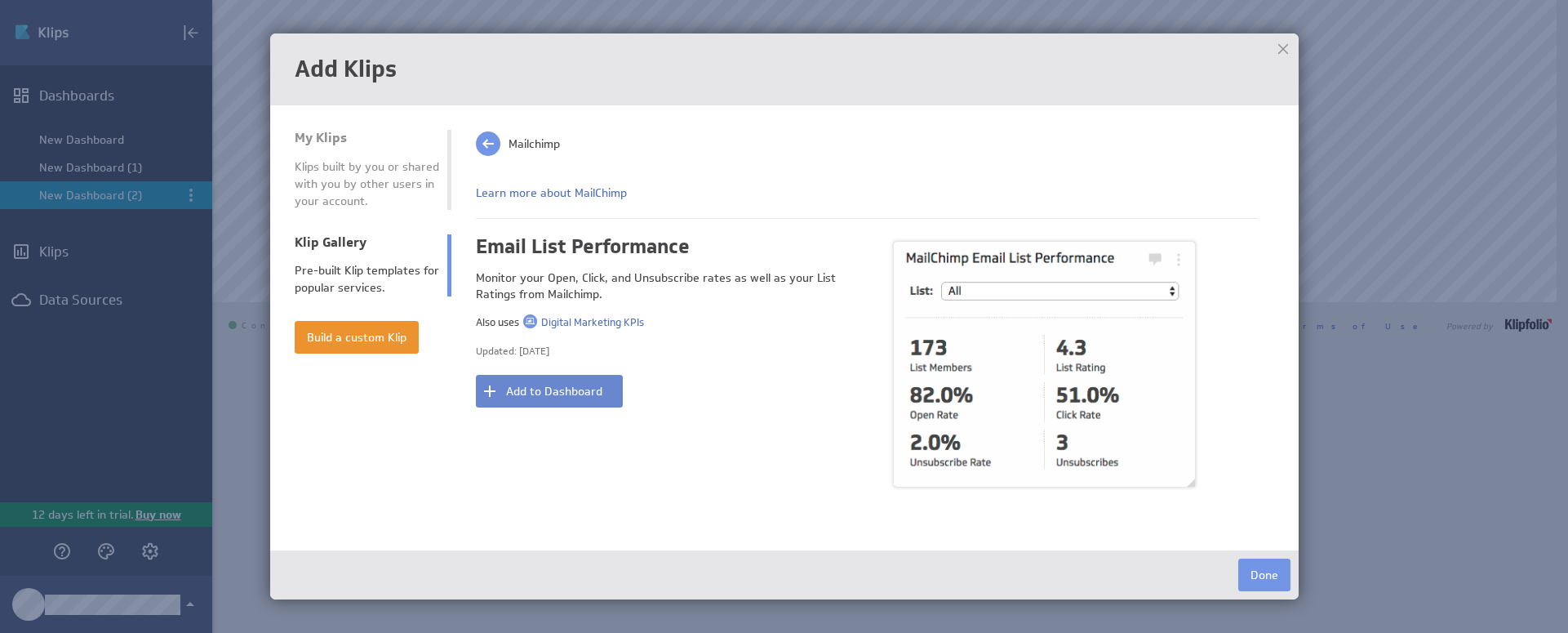
click at [601, 399] on button "Add to Dashboard" at bounding box center [549, 391] width 147 height 32
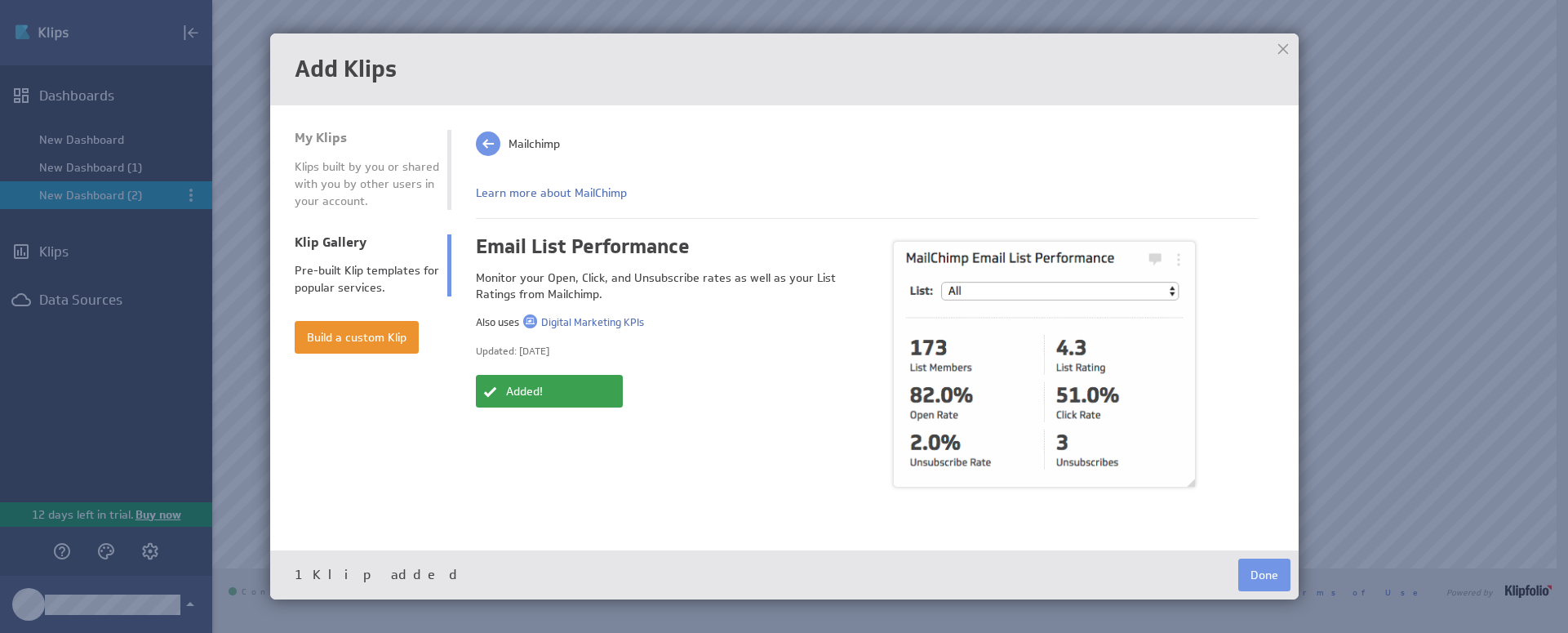
click at [1283, 46] on div at bounding box center [1283, 49] width 25 height 25
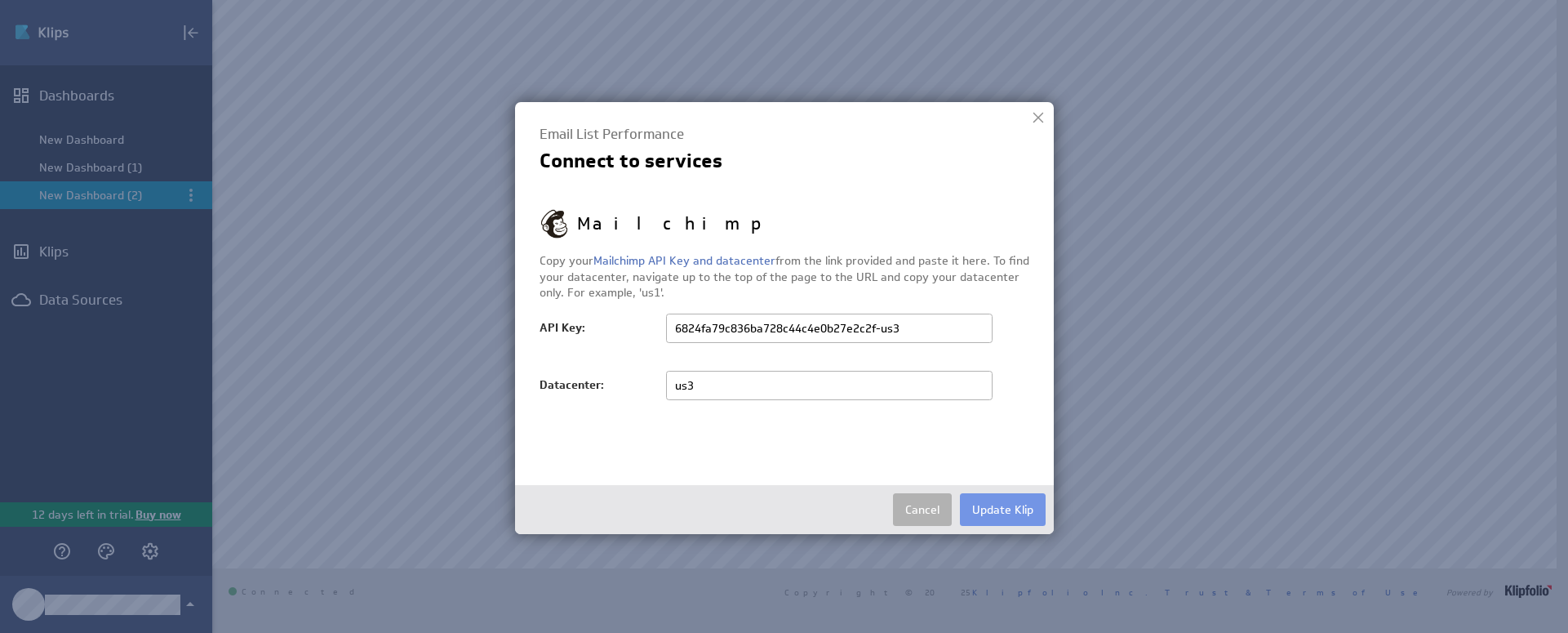
click at [997, 499] on button "Update Klip" at bounding box center [1002, 509] width 85 height 32
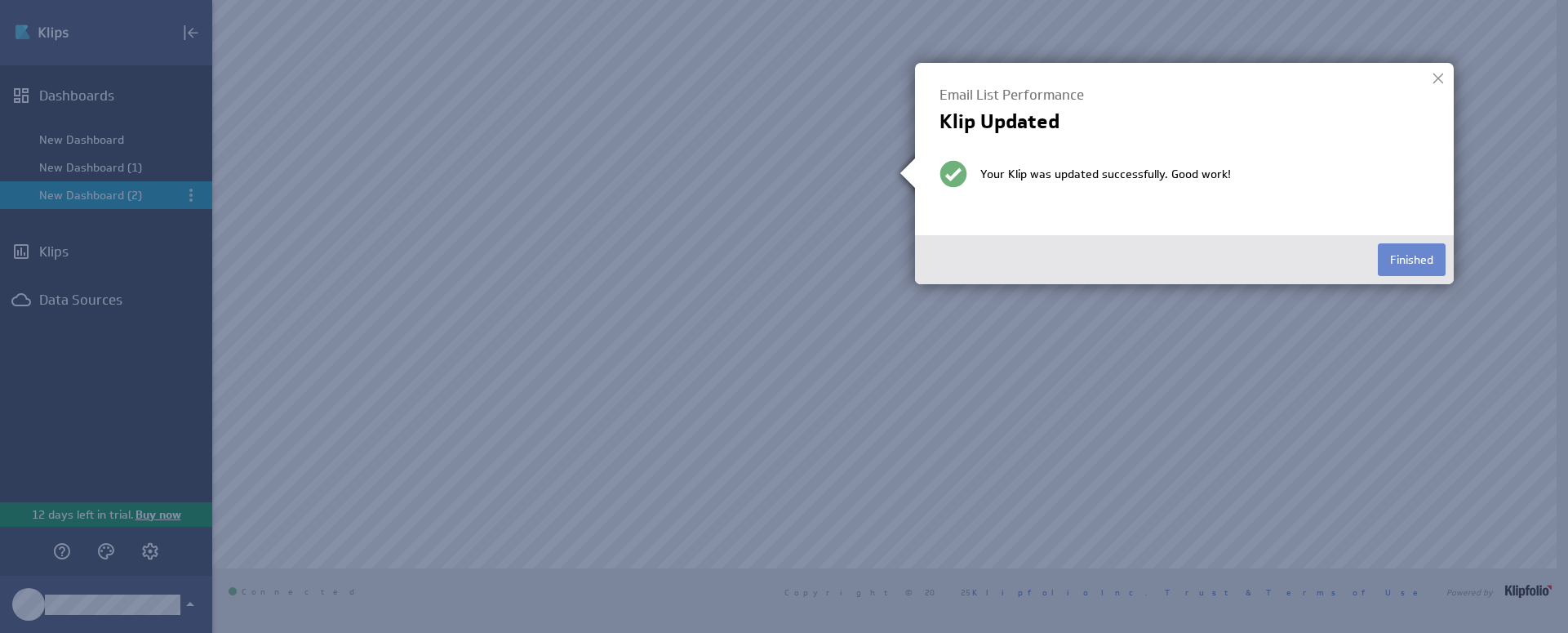
click at [1414, 261] on button "Finished" at bounding box center [1412, 259] width 68 height 32
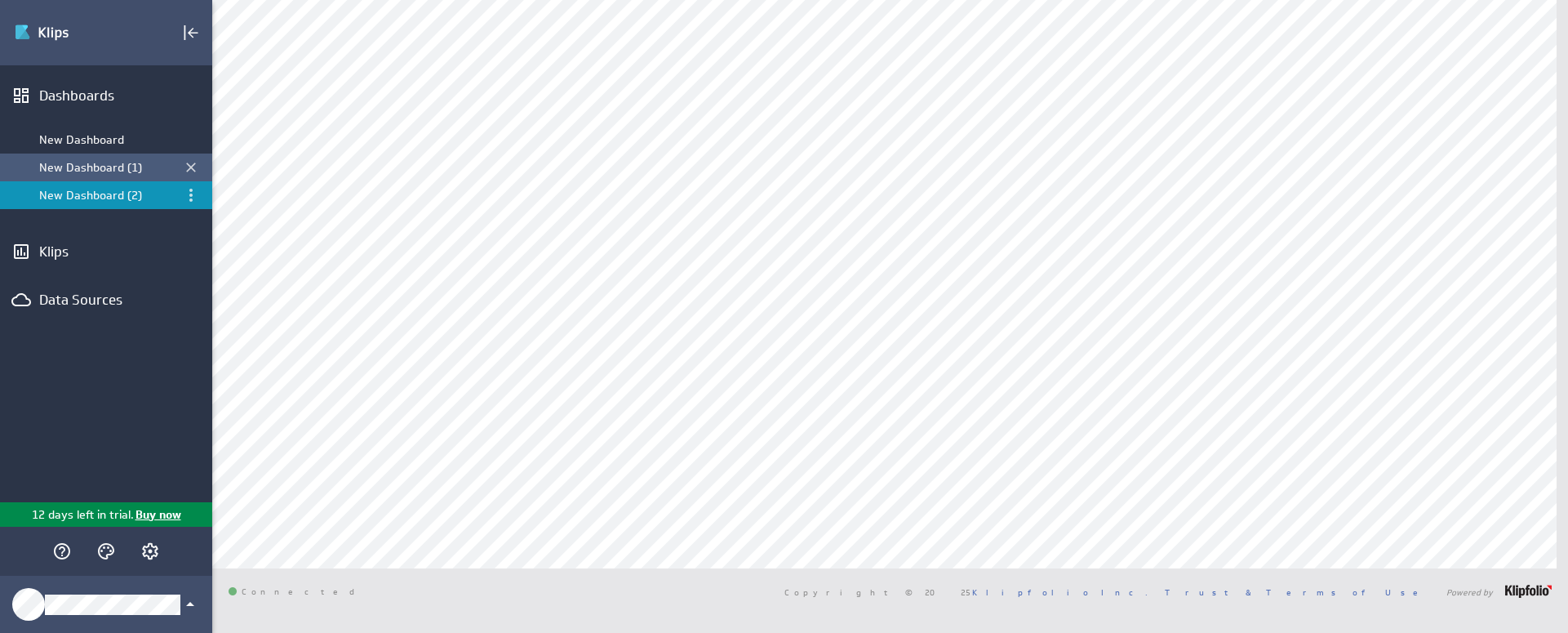
click at [86, 161] on div "New Dashboard (1)" at bounding box center [107, 168] width 136 height 15
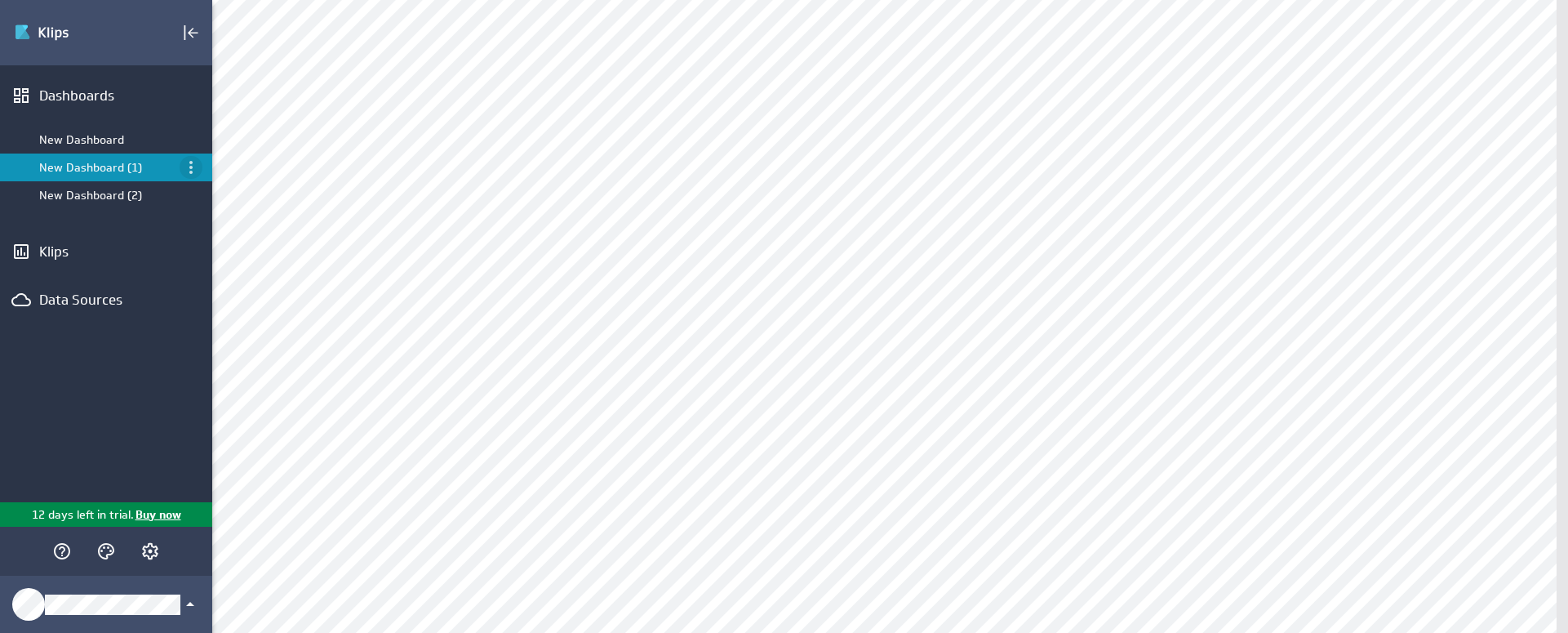
scroll to position [0, 0]
click at [114, 136] on li "New Dashboard" at bounding box center [106, 139] width 212 height 27
click at [100, 192] on div "New Dashboard (2)" at bounding box center [107, 195] width 136 height 15
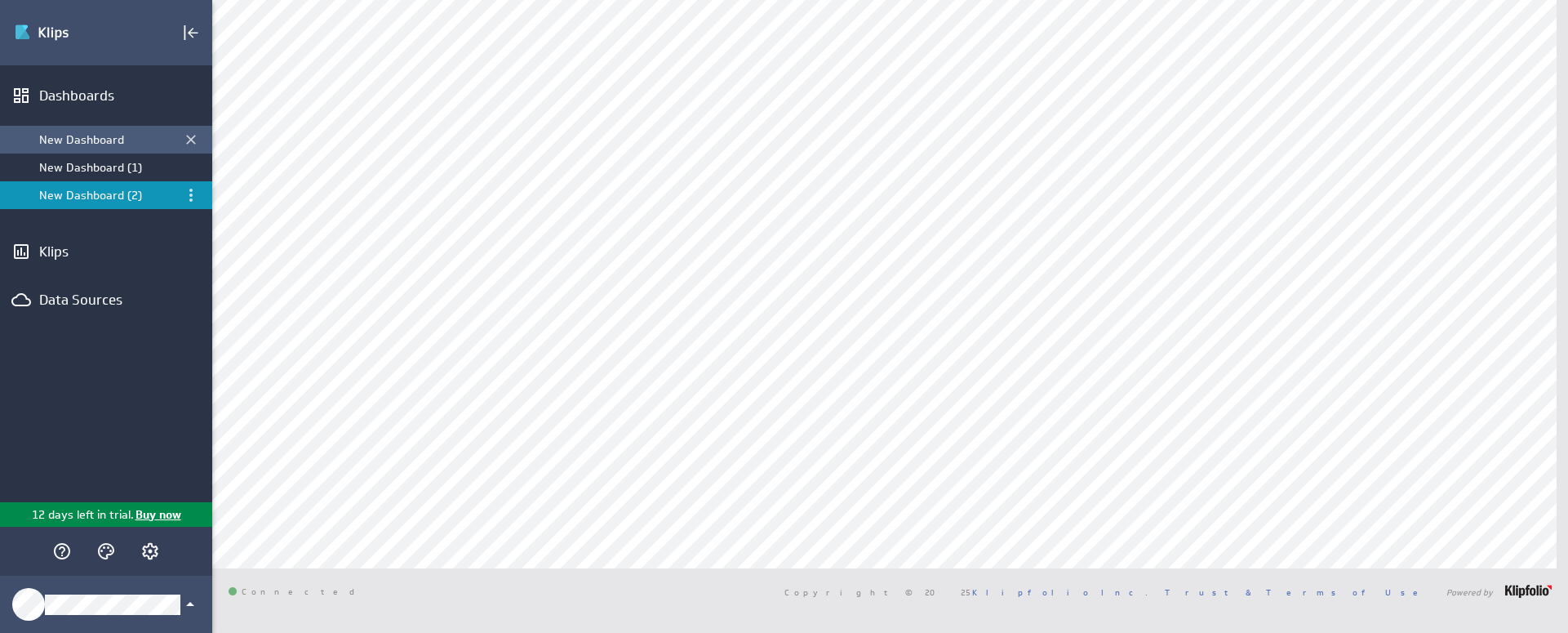
click at [94, 134] on div "New Dashboard" at bounding box center [107, 139] width 136 height 15
